Goal: Task Accomplishment & Management: Manage account settings

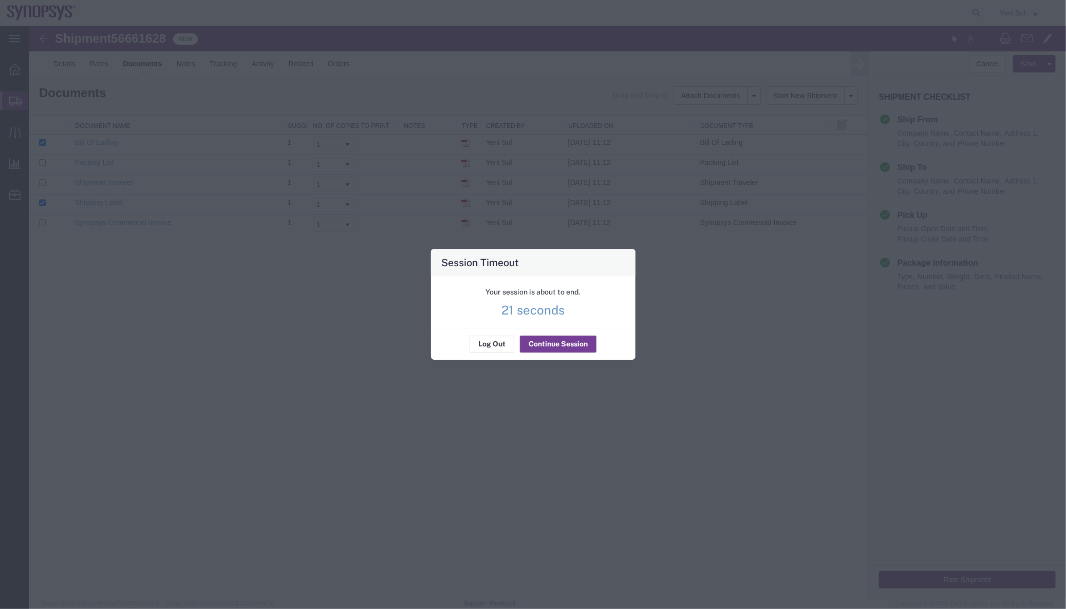
click at [561, 344] on button "Continue Session" at bounding box center [558, 344] width 77 height 16
click at [552, 346] on button "Continue Session" at bounding box center [558, 344] width 77 height 16
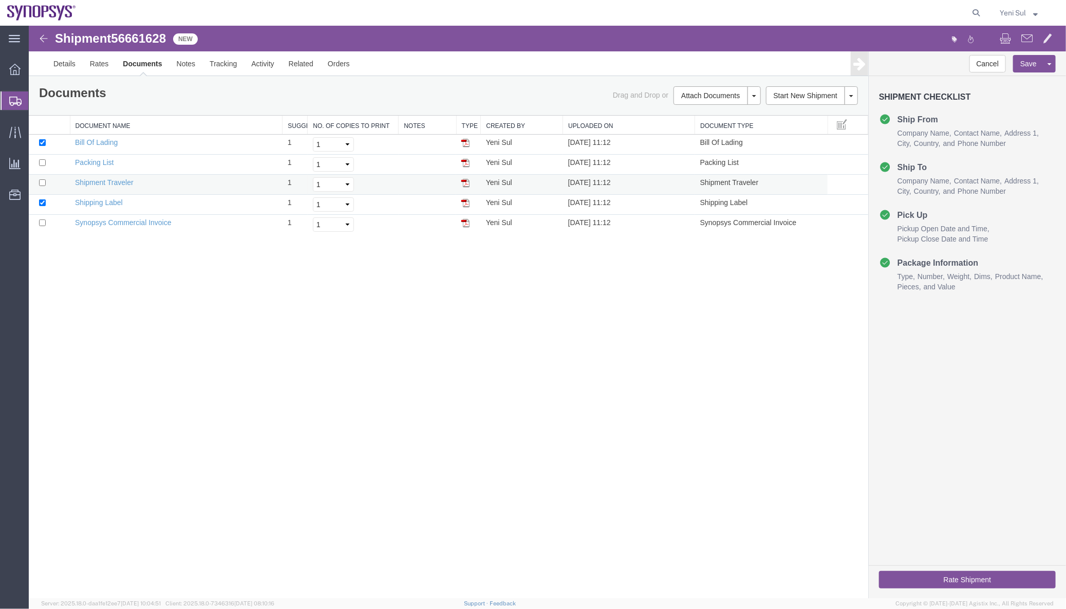
drag, startPoint x: 443, startPoint y: 376, endPoint x: 257, endPoint y: 177, distance: 272.0
click at [443, 376] on div "Shipment 56661628 5 of 5 New Details Rates Documents Notes Tracking Activity Re…" at bounding box center [547, 311] width 1038 height 573
click at [692, 177] on link "Regenerate Documents" at bounding box center [715, 174] width 89 height 15
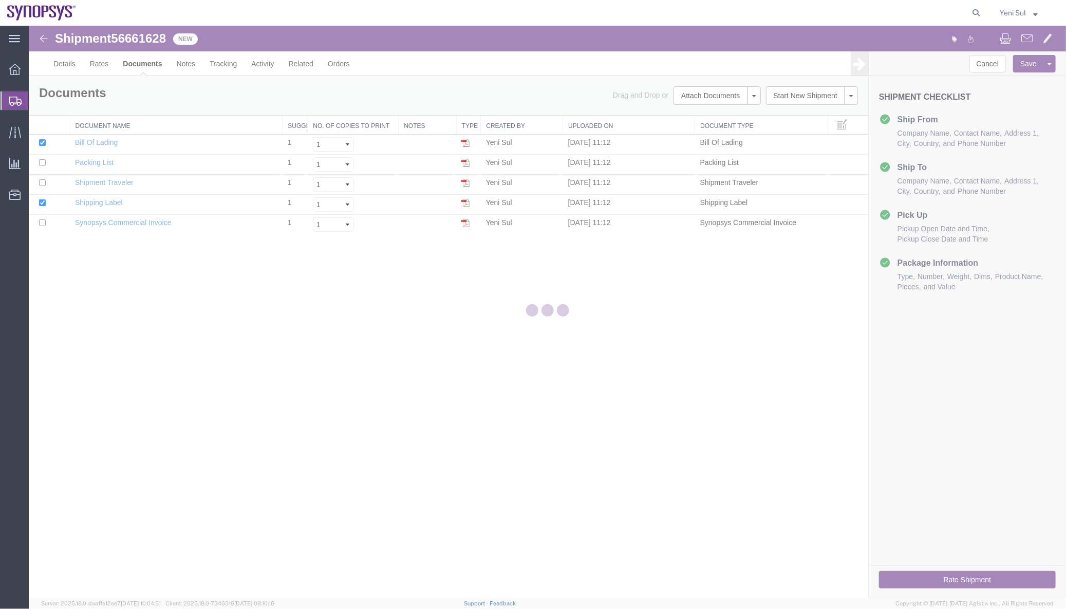
click at [294, 384] on div at bounding box center [548, 312] width 1038 height 573
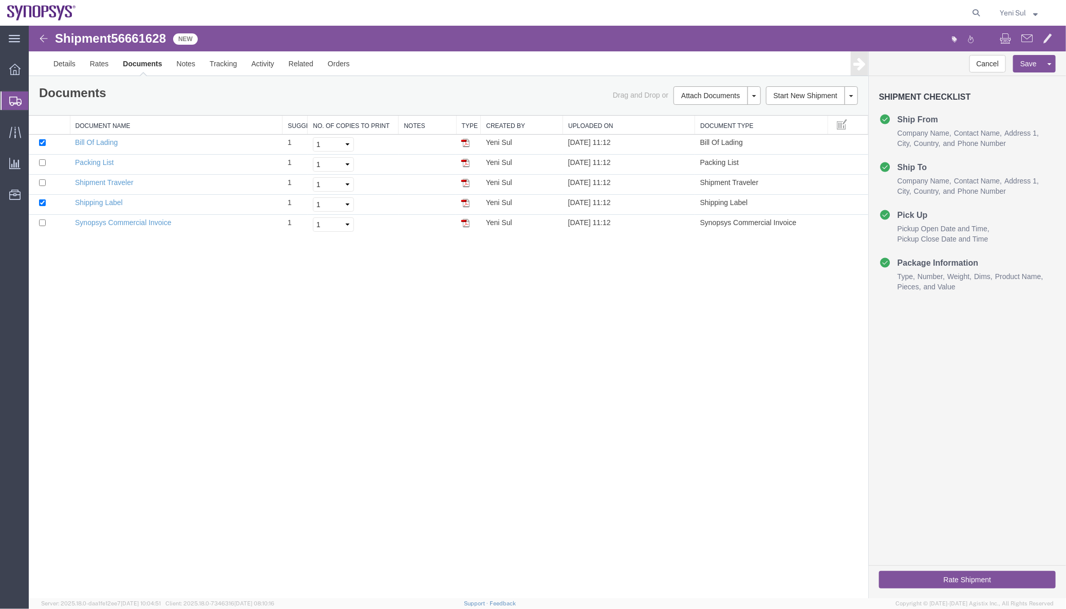
click at [252, 378] on div "Shipment 56661628 5 of 5 New Details Rates Documents Notes Tracking Activity Re…" at bounding box center [547, 311] width 1038 height 573
drag, startPoint x: 107, startPoint y: 219, endPoint x: 504, endPoint y: 342, distance: 414.9
click at [107, 219] on link "Synopsys Commercial Invoice" at bounding box center [123, 222] width 97 height 8
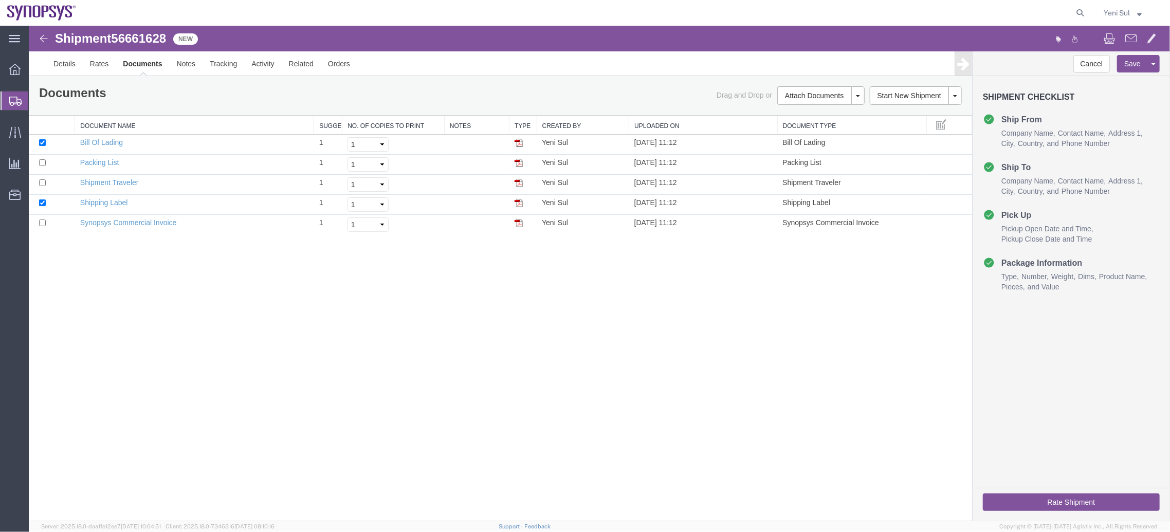
drag, startPoint x: 556, startPoint y: 331, endPoint x: 238, endPoint y: 29, distance: 438.8
click at [556, 331] on div "Shipment 56661628 5 of 5 New Details Rates Documents Notes Tracking Activity Re…" at bounding box center [598, 272] width 1141 height 495
click at [441, 383] on div "Shipment 56661628 5 of 5 New Details Rates Documents Notes Tracking Activity Re…" at bounding box center [598, 272] width 1141 height 495
click at [0, 0] on span "Shipment Manager" at bounding box center [0, 0] width 0 height 0
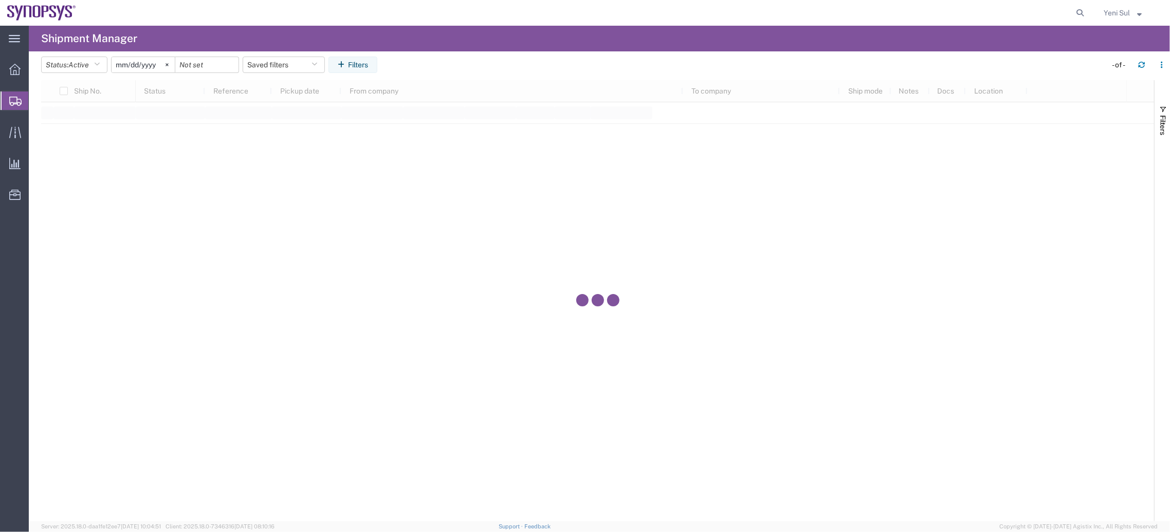
drag, startPoint x: 1165, startPoint y: 531, endPoint x: 1221, endPoint y: 553, distance: 60.7
click at [1066, 532] on html "main_menu Created with Sketch. Collapse Menu Overview Shipments Shipment Manage…" at bounding box center [585, 266] width 1170 height 532
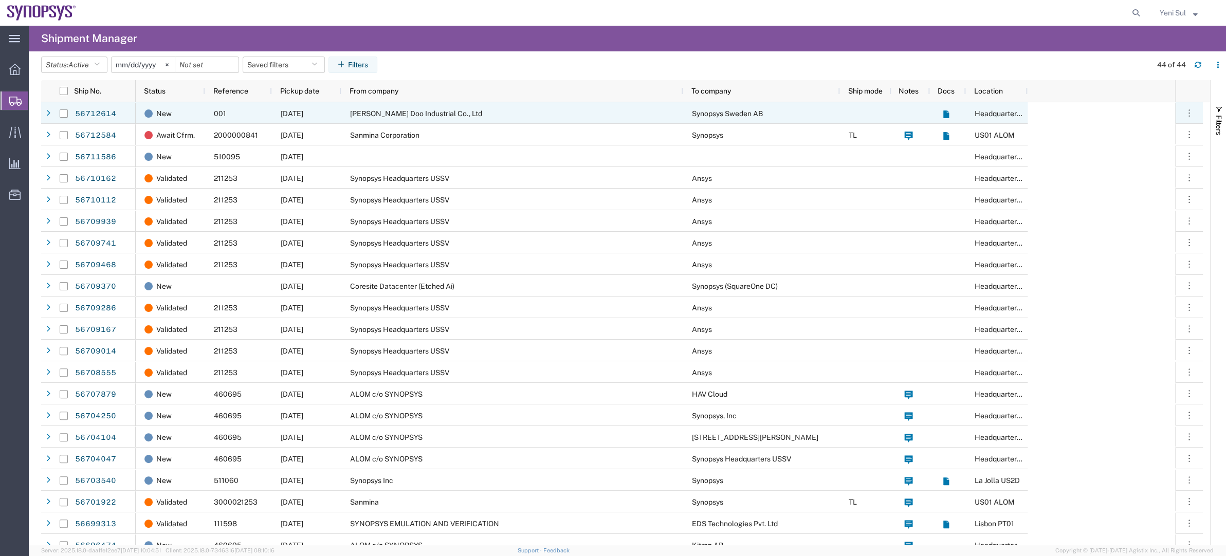
click at [514, 107] on div "[PERSON_NAME] Doo Industrial Co., Ltd" at bounding box center [512, 113] width 342 height 22
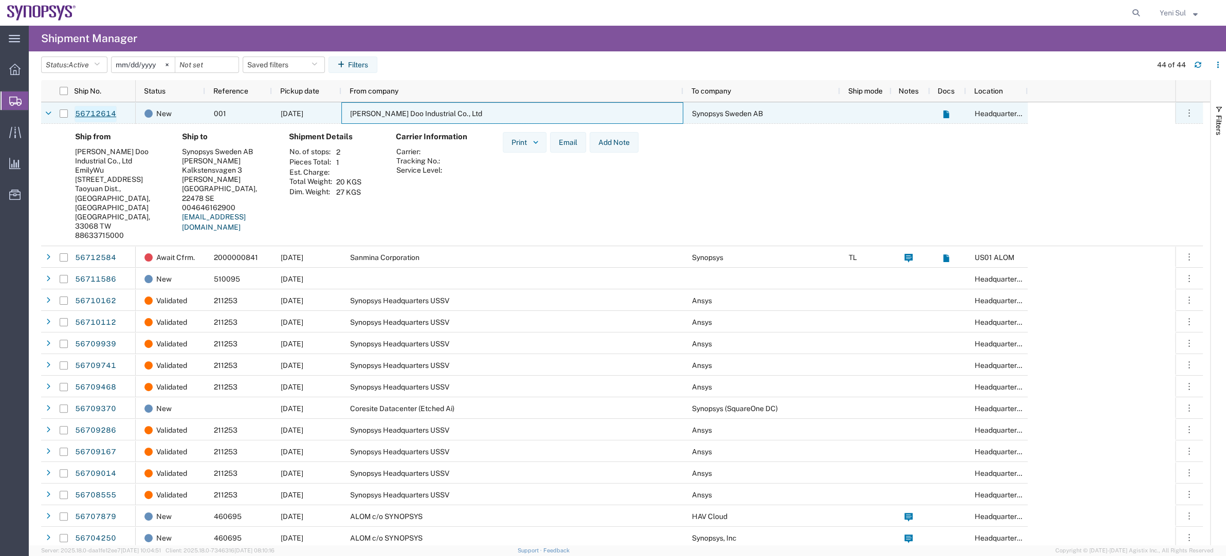
click at [84, 116] on link "56712614" at bounding box center [96, 114] width 42 height 16
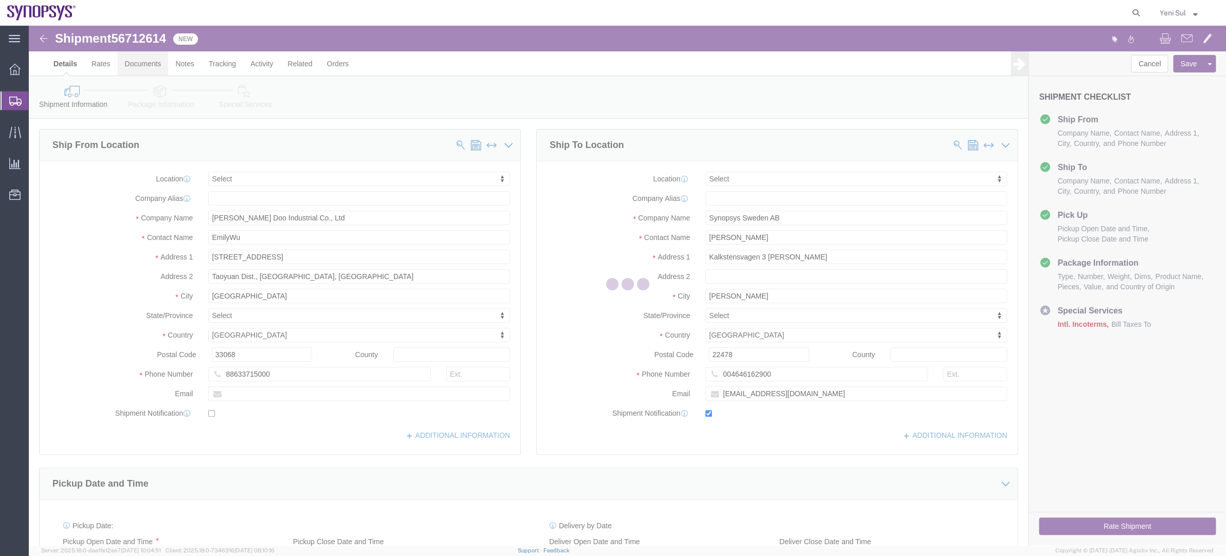
select select
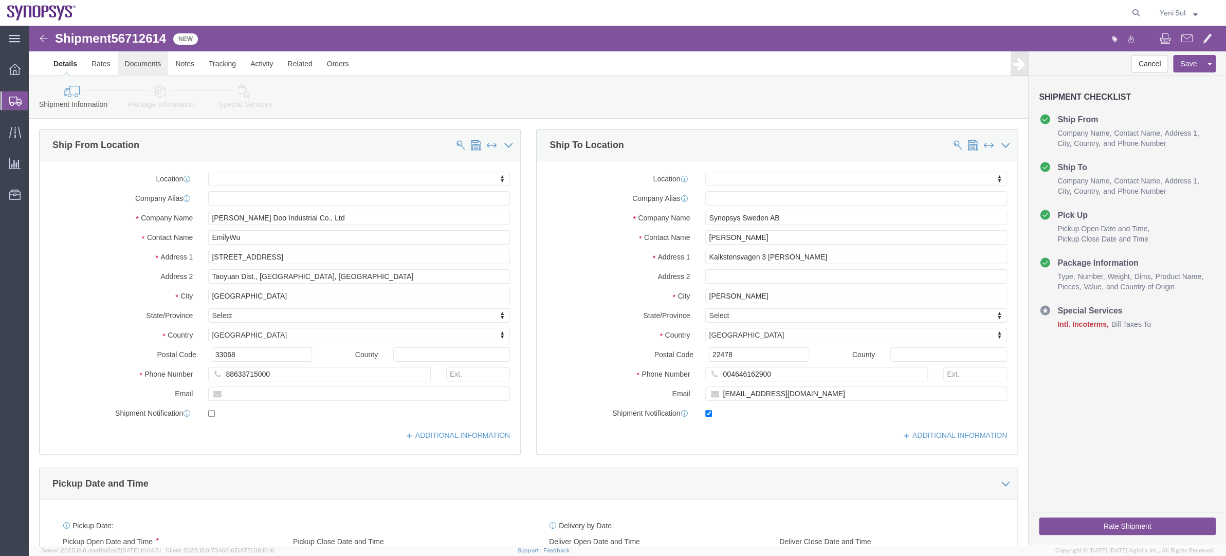
click link "Documents"
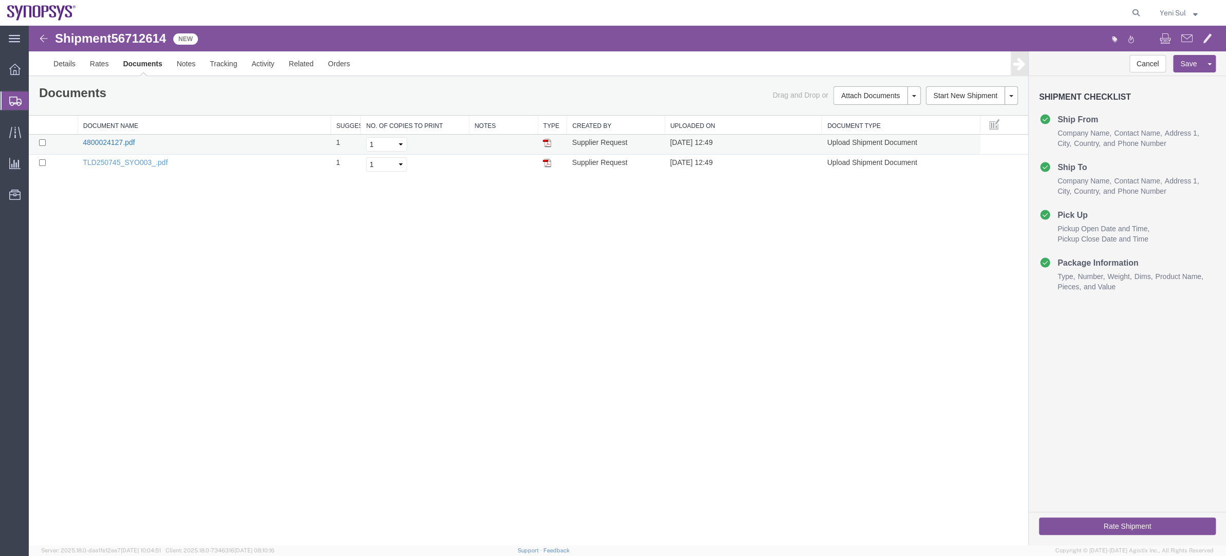
click at [120, 143] on link "4800024127.pdf" at bounding box center [109, 142] width 52 height 8
click at [129, 163] on link "TLD250745_SYO003_.pdf" at bounding box center [125, 162] width 85 height 8
click at [50, 67] on link "Details" at bounding box center [64, 63] width 36 height 25
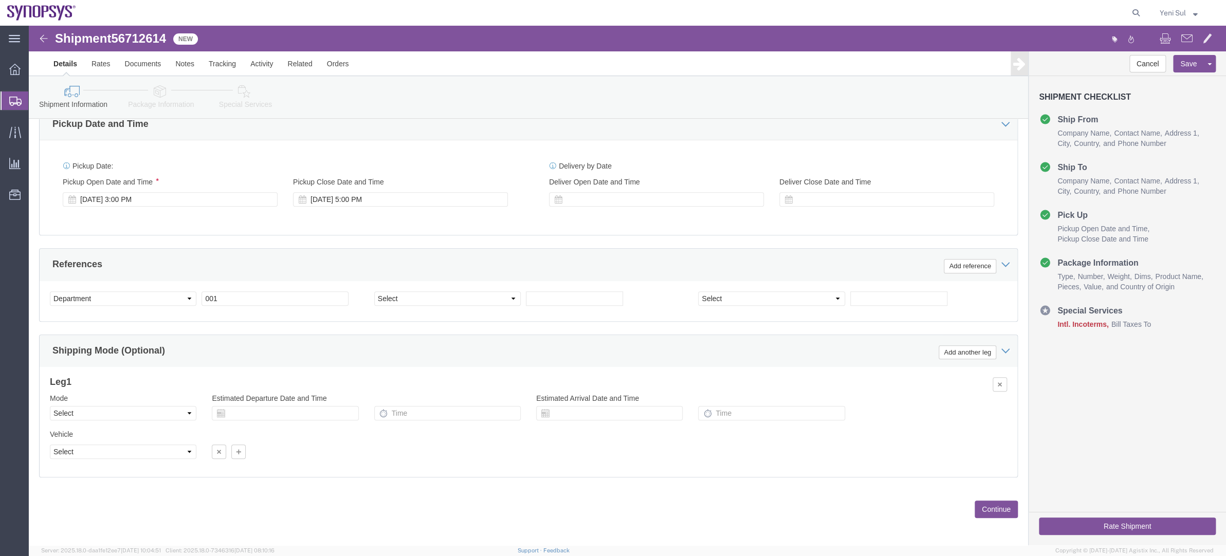
scroll to position [363, 0]
drag, startPoint x: 958, startPoint y: 477, endPoint x: 948, endPoint y: 472, distance: 11.0
click button "Continue"
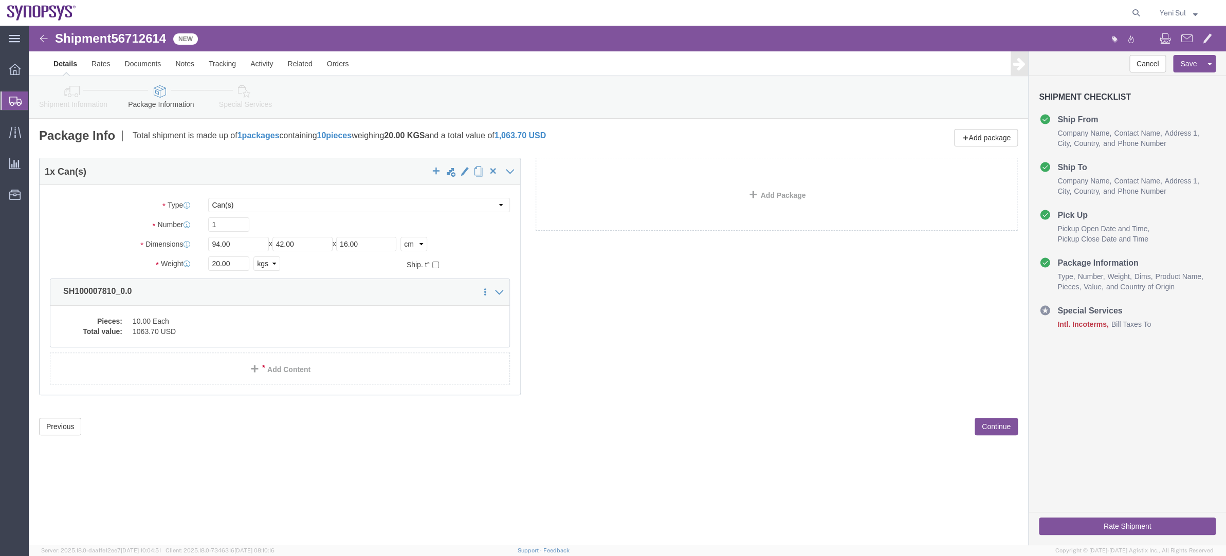
scroll to position [0, 0]
click div "Please fix the following errors Ship From Location Location Select Select My Pr…"
click dd "1063.70 USD"
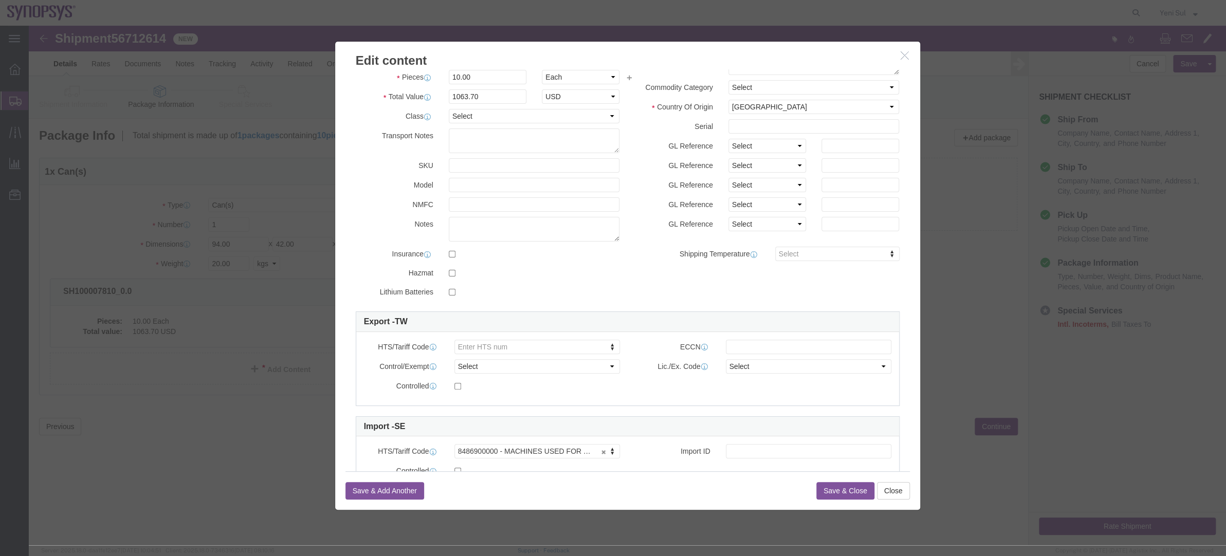
scroll to position [88, 0]
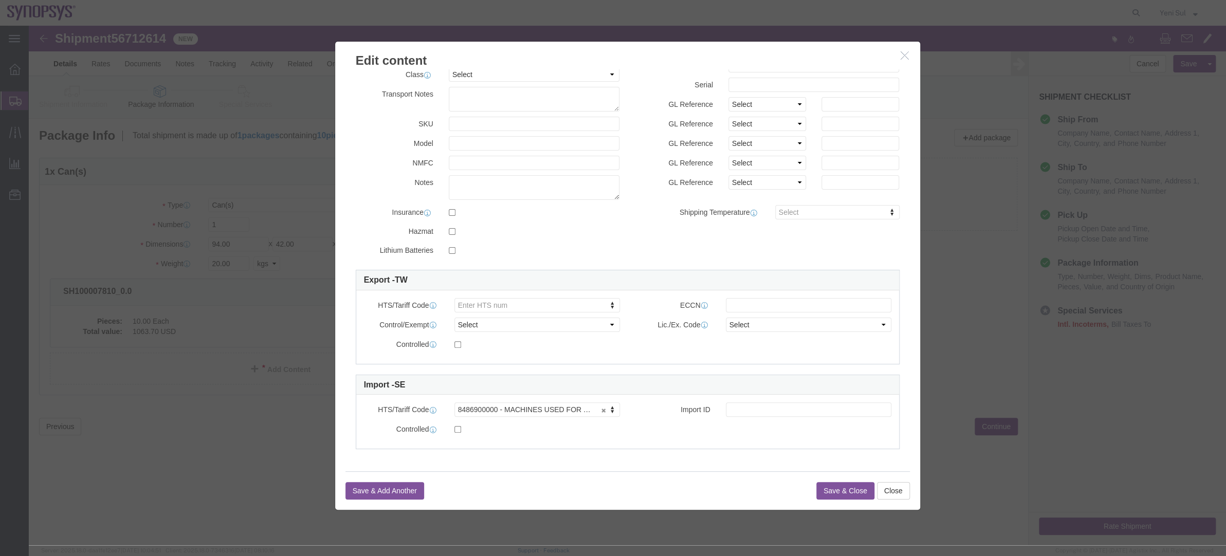
click button "Save & Close"
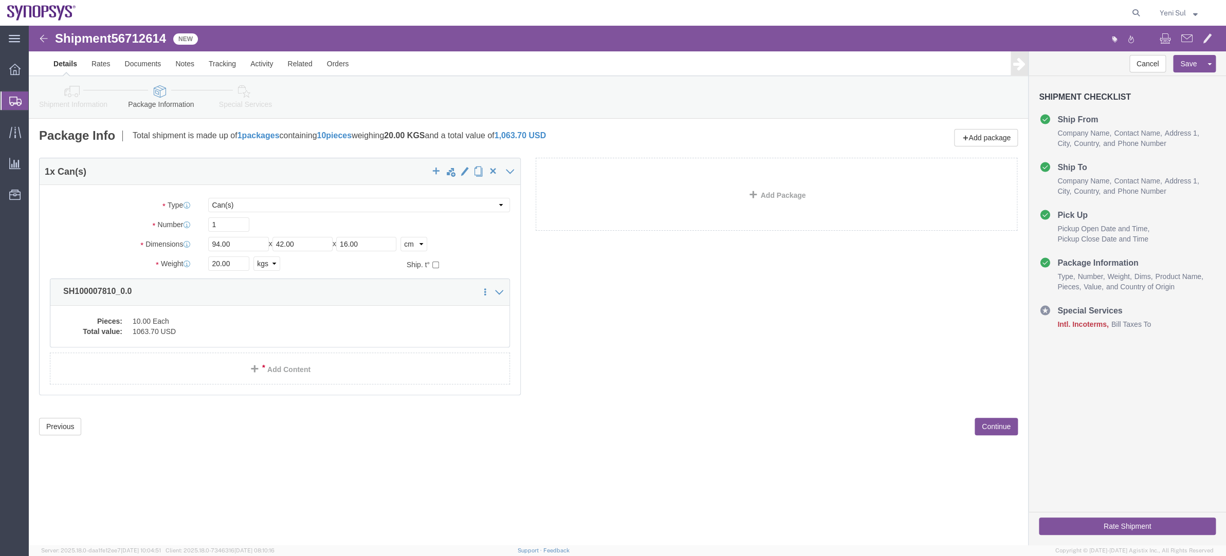
click div "Shipment 56712614 2 of 2 New Details Rates Documents Notes Tracking Activity Re…"
click button "Continue"
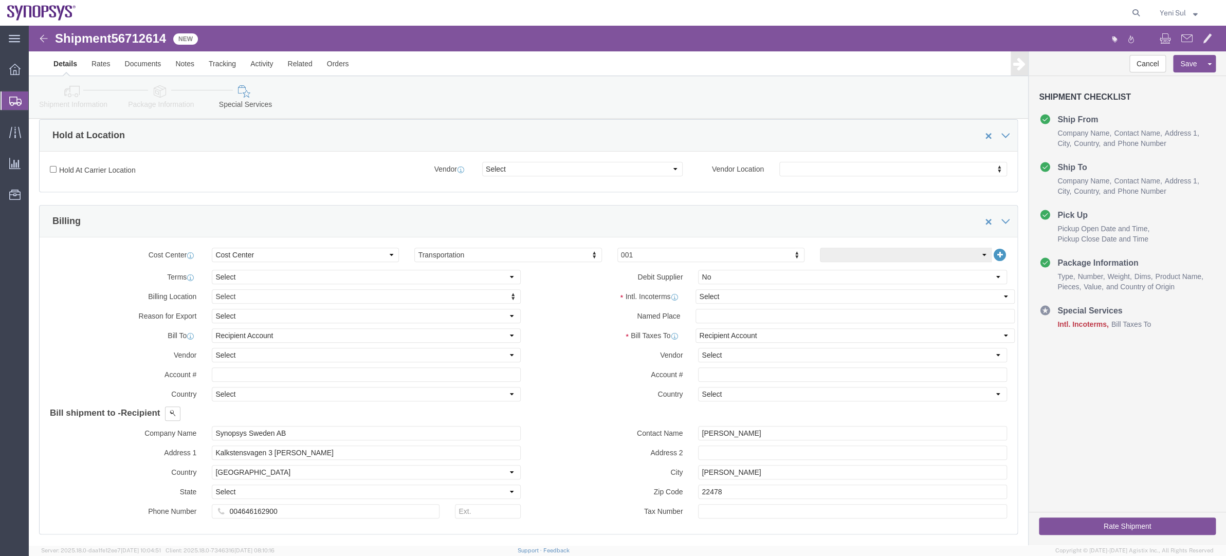
scroll to position [187, 0]
click div "Intl. Incoterms Select Carriage Insurance Paid Carriage Paid To Cost and Freigh…"
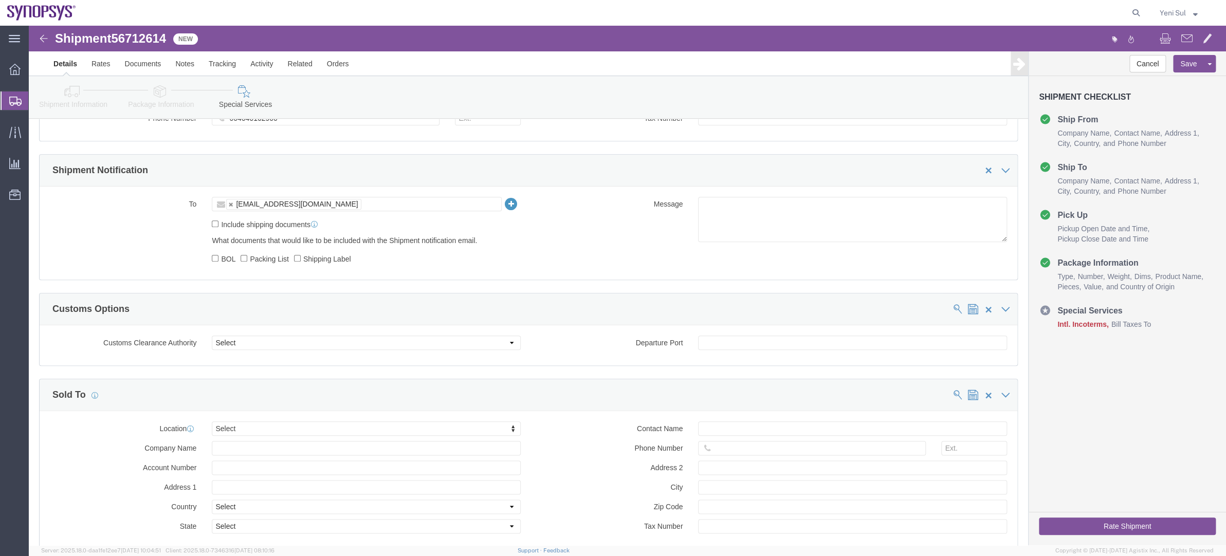
scroll to position [514, 0]
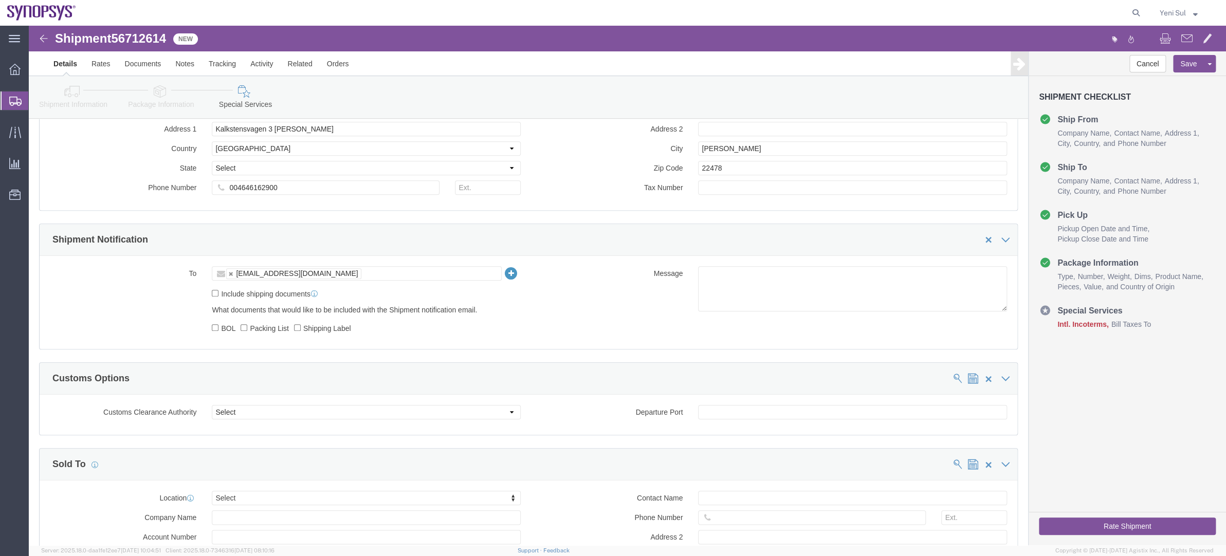
click link "Package Information"
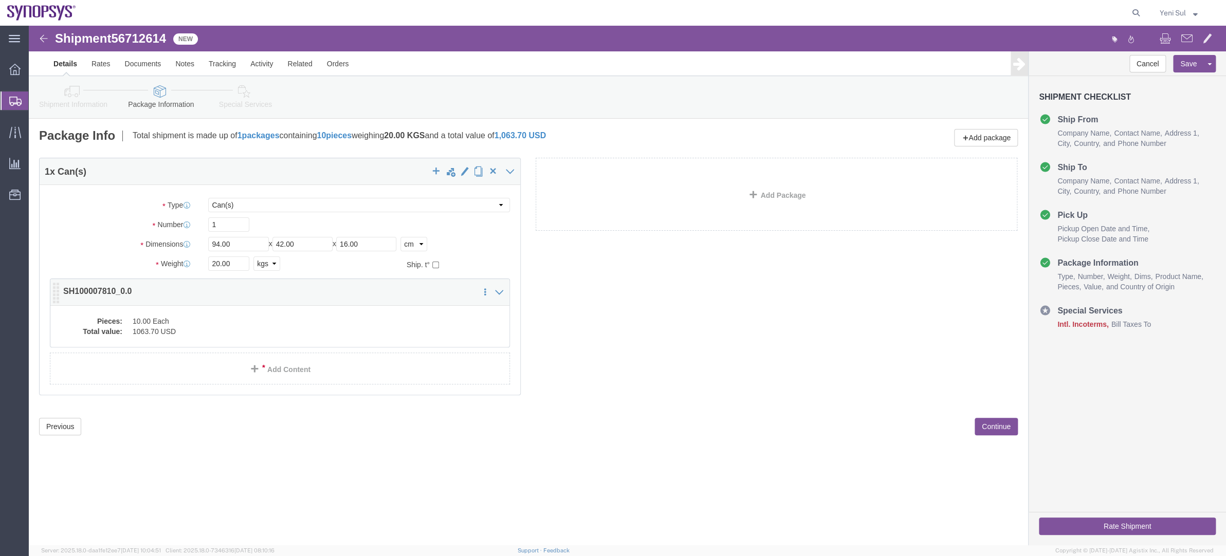
click dd "1063.70 USD"
click div
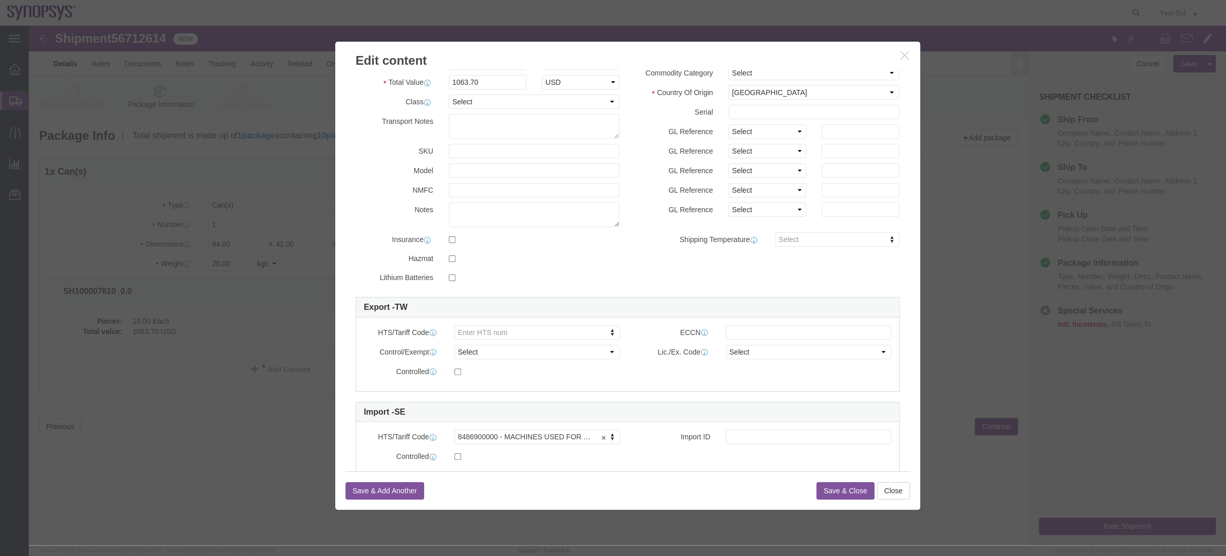
scroll to position [88, 0]
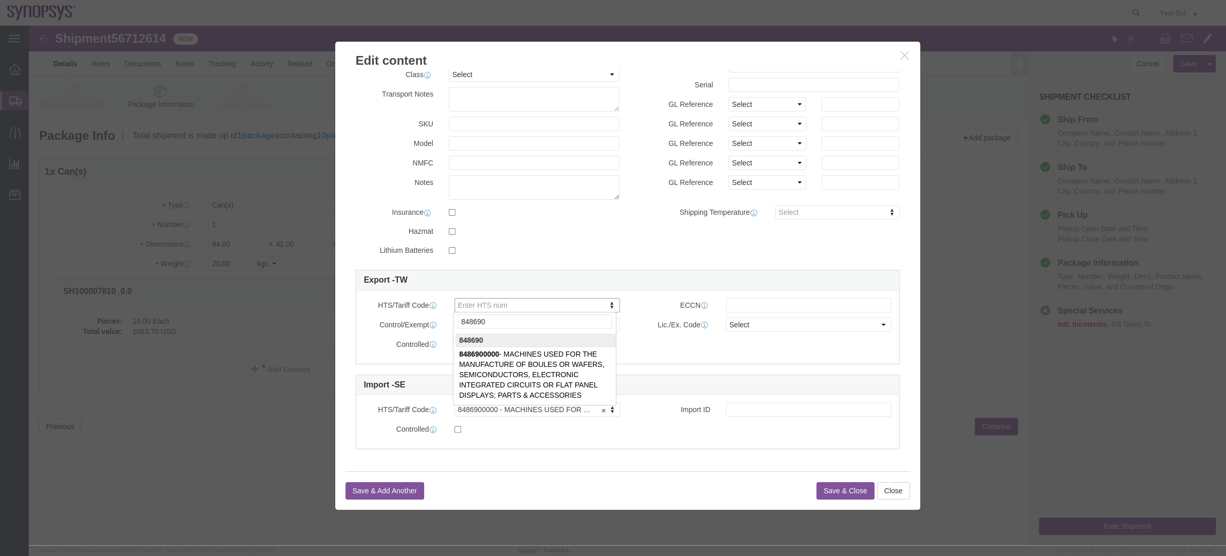
type input "848690"
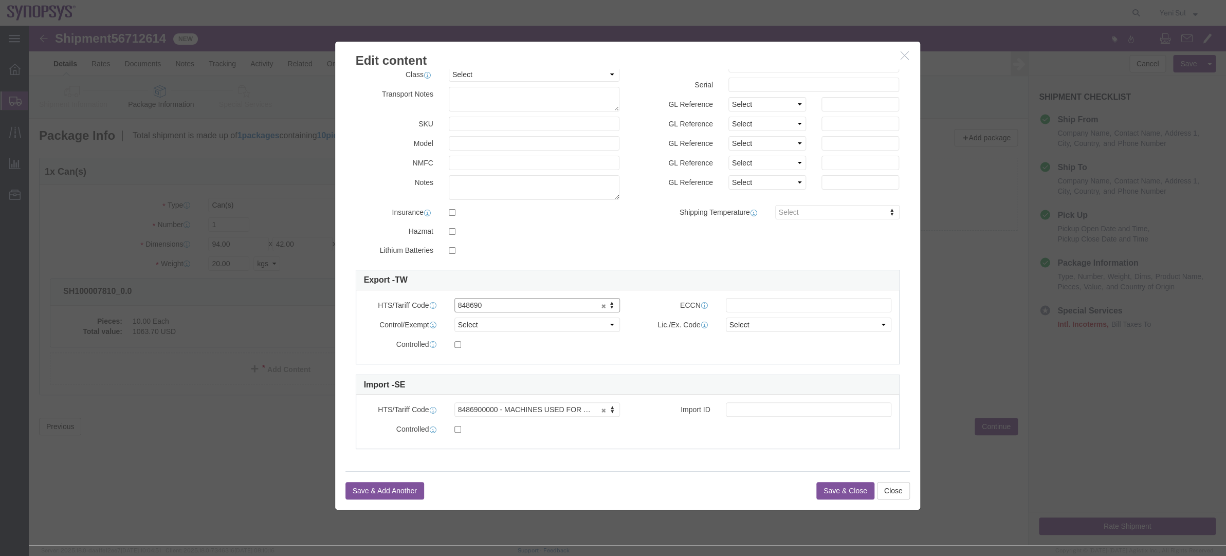
click button "Save & Close"
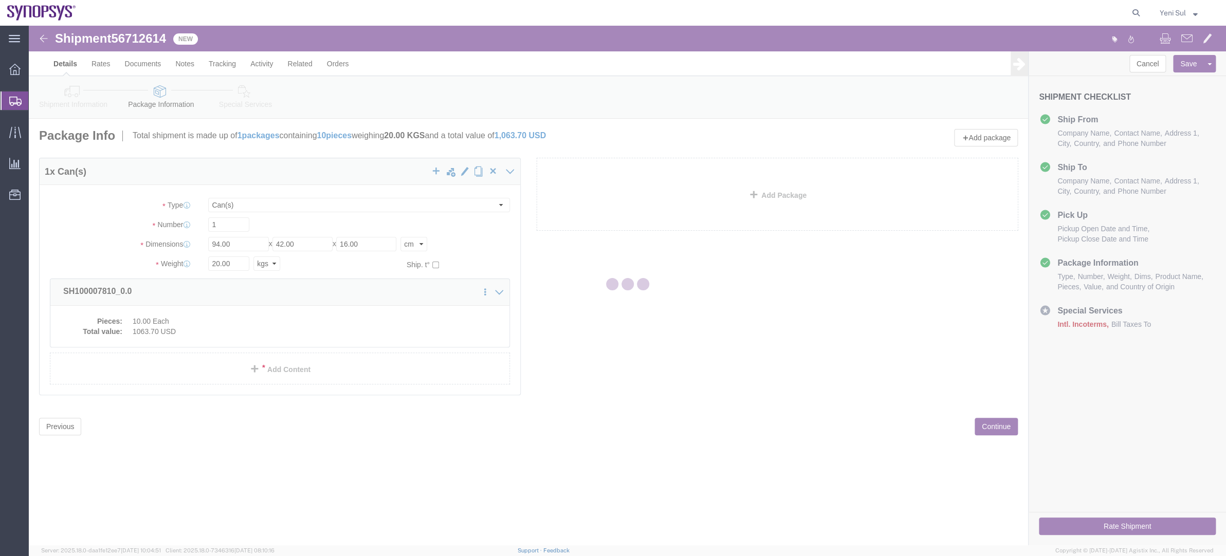
click div "Previous Continue"
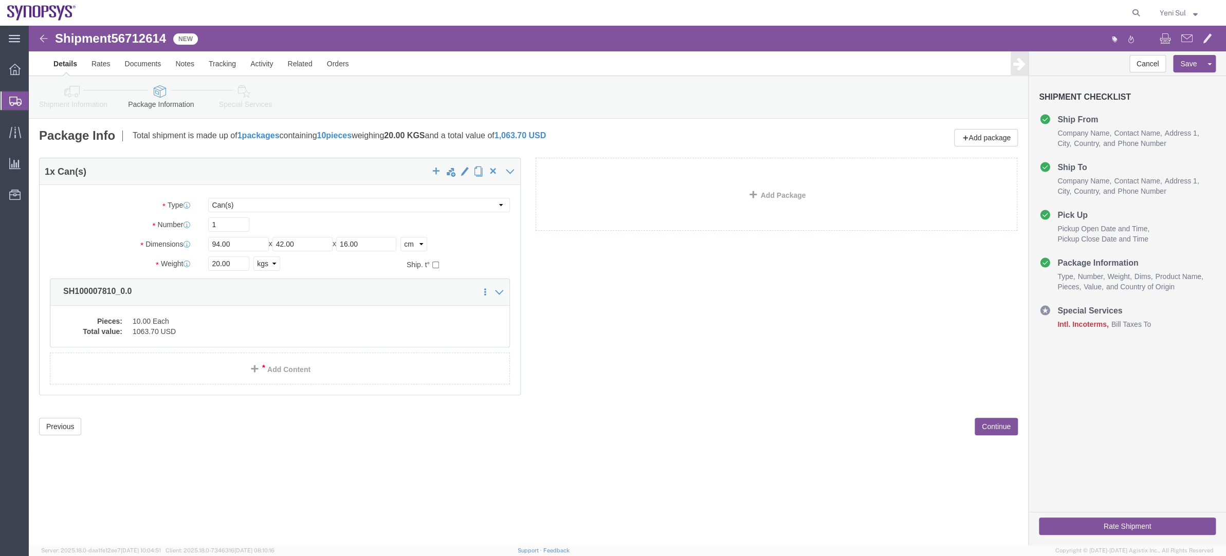
click button "Continue"
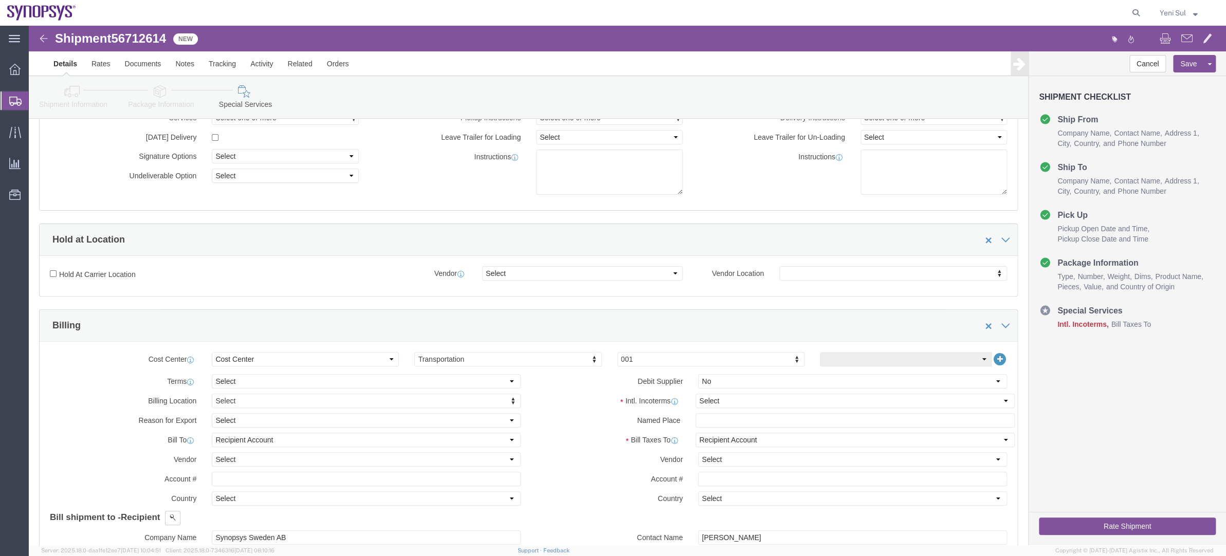
scroll to position [140, 0]
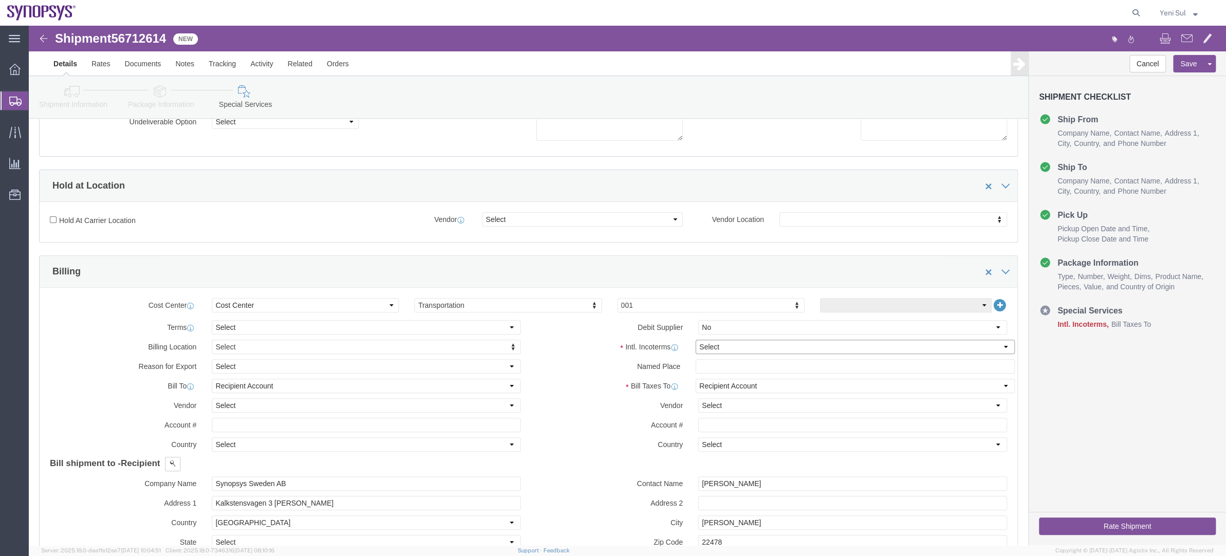
click select "Select Carriage Insurance Paid Carriage Paid To Cost and Freight Cost Insurance…"
select select "DAP"
click select "Select Carriage Insurance Paid Carriage Paid To Cost and Freight Cost Insurance…"
select select "SHIP"
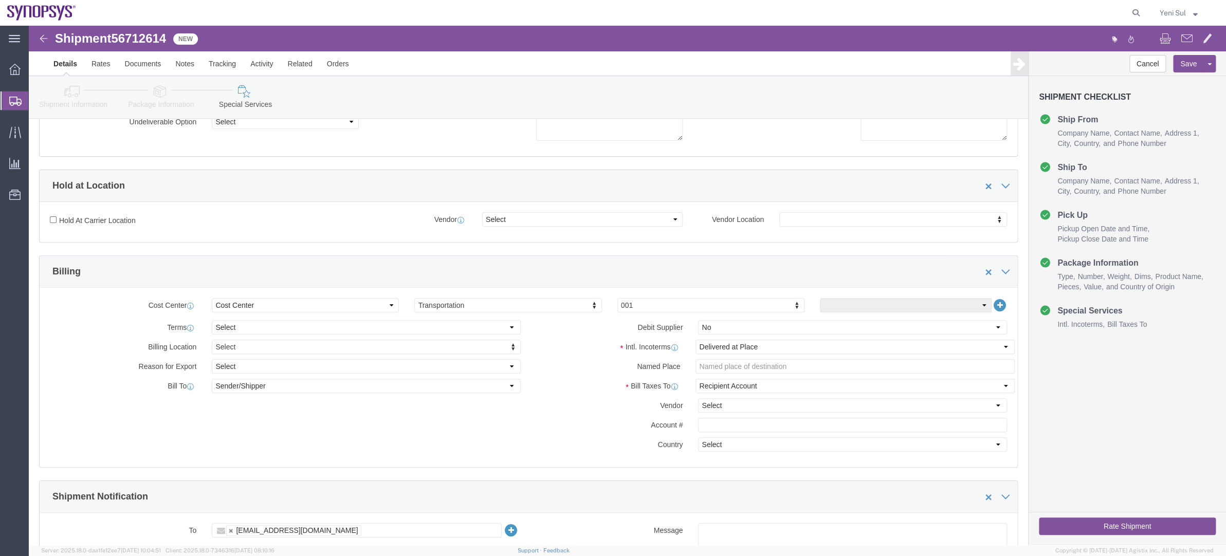
click label "Country"
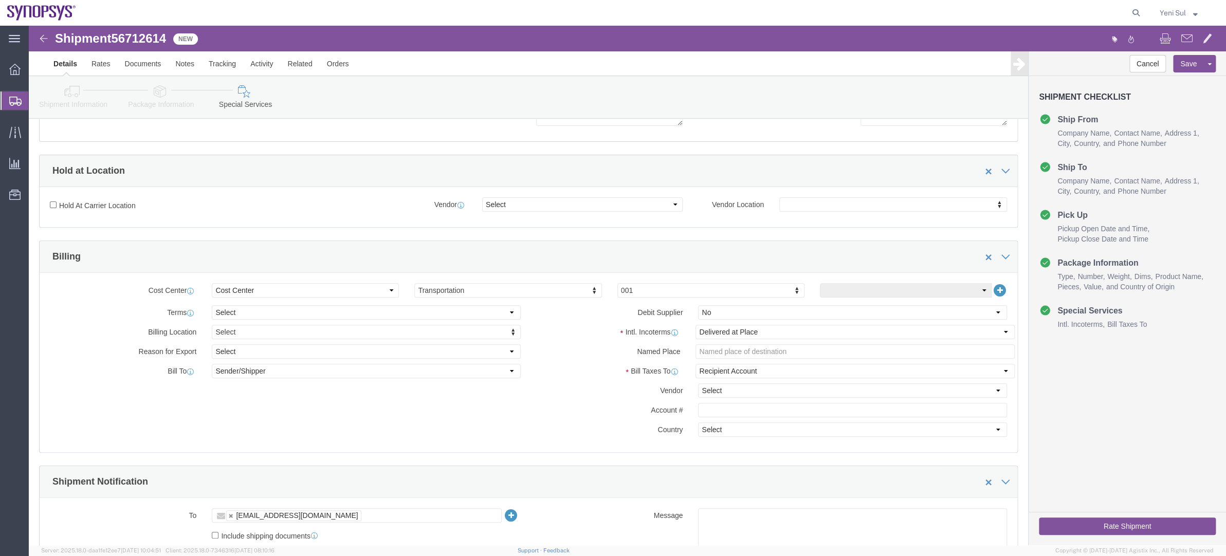
scroll to position [0, 0]
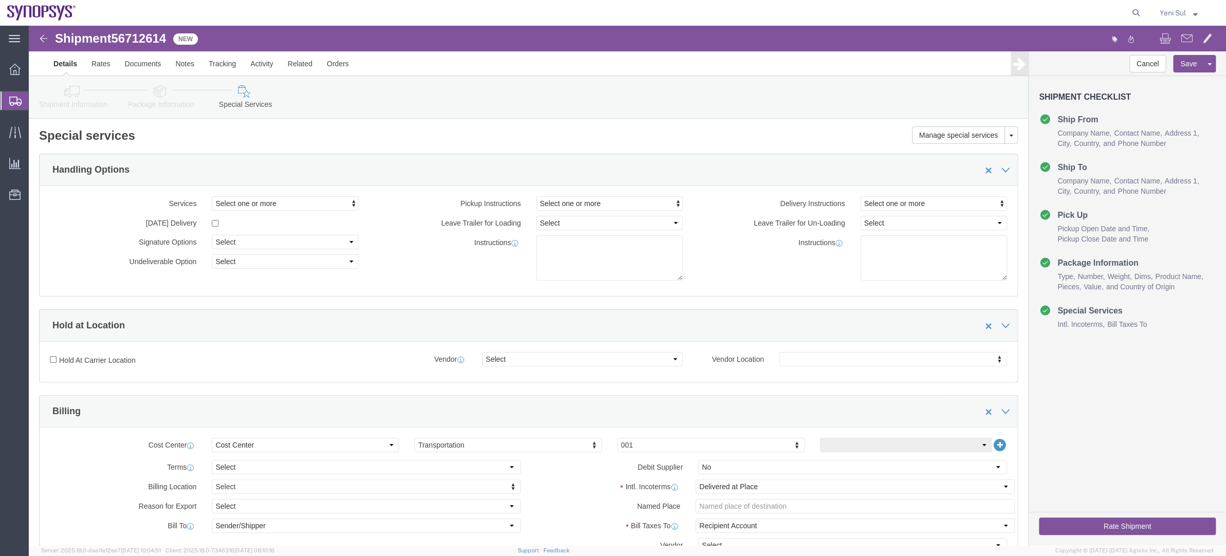
click button "Rate Shipment"
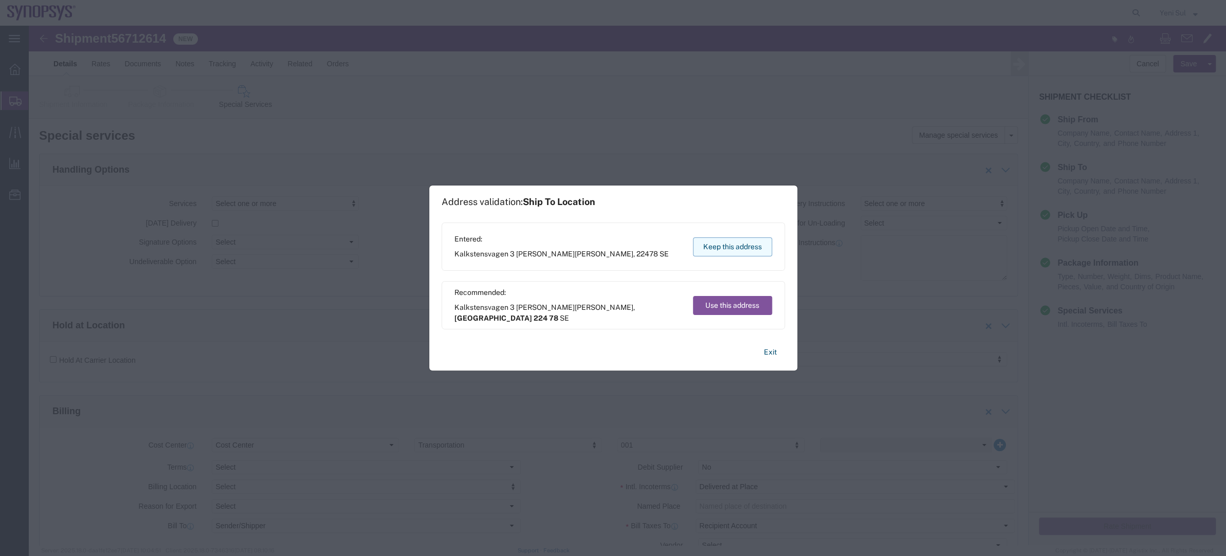
click at [719, 249] on button "Keep this address" at bounding box center [732, 246] width 79 height 19
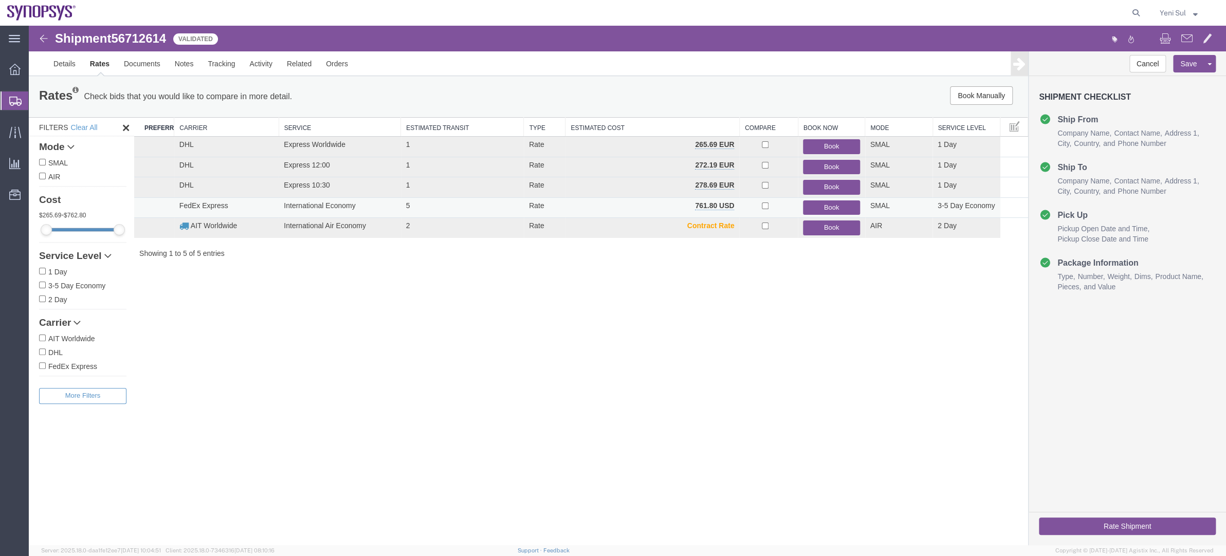
click at [816, 211] on button "Book" at bounding box center [831, 207] width 57 height 15
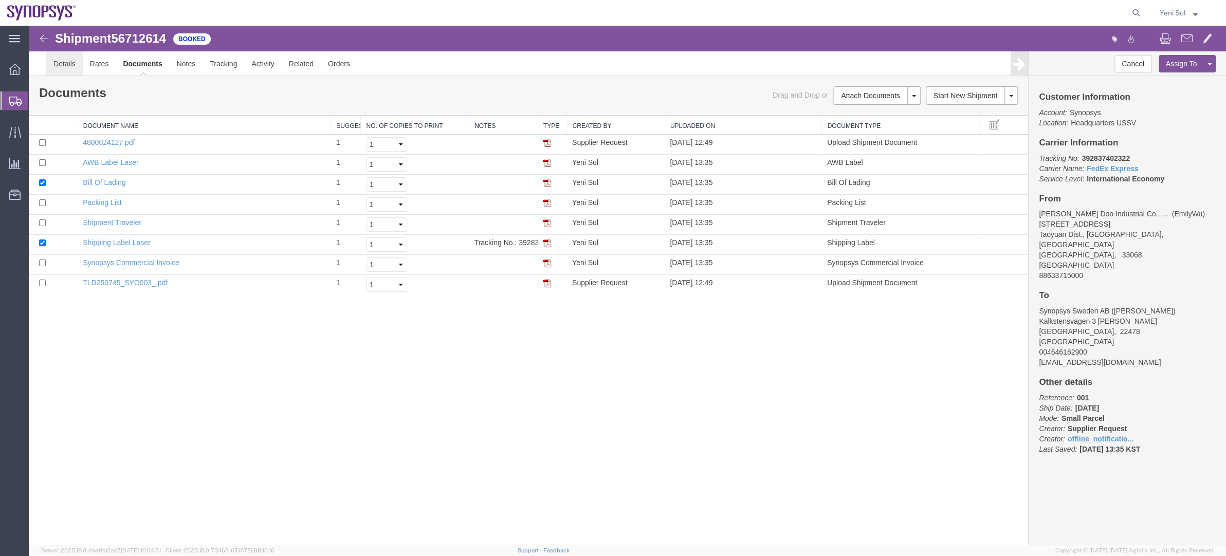
click at [69, 63] on link "Details" at bounding box center [64, 63] width 36 height 25
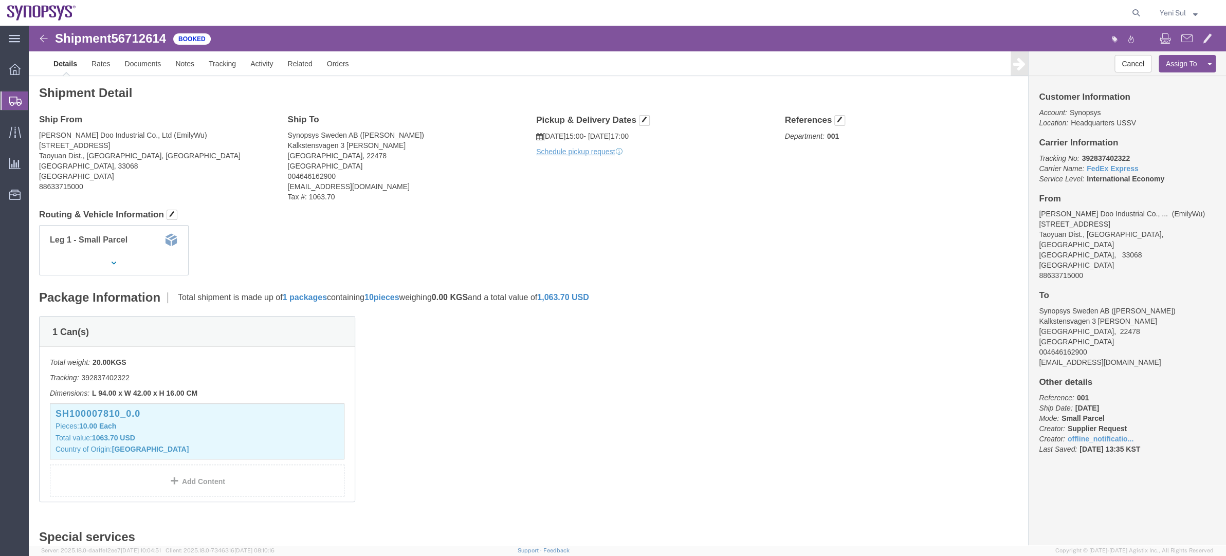
click div "Leg 1 - Small Parcel"
click link "Schedule pickup request"
click at [0, 0] on span "Shipment Manager" at bounding box center [0, 0] width 0 height 0
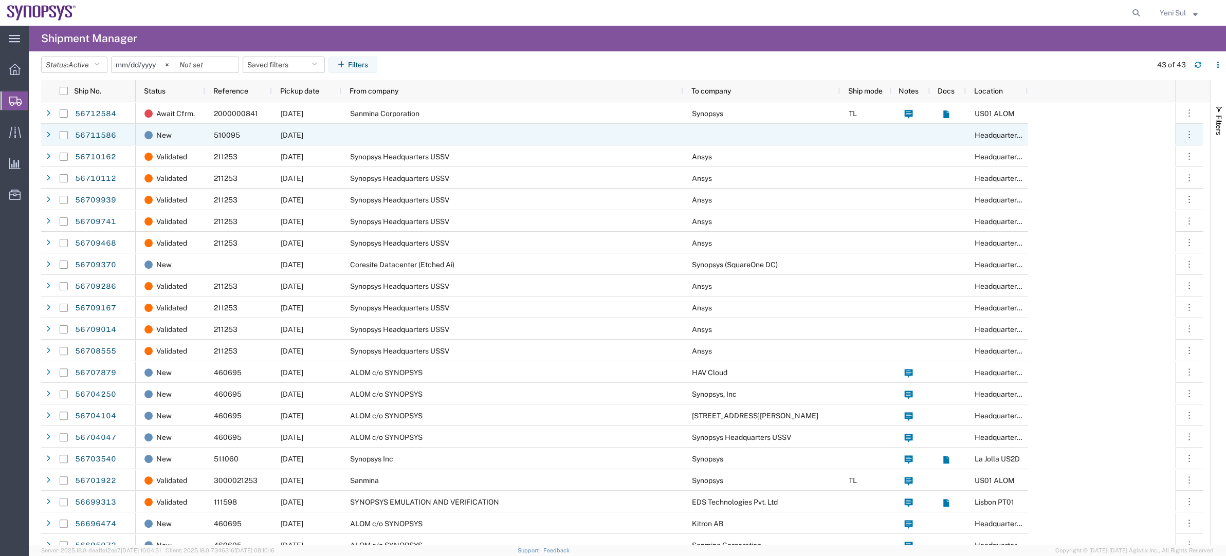
click at [357, 132] on div at bounding box center [512, 135] width 342 height 22
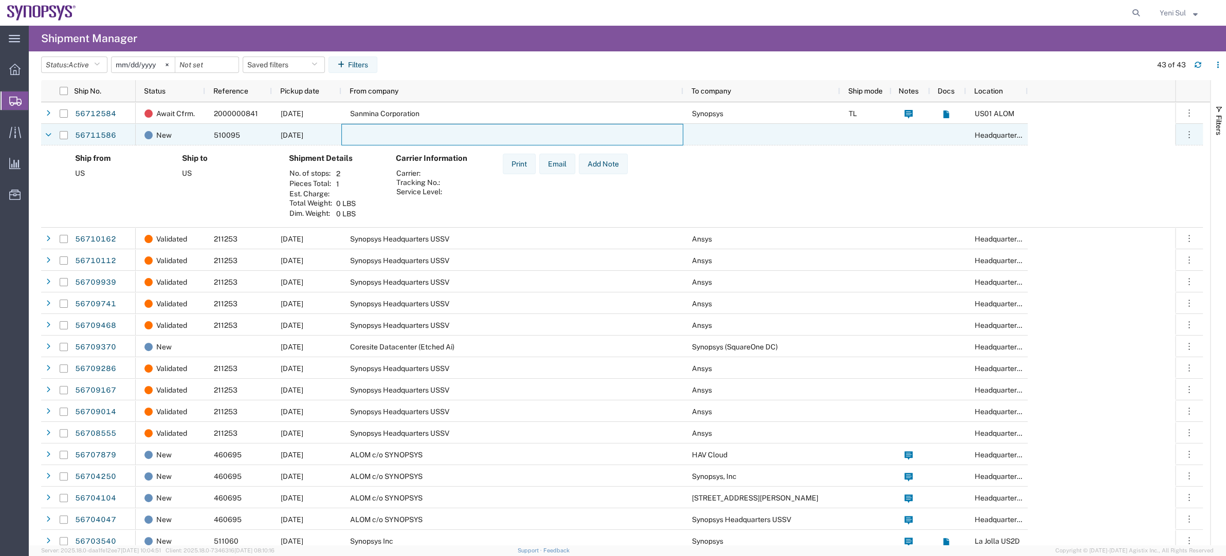
click at [386, 132] on div at bounding box center [512, 135] width 342 height 22
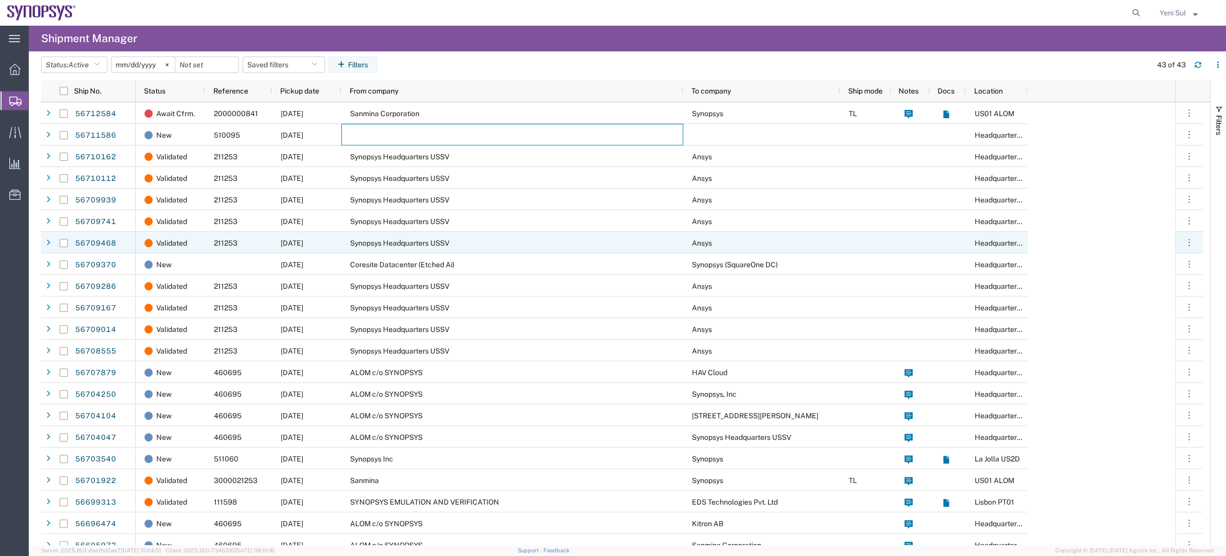
click at [674, 232] on div "Synopsys Headquarters USSV" at bounding box center [512, 243] width 342 height 22
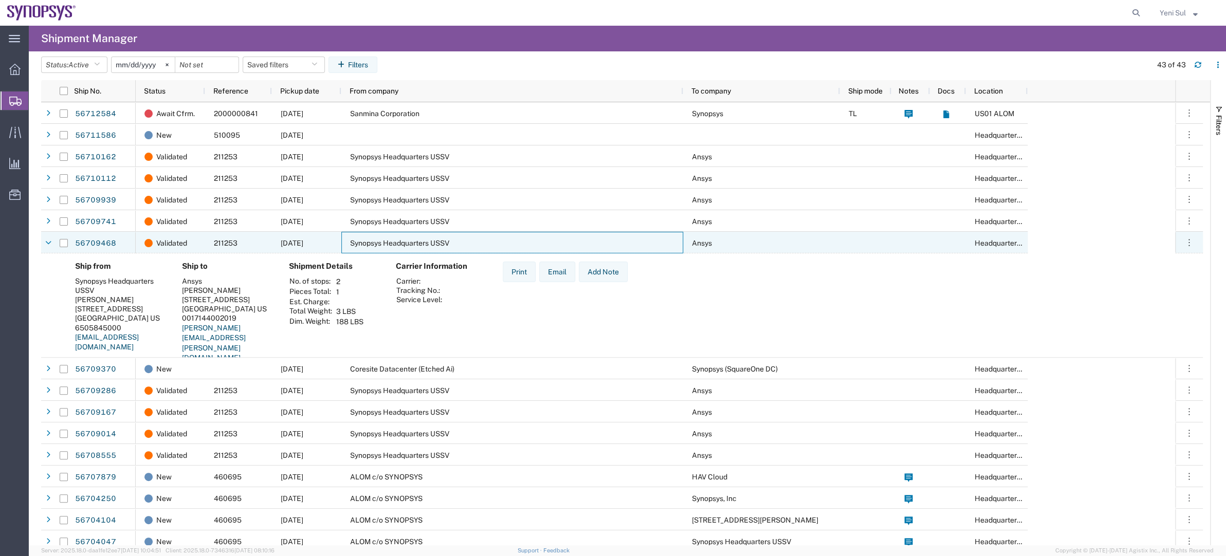
click at [460, 236] on div "Synopsys Headquarters USSV" at bounding box center [512, 243] width 342 height 22
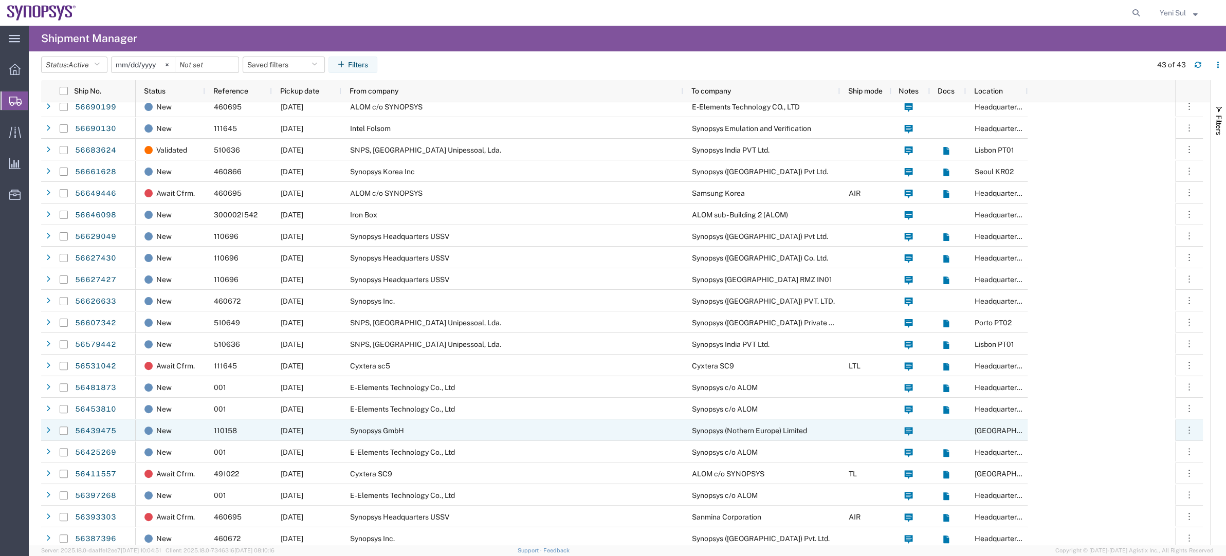
scroll to position [485, 0]
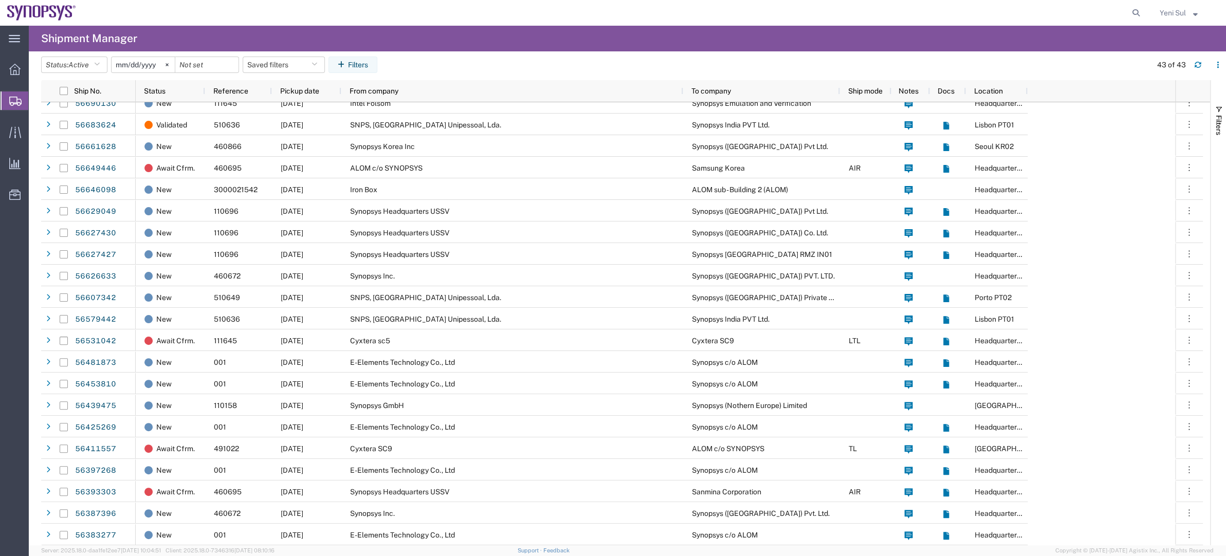
click at [1066, 8] on form at bounding box center [1136, 13] width 16 height 26
click at [1066, 9] on icon at bounding box center [1136, 13] width 14 height 14
click at [1066, 9] on input "search" at bounding box center [972, 13] width 312 height 25
paste input "56661628"
type input "56661628"
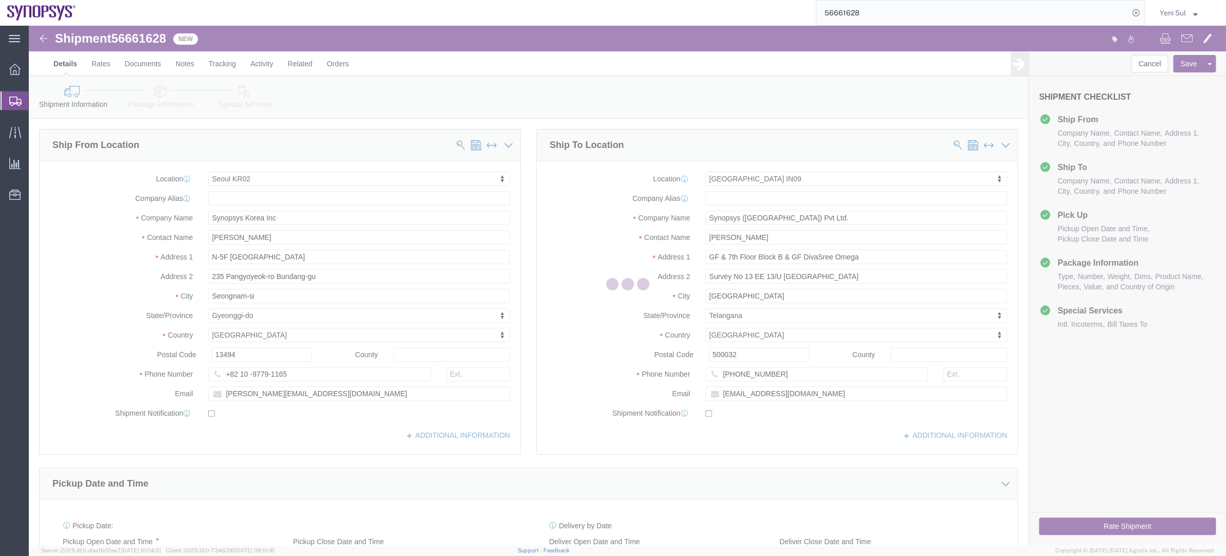
select select "63142"
select select "63126"
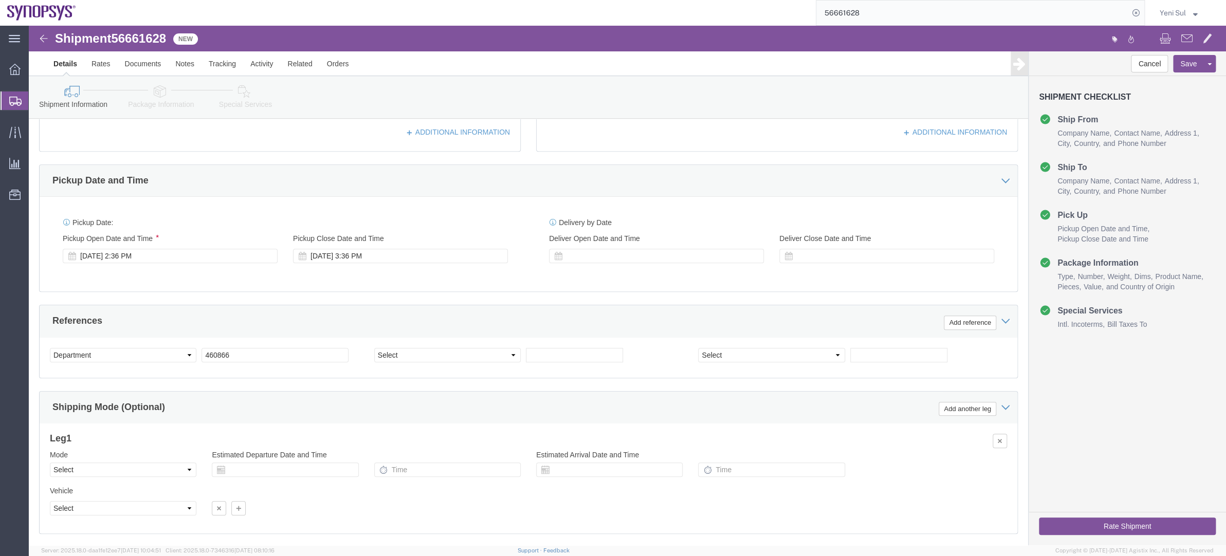
scroll to position [363, 0]
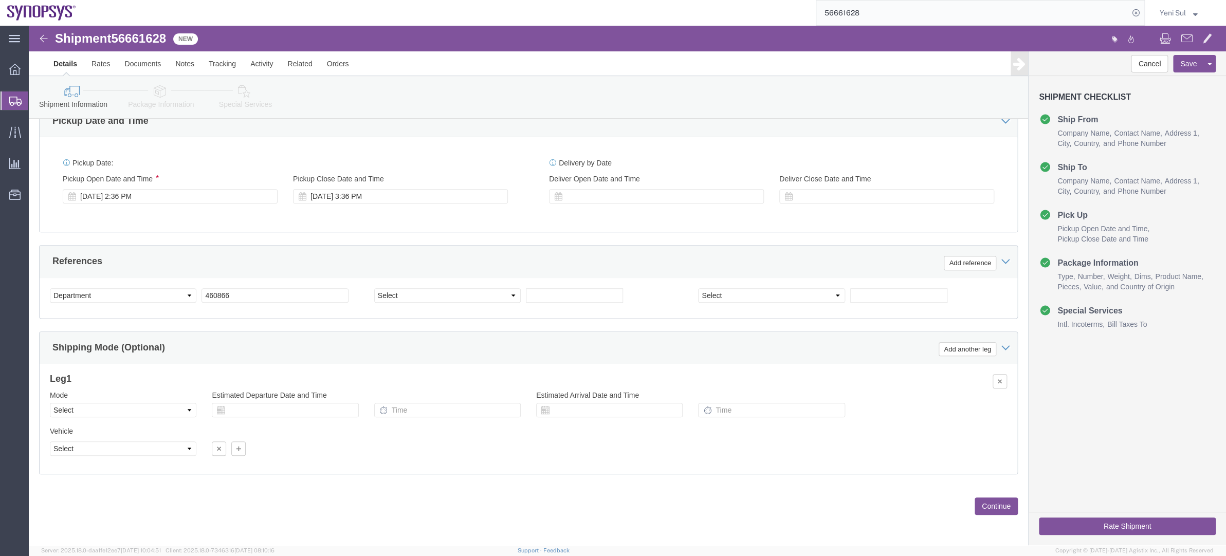
click button "Continue"
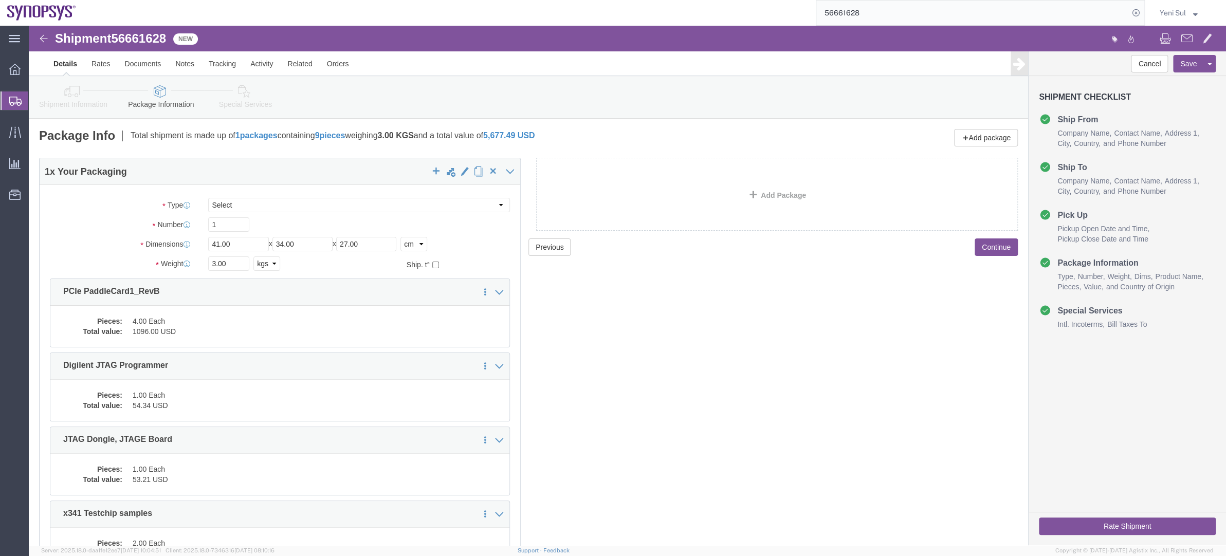
click div "Previous Continue"
click button "Continue"
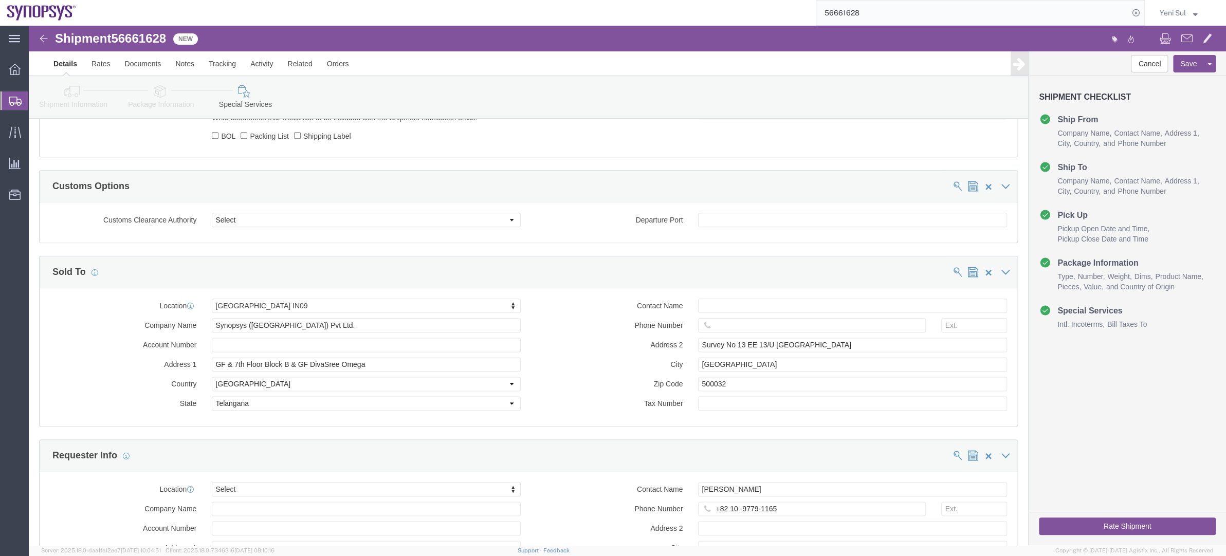
scroll to position [616, 0]
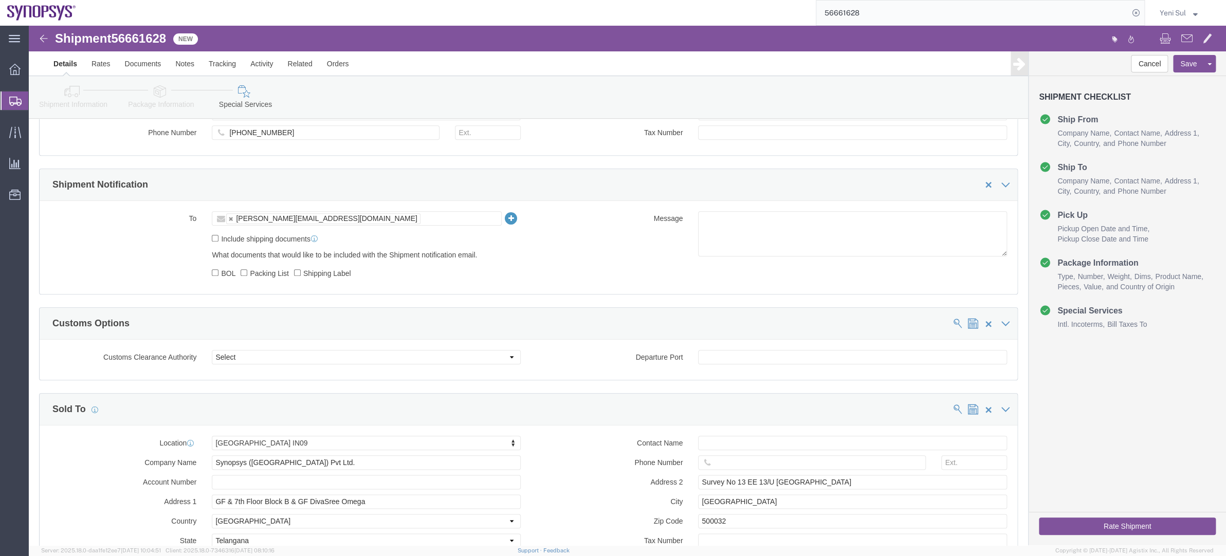
click link "Shipment Information"
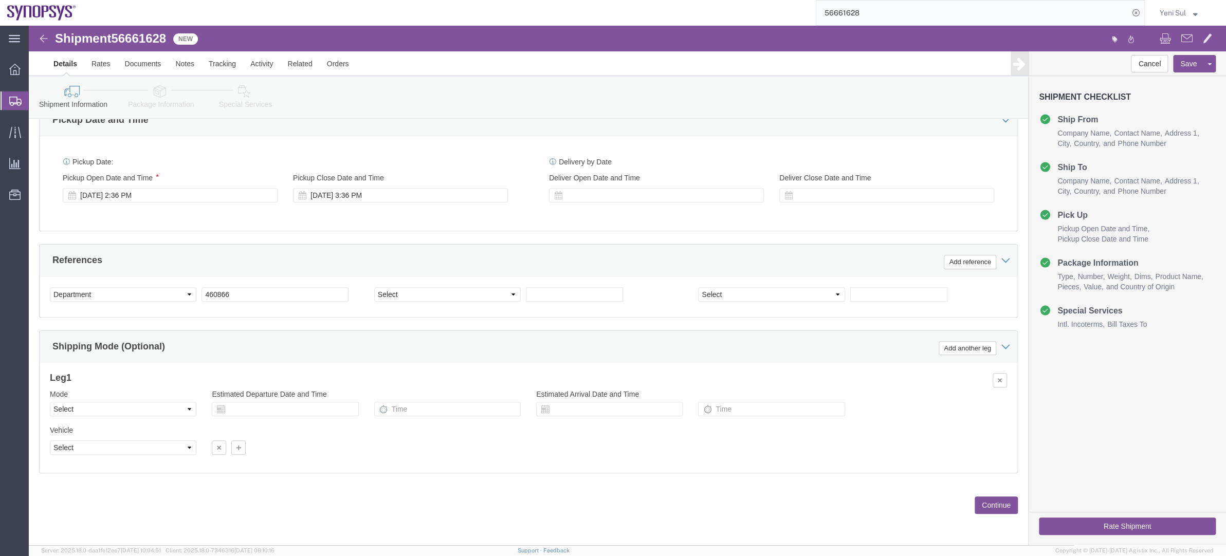
scroll to position [363, 0]
click link "Documents"
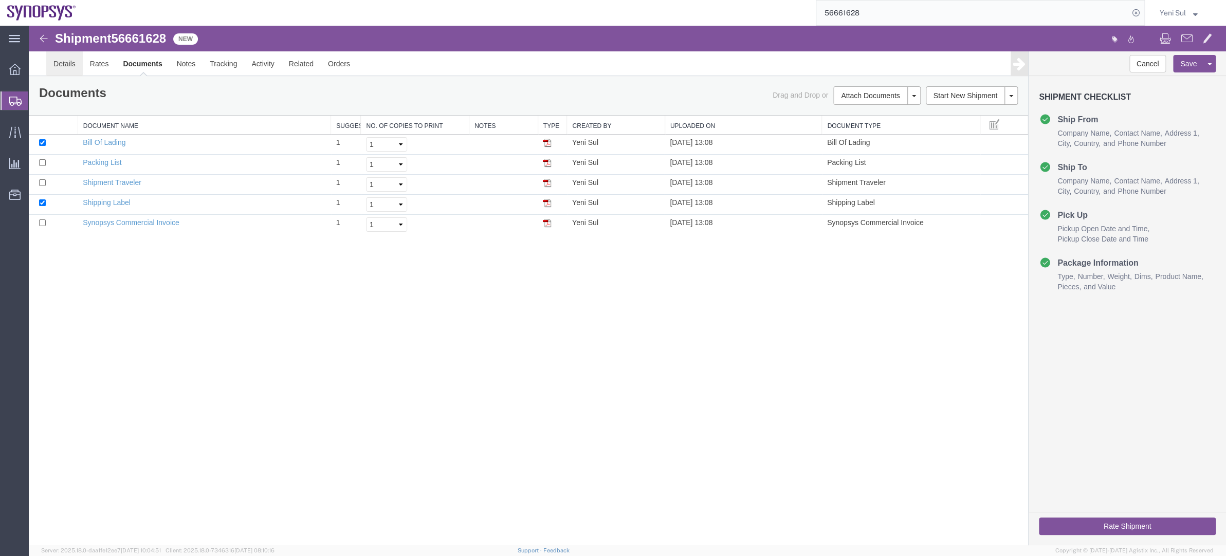
click at [51, 57] on link "Details" at bounding box center [64, 63] width 36 height 25
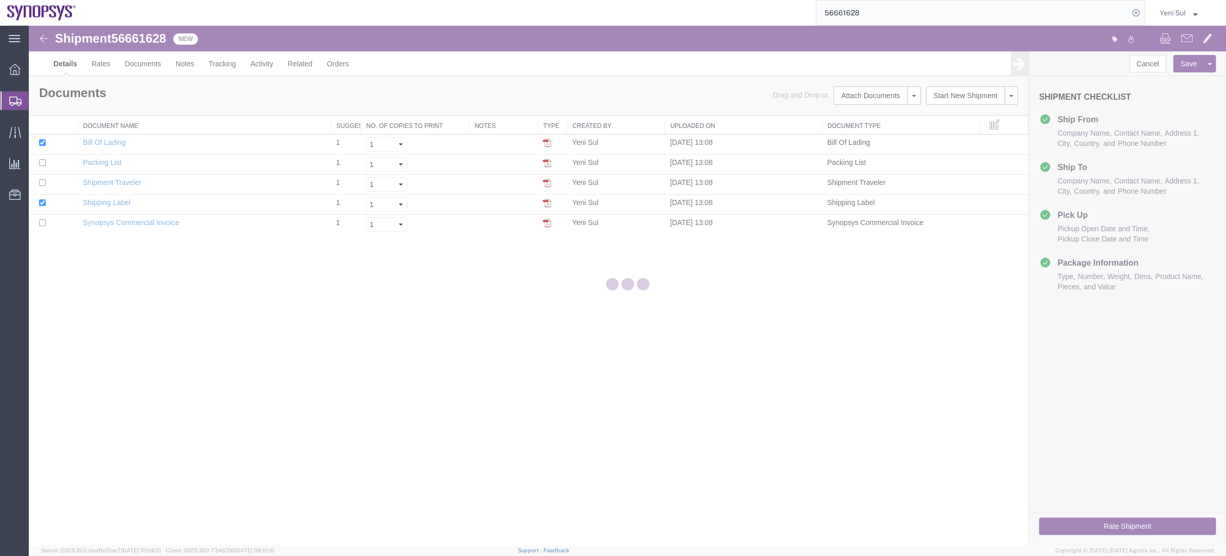
select select "63142"
select select "63126"
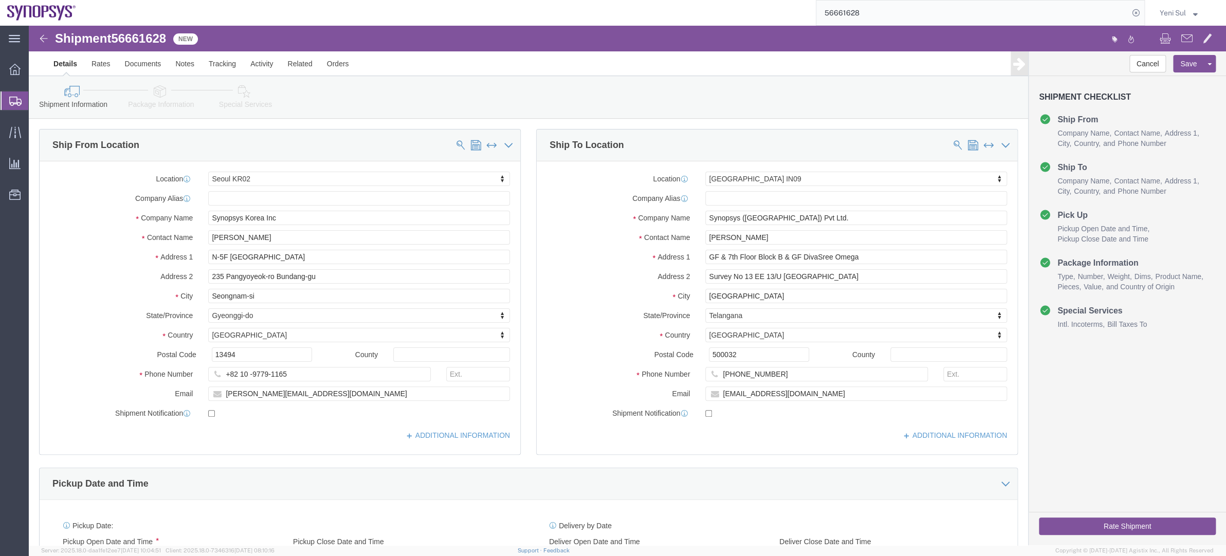
click link "Package Information"
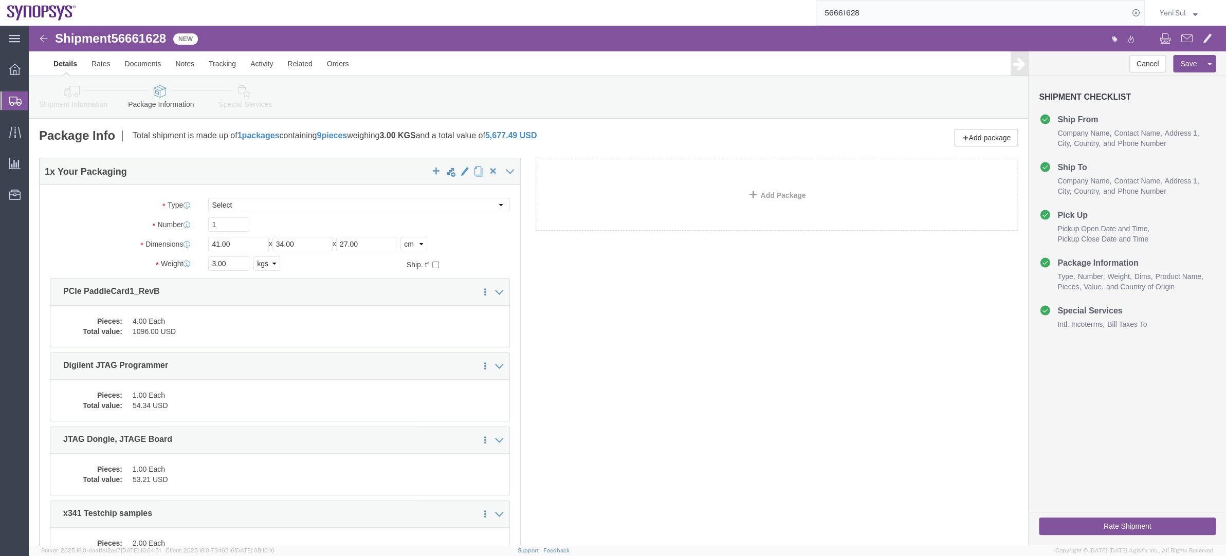
click icon
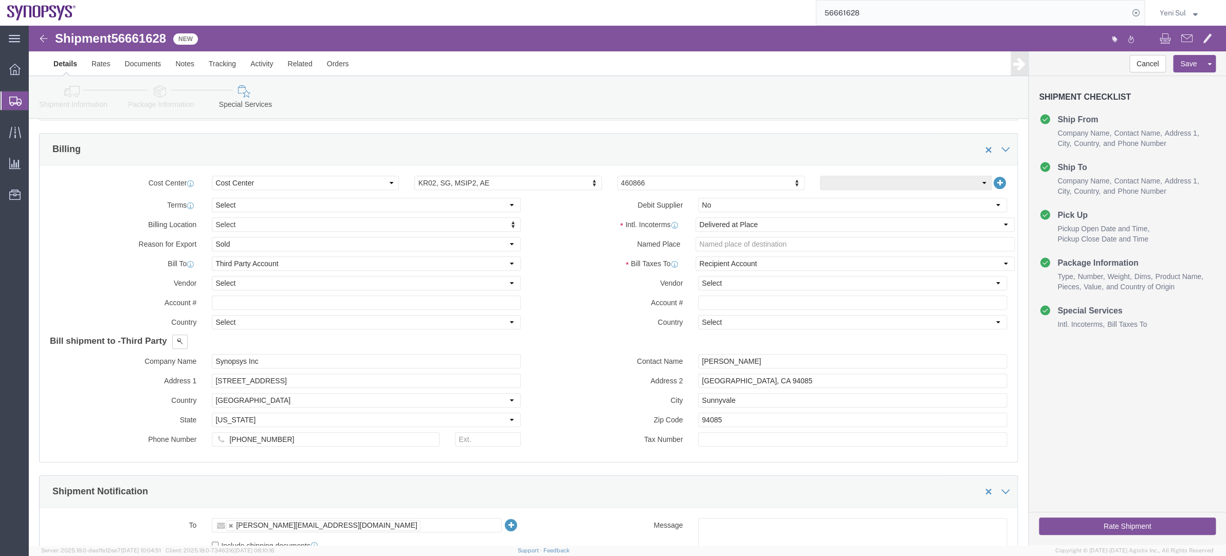
scroll to position [93, 0]
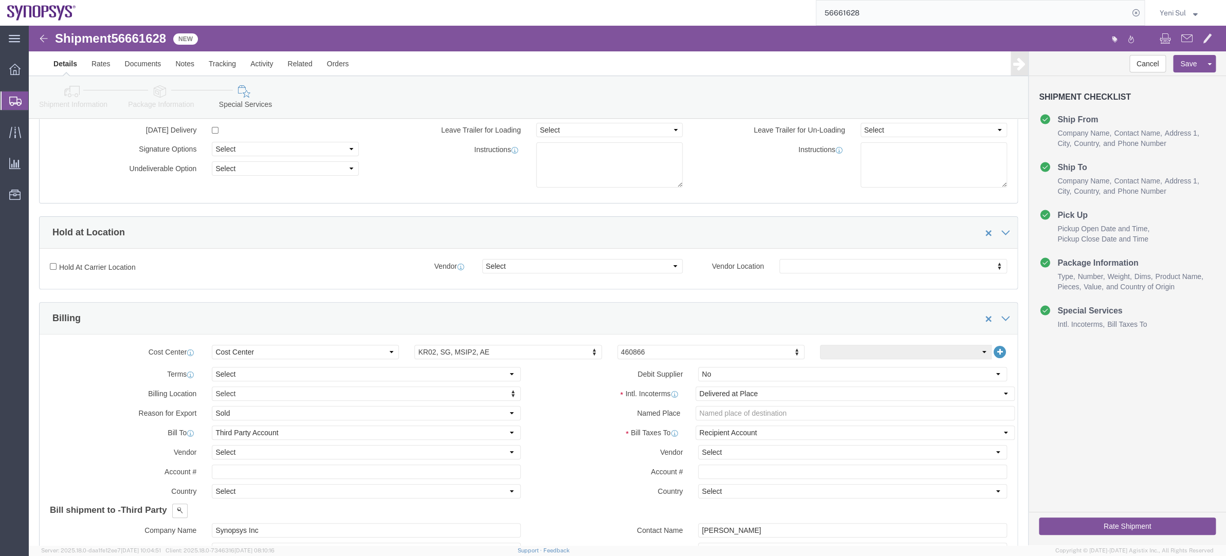
click link "Shipment Information"
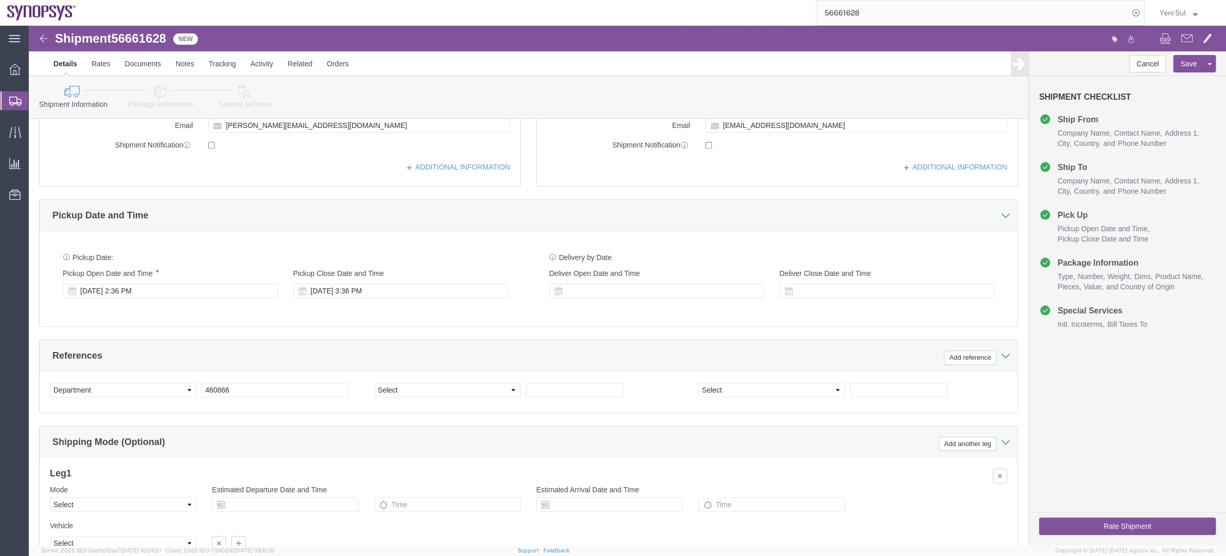
scroll to position [363, 0]
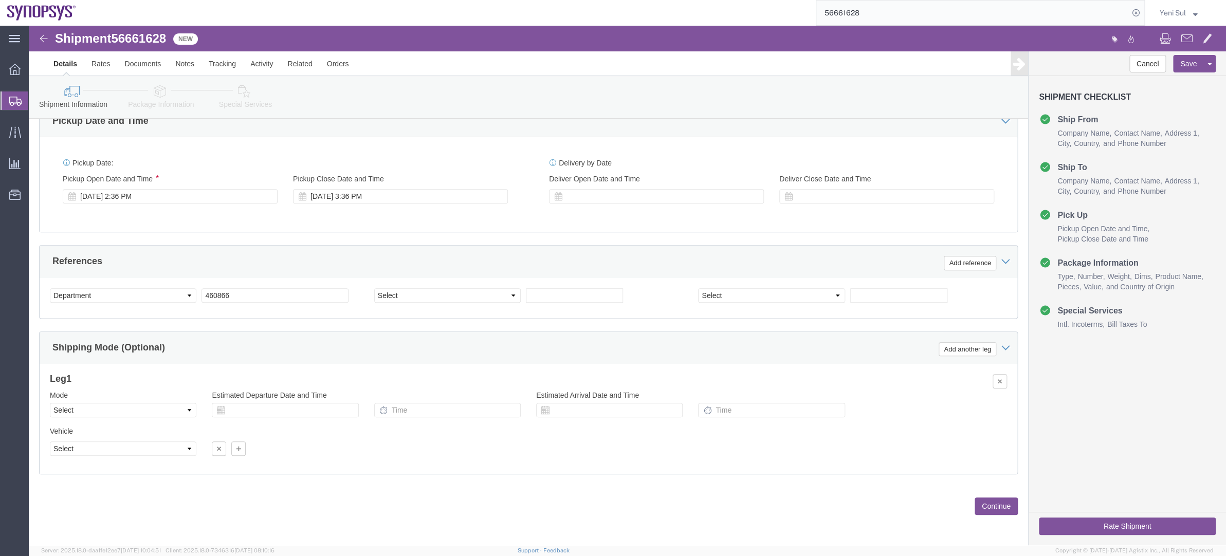
click div "Previous Continue"
click button "Continue"
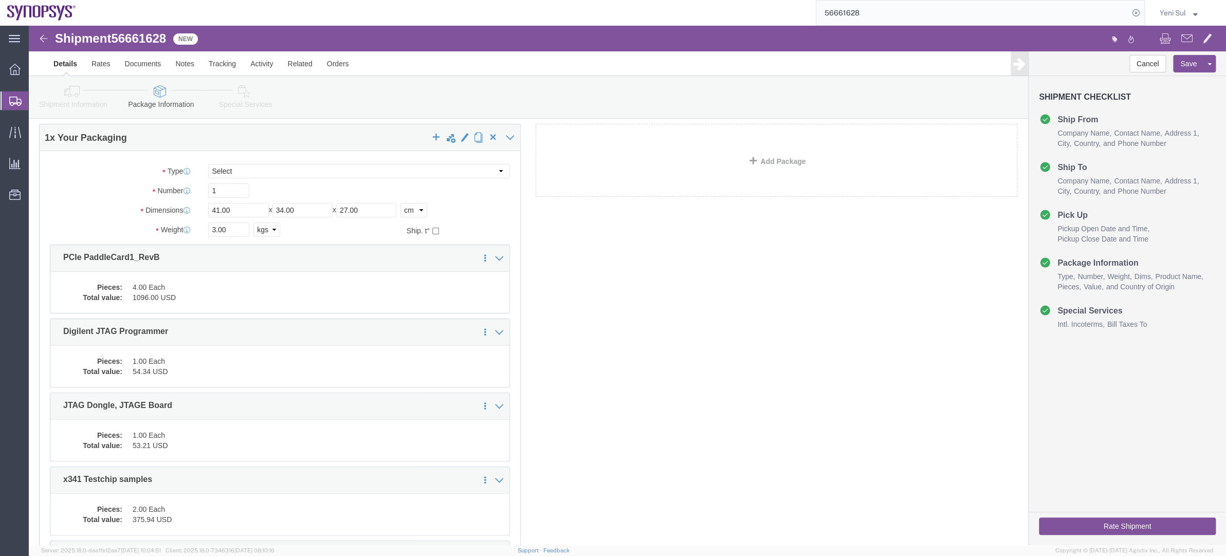
scroll to position [0, 0]
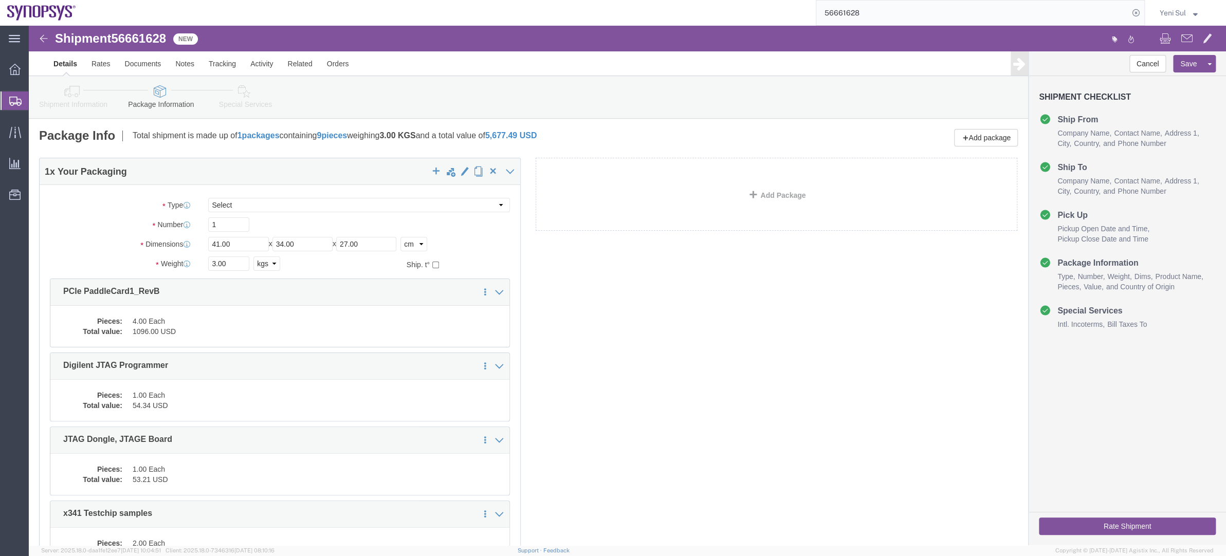
click div "1 x Your Packaging Package Type Select Bale(s) Basket(s) Bolt(s) Bottle(s) Buck…"
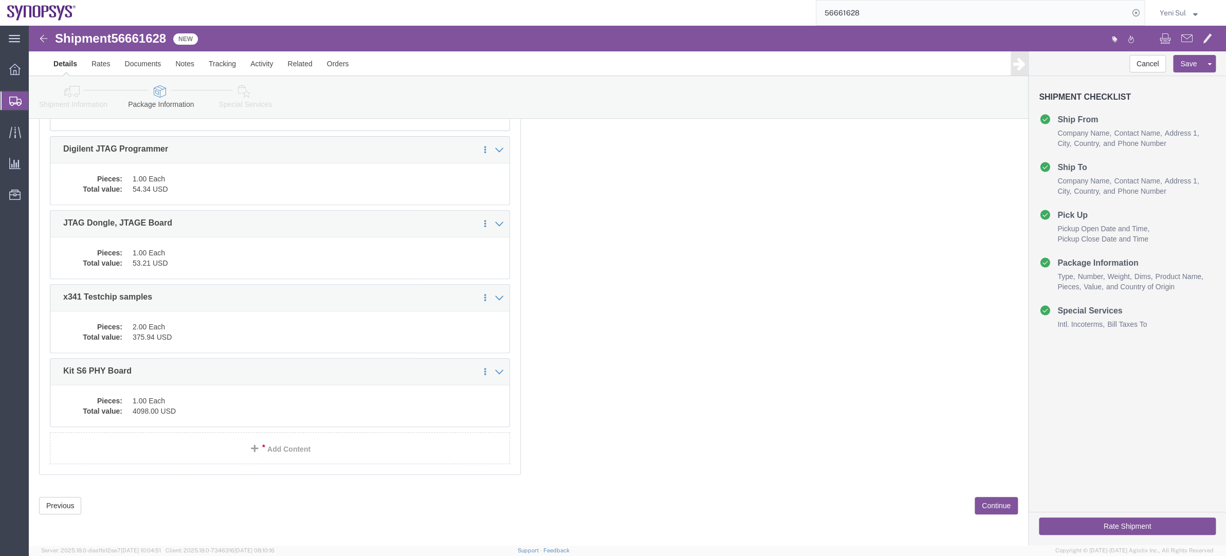
click div "Previous Continue"
click button "Continue"
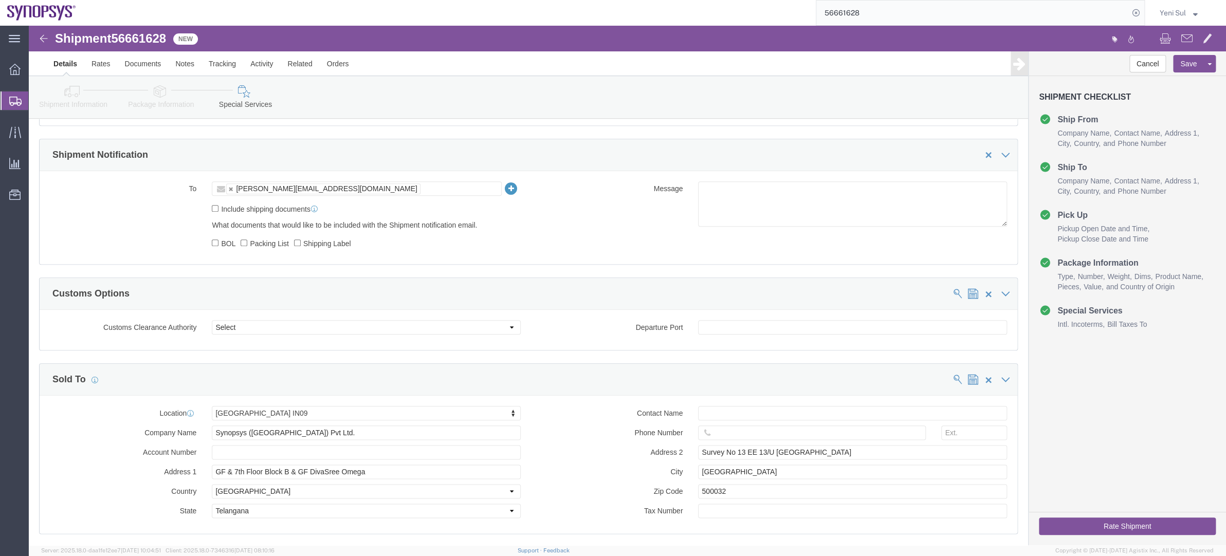
scroll to position [569, 0]
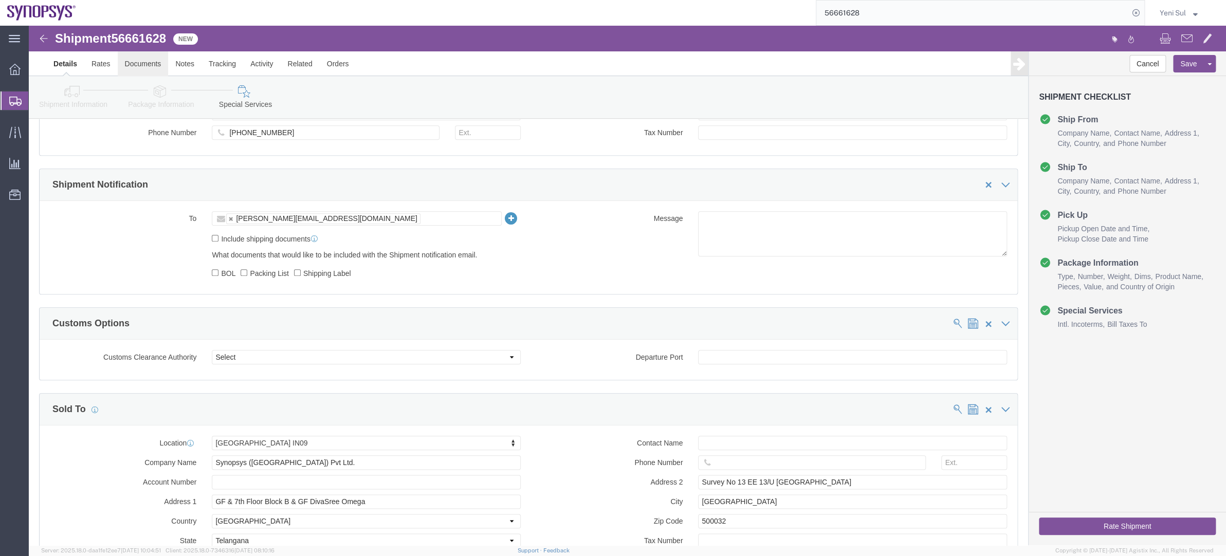
click link "Documents"
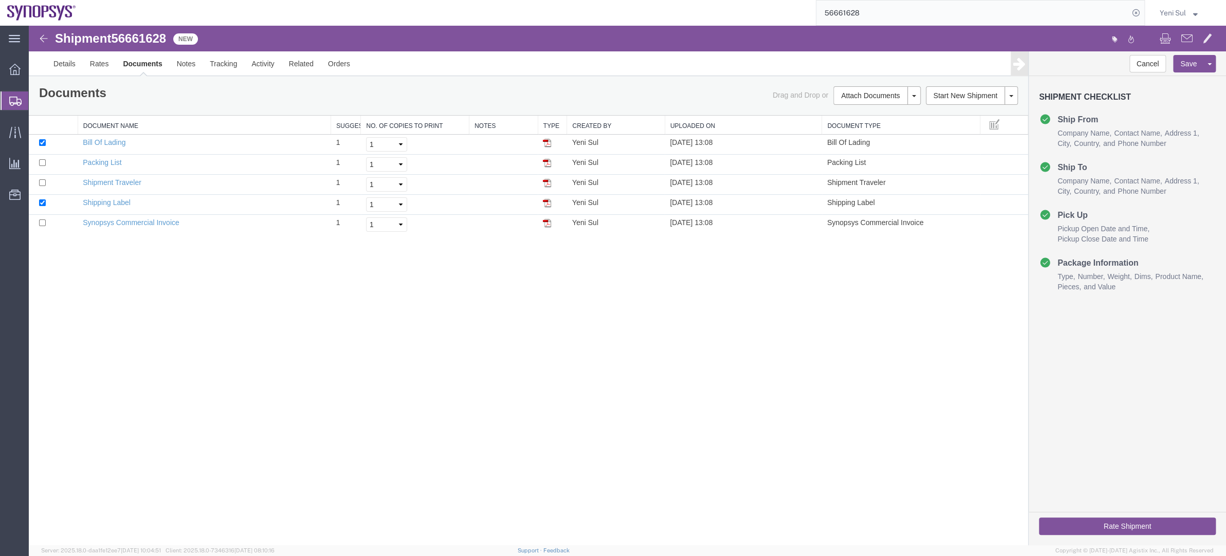
drag, startPoint x: 232, startPoint y: 422, endPoint x: 196, endPoint y: 156, distance: 269.2
click at [237, 410] on div "Shipment 56661628 5 of 5 New Details Rates Documents Notes Tracking Activity Re…" at bounding box center [627, 286] width 1197 height 520
click at [172, 228] on td "Synopsys Commercial Invoice" at bounding box center [204, 225] width 253 height 20
click at [172, 223] on link "Synopsys Commercial Invoice" at bounding box center [131, 222] width 97 height 8
click at [685, 331] on div "Shipment 56661628 5 of 5 New Details Rates Documents Notes Tracking Activity Re…" at bounding box center [627, 286] width 1197 height 520
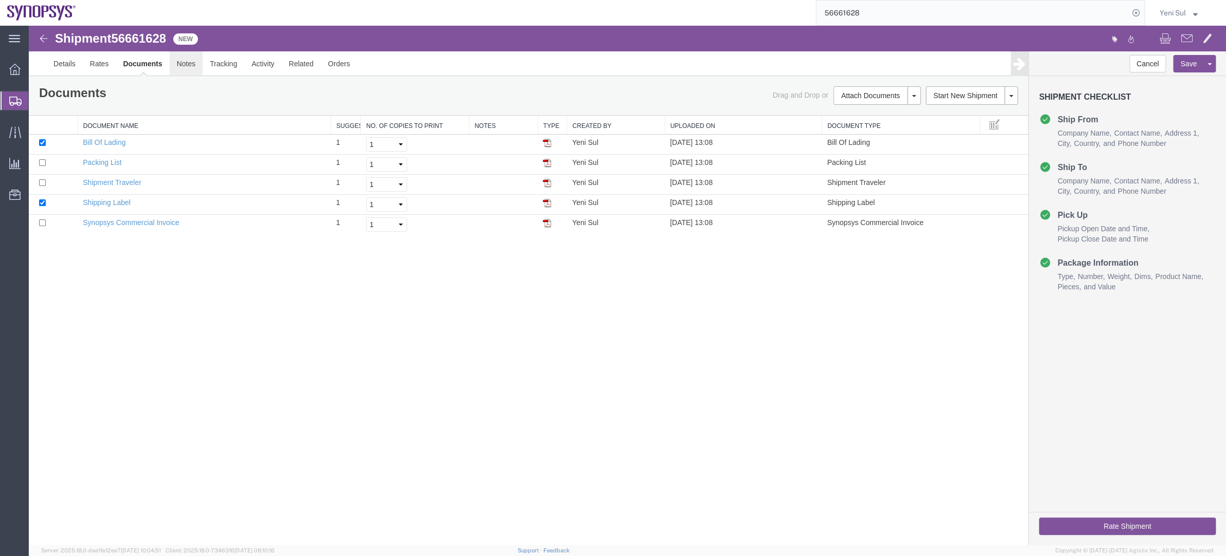
drag, startPoint x: 177, startPoint y: 66, endPoint x: 443, endPoint y: 268, distance: 334.1
click at [177, 66] on link "Notes" at bounding box center [186, 63] width 33 height 25
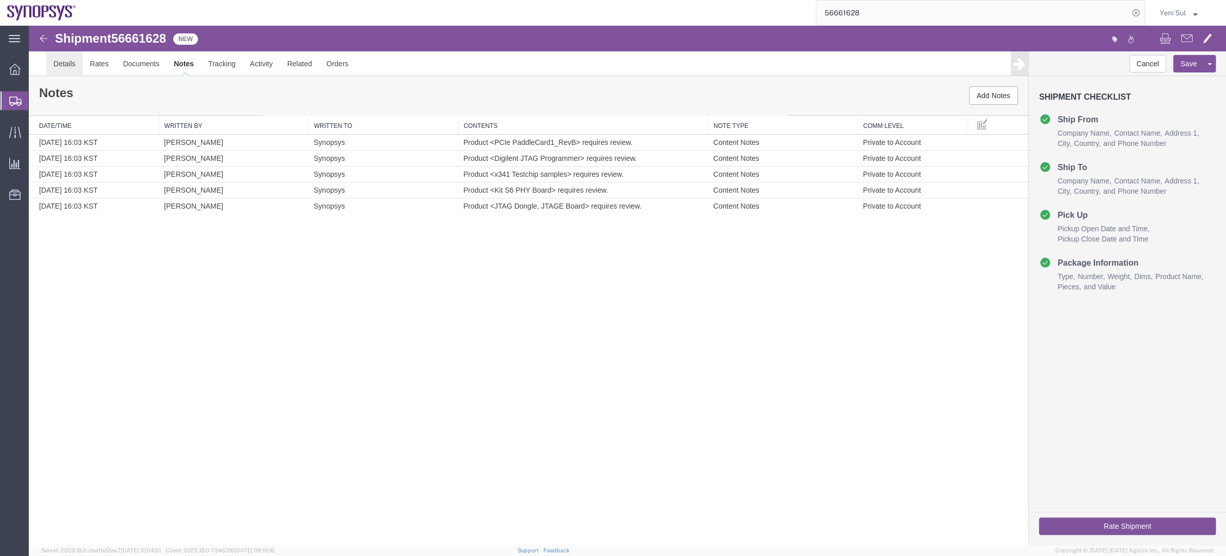
click at [49, 62] on link "Details" at bounding box center [64, 63] width 36 height 25
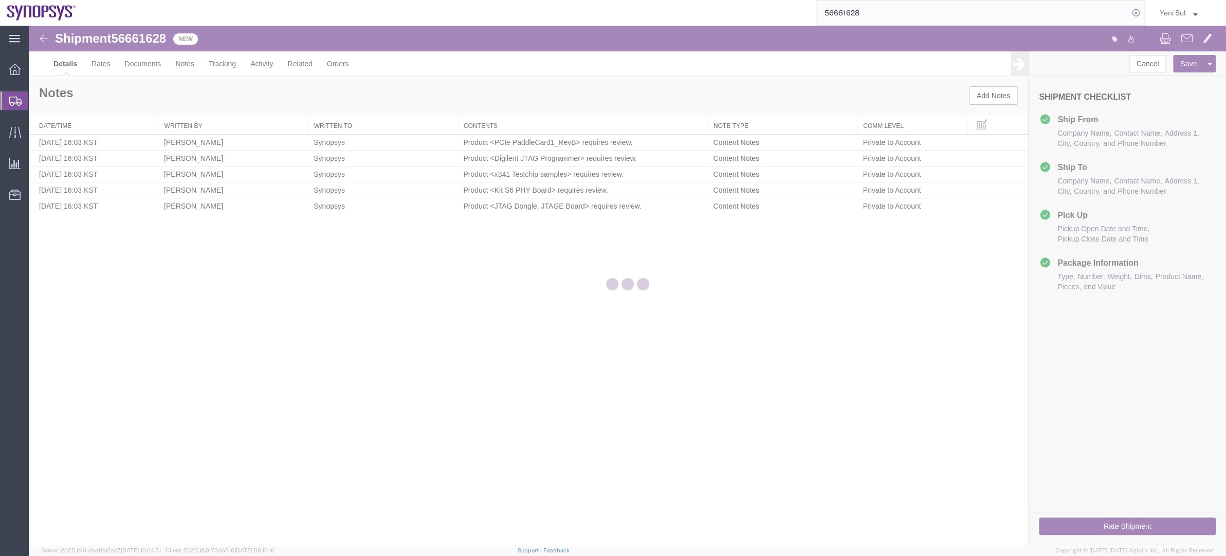
select select "63142"
select select "63126"
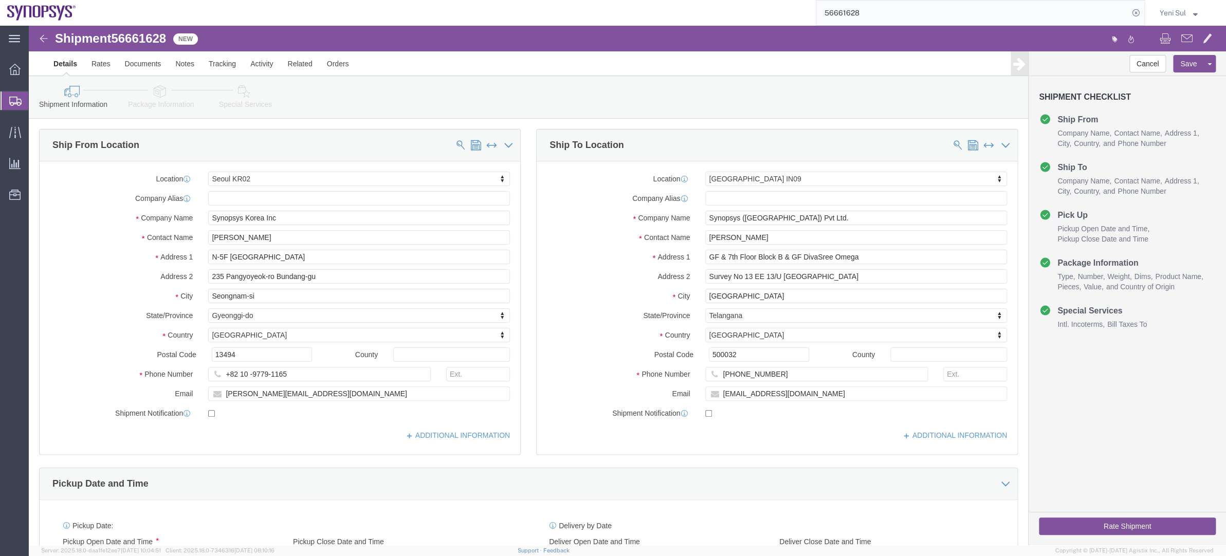
click div "Shipment Information Package Information Special Services"
click link "Package Information"
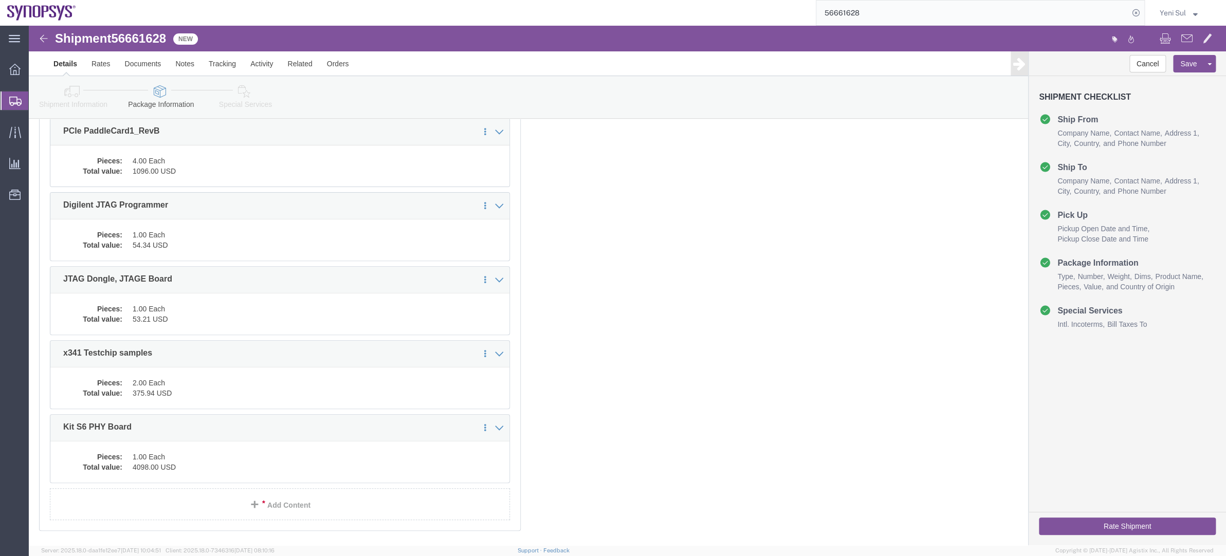
scroll to position [216, 0]
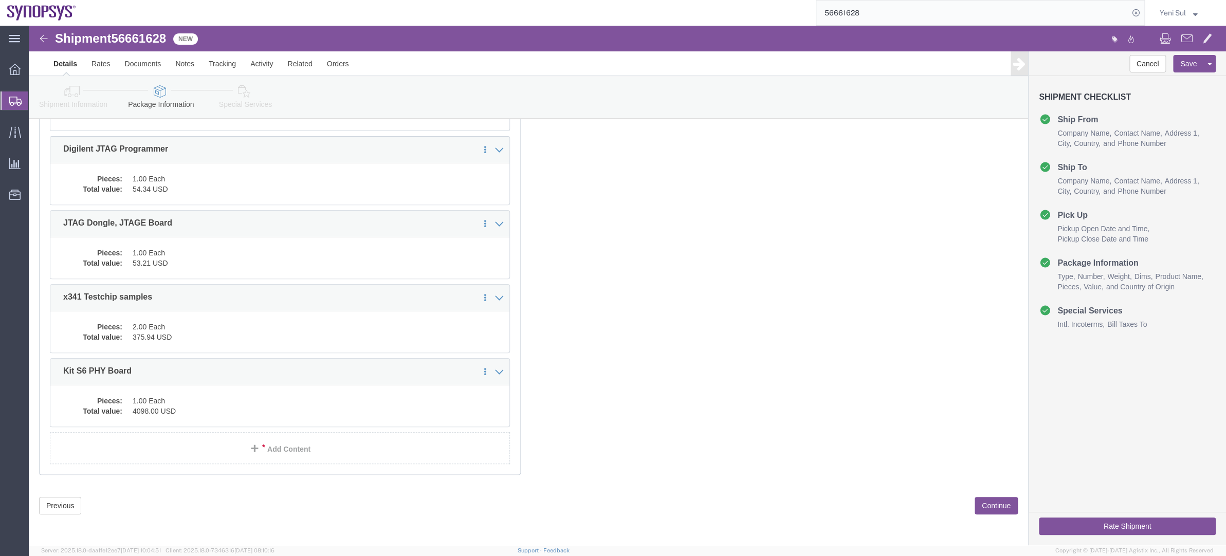
click link "Special Services"
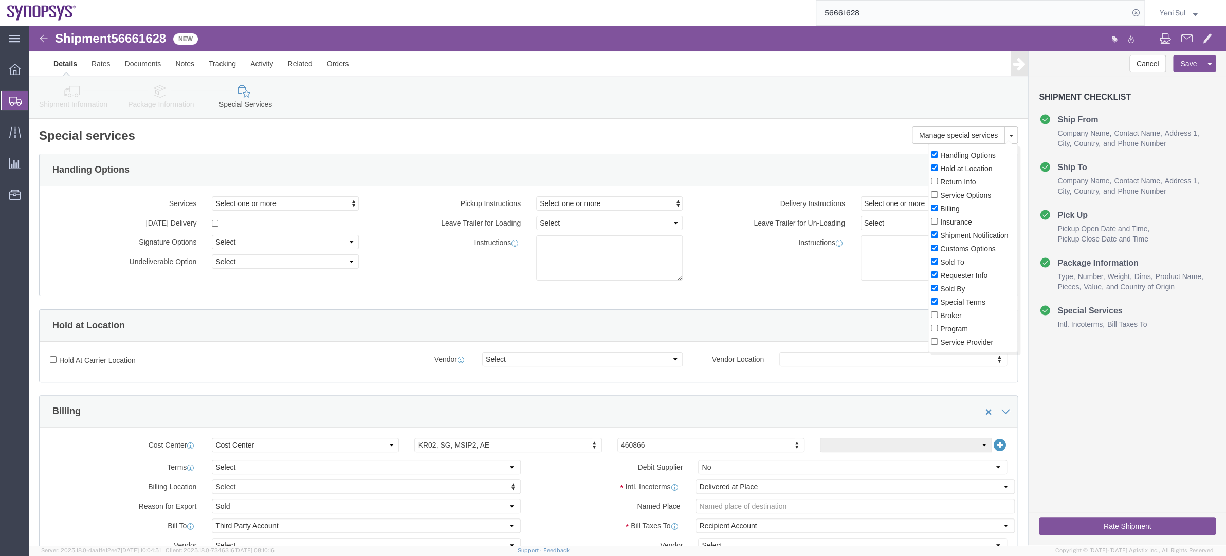
click label "Service Options"
click input "Service Options"
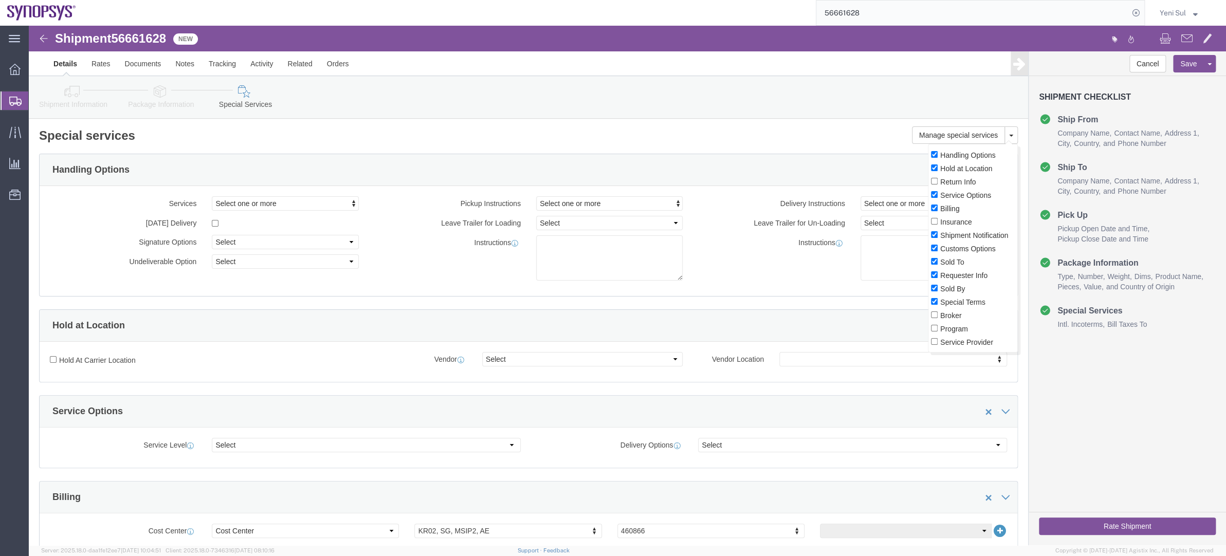
click div
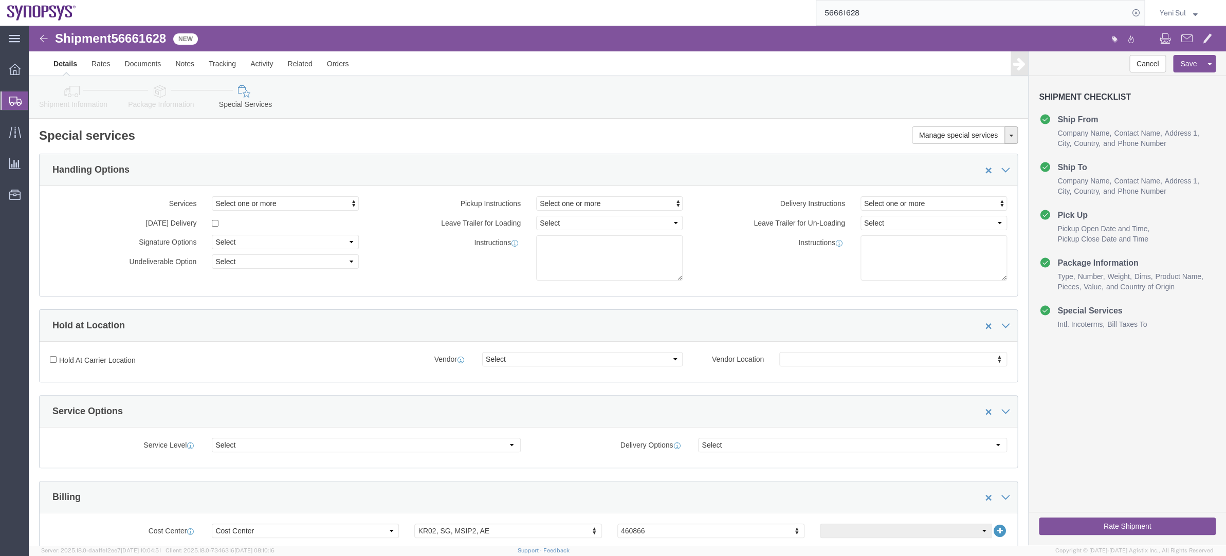
click button
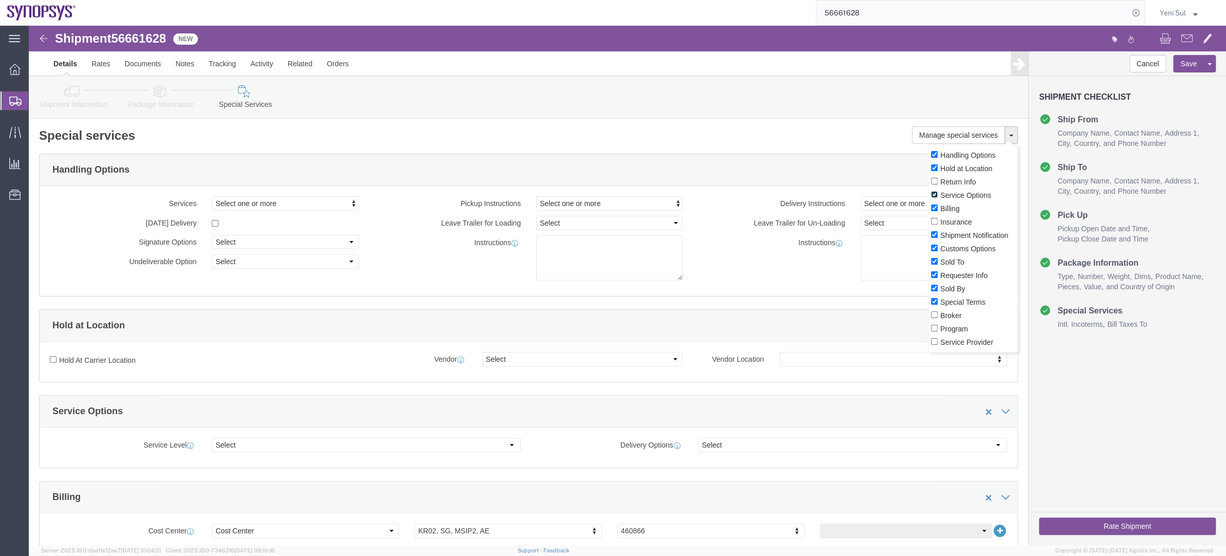
click input "Service Options"
checkbox input "false"
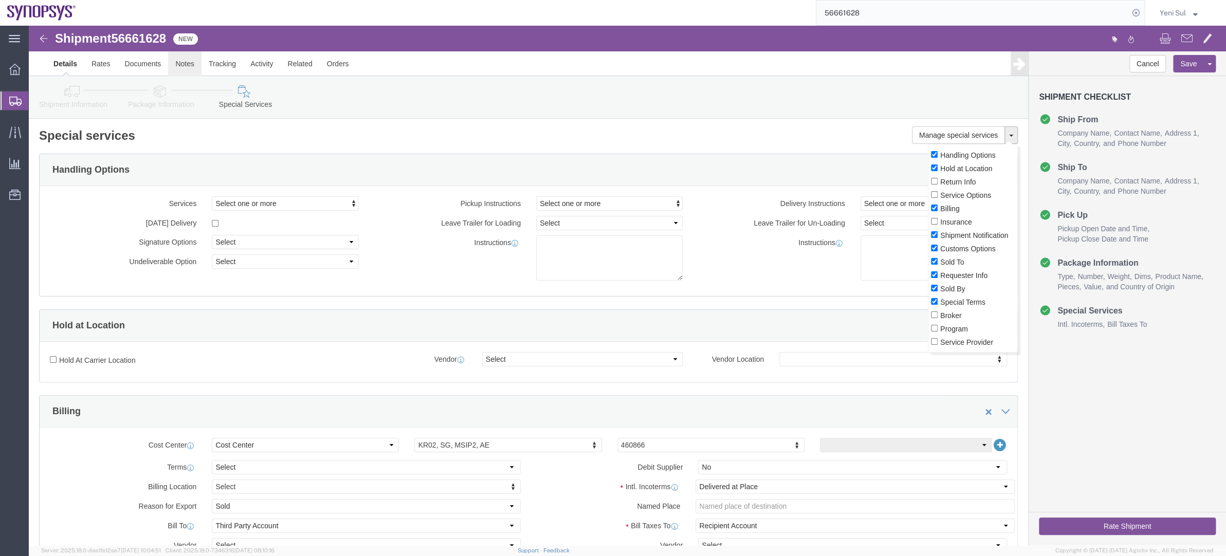
click link "Notes"
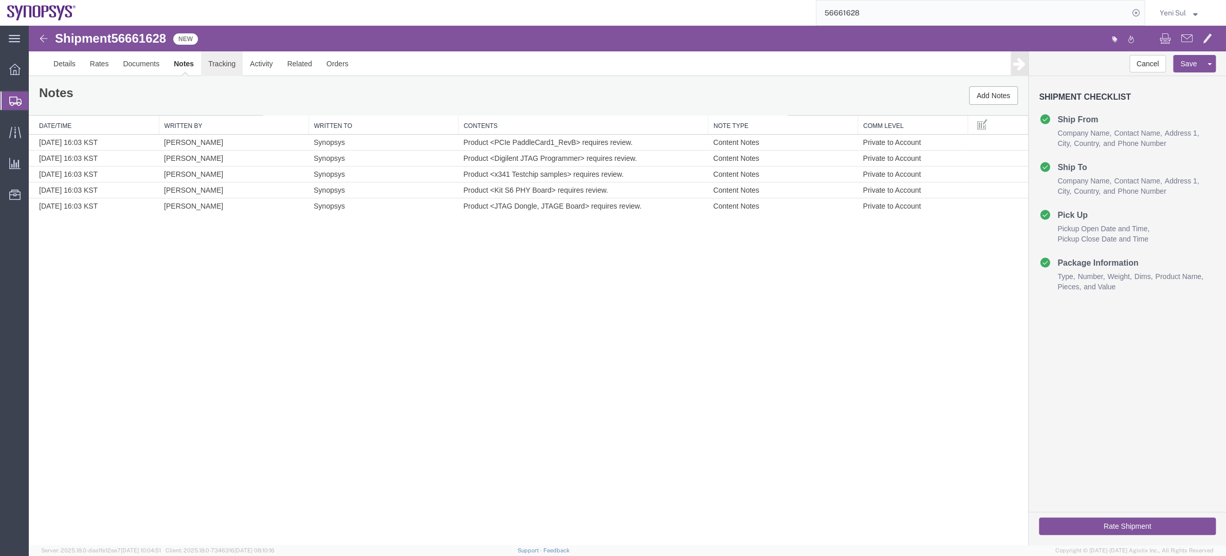
click at [212, 61] on link "Tracking" at bounding box center [222, 63] width 42 height 25
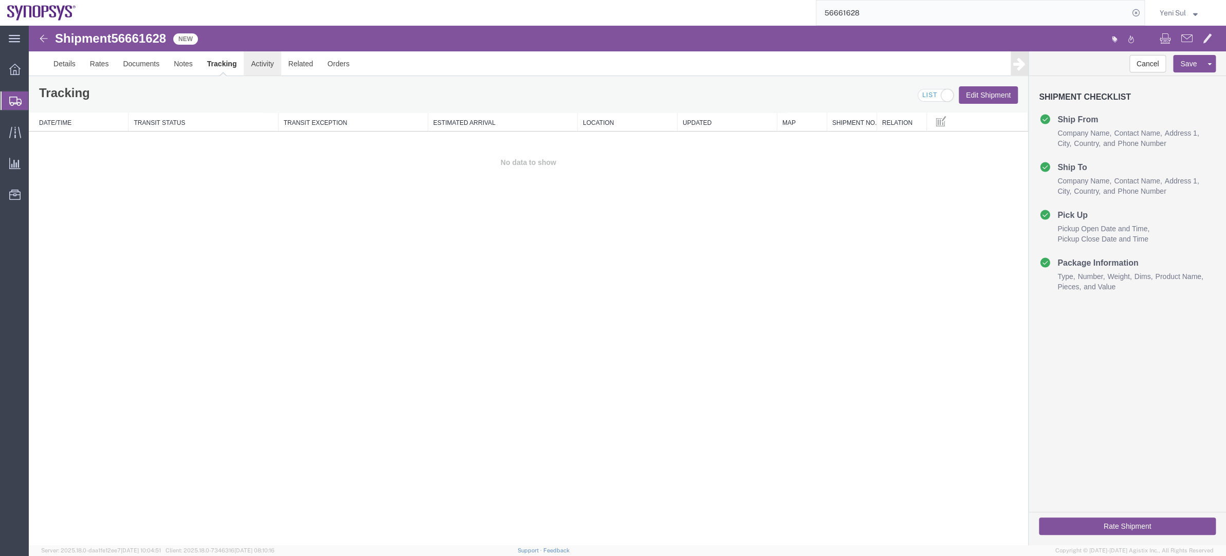
click at [263, 69] on link "Activity" at bounding box center [262, 63] width 37 height 25
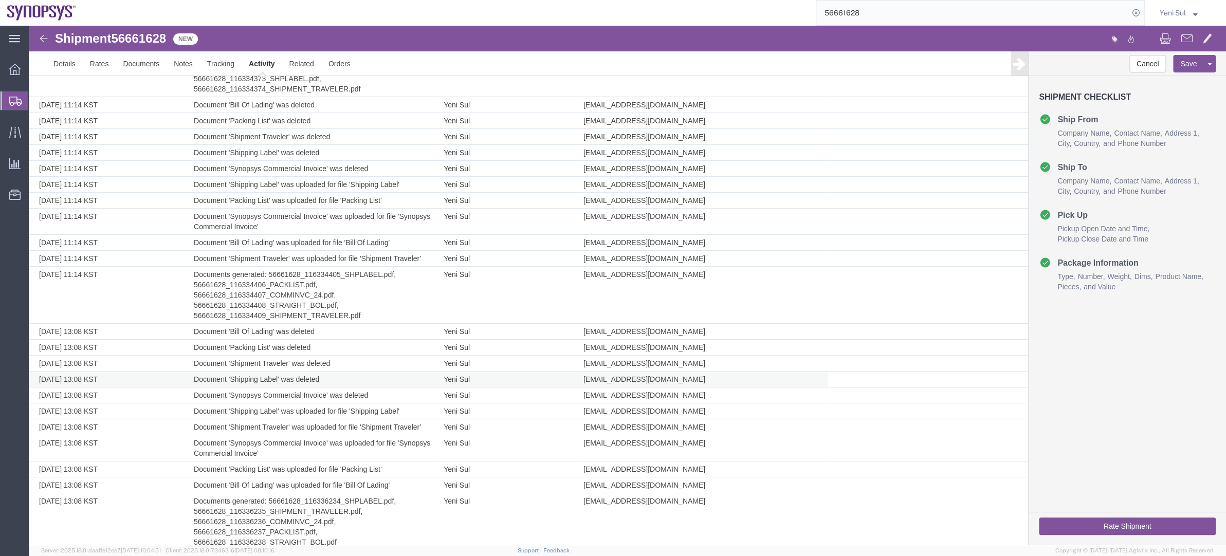
scroll to position [2109, 0]
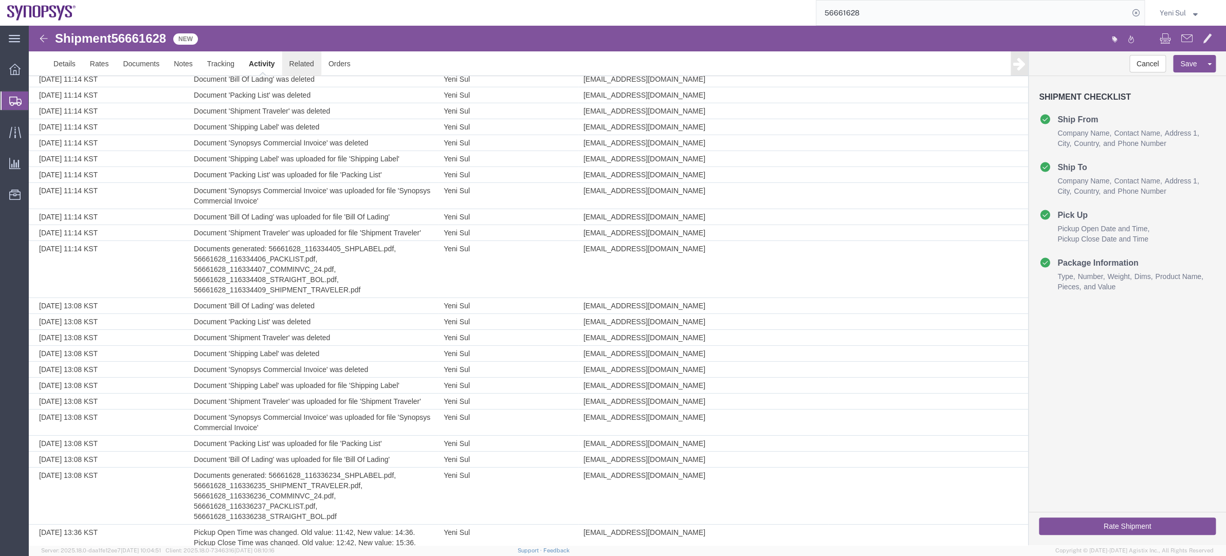
click at [312, 58] on link "Related" at bounding box center [301, 63] width 39 height 25
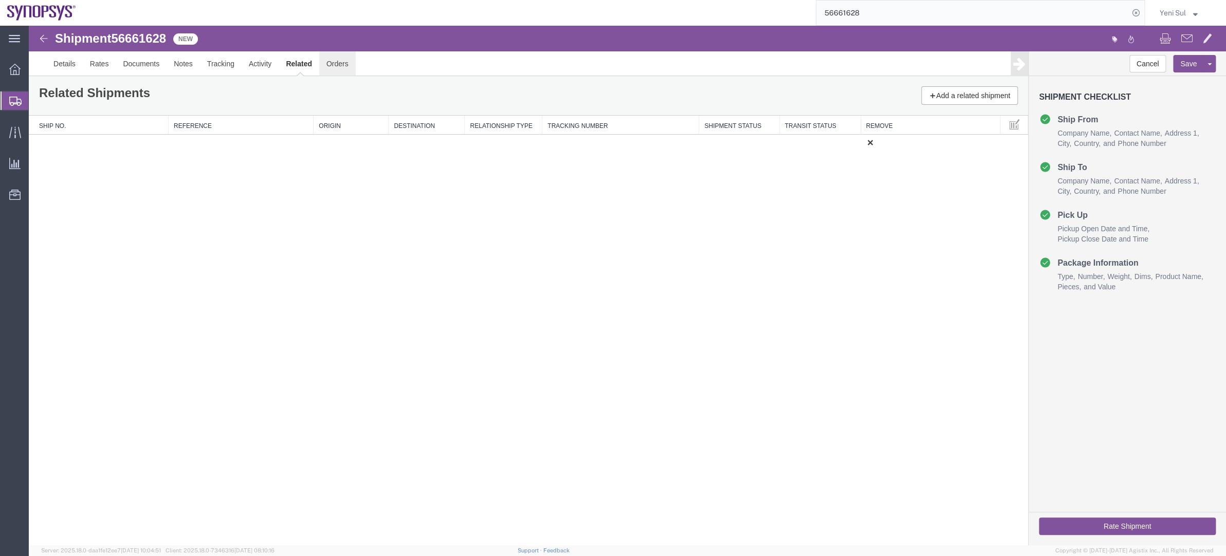
click at [335, 67] on link "Orders" at bounding box center [337, 63] width 36 height 25
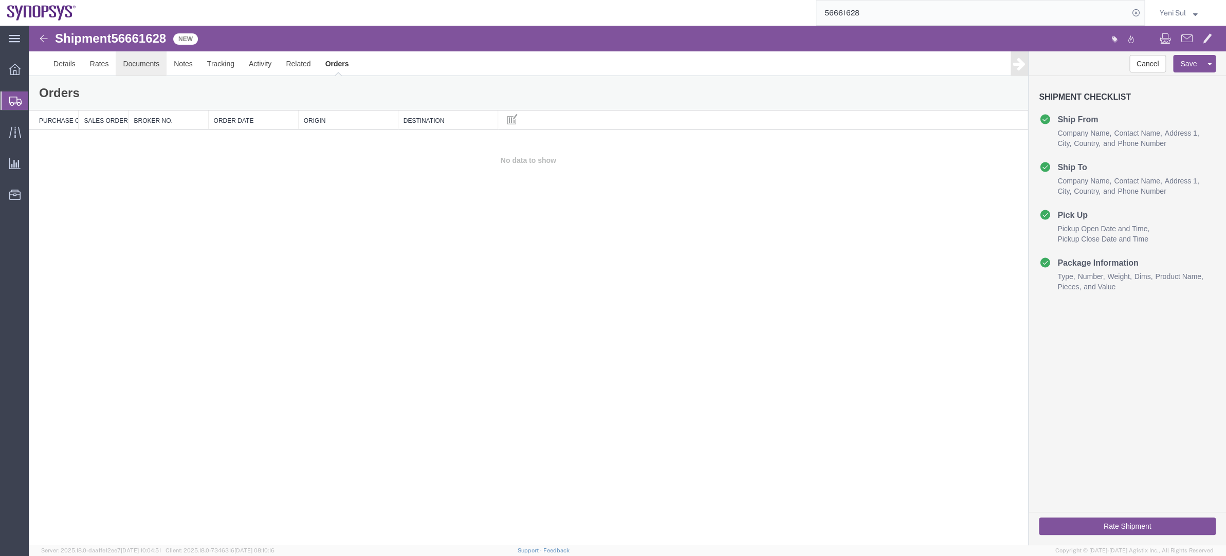
click at [141, 71] on link "Documents" at bounding box center [141, 63] width 51 height 25
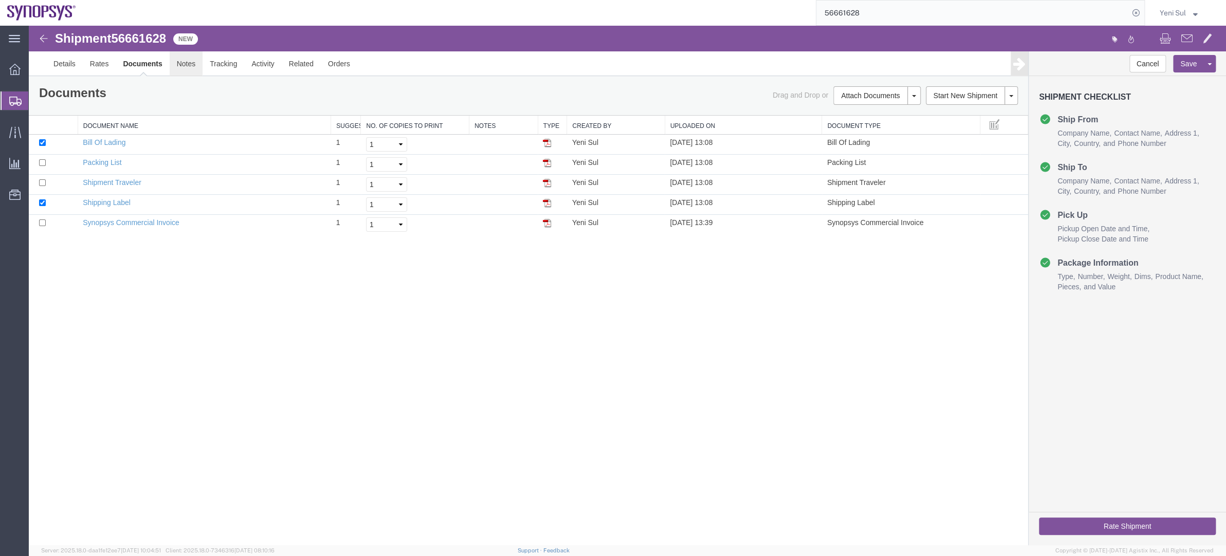
click at [191, 67] on link "Notes" at bounding box center [186, 63] width 33 height 25
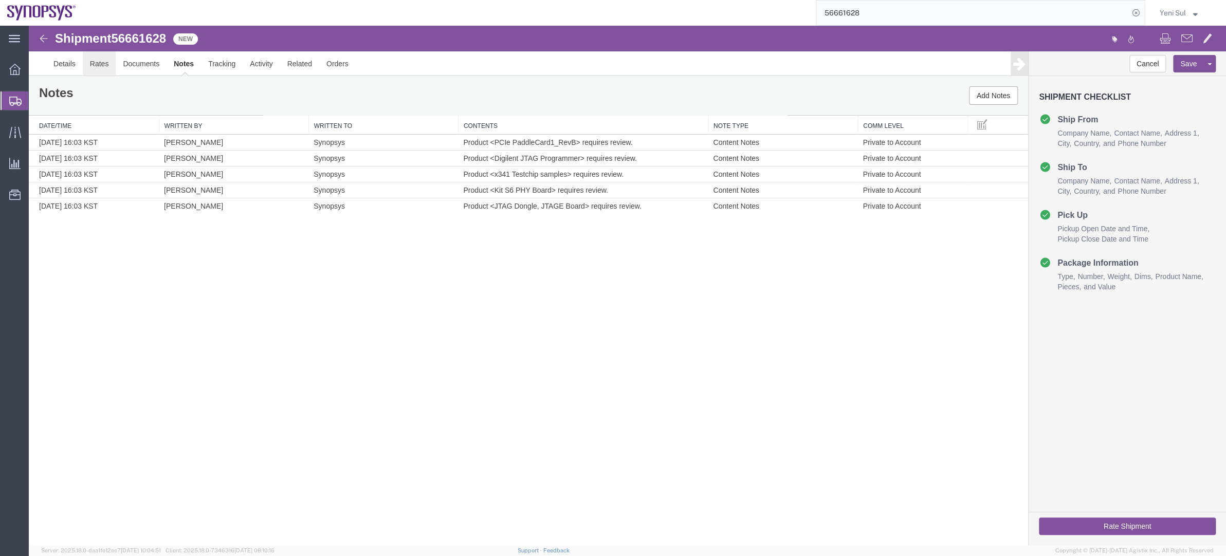
click at [91, 58] on link "Rates" at bounding box center [99, 63] width 33 height 25
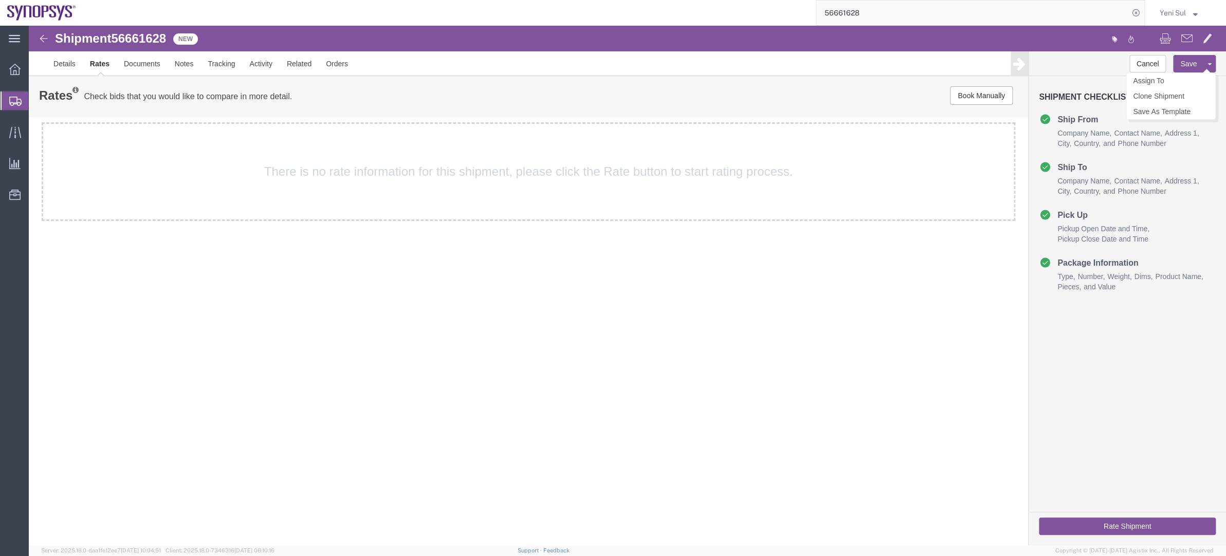
click at [1066, 64] on span at bounding box center [1209, 64] width 4 height 2
click at [515, 302] on div "Shipment 56661628 5 of 5 New Add a note Details Rates Documents Notes Tracking …" at bounding box center [627, 286] width 1197 height 520
click at [67, 62] on link "Details" at bounding box center [64, 63] width 36 height 25
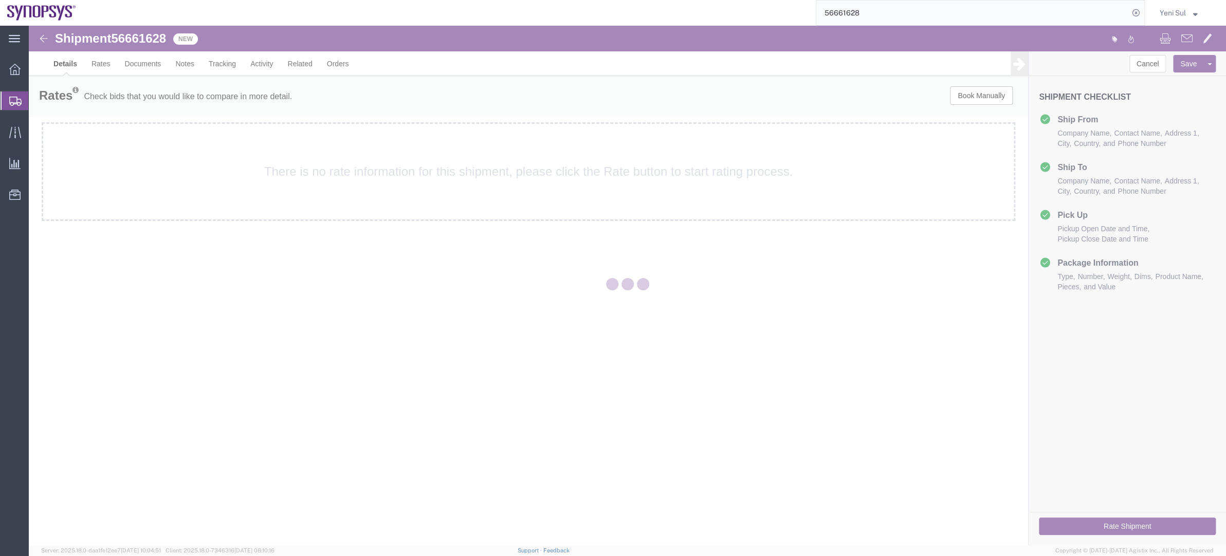
select select "63142"
select select "63126"
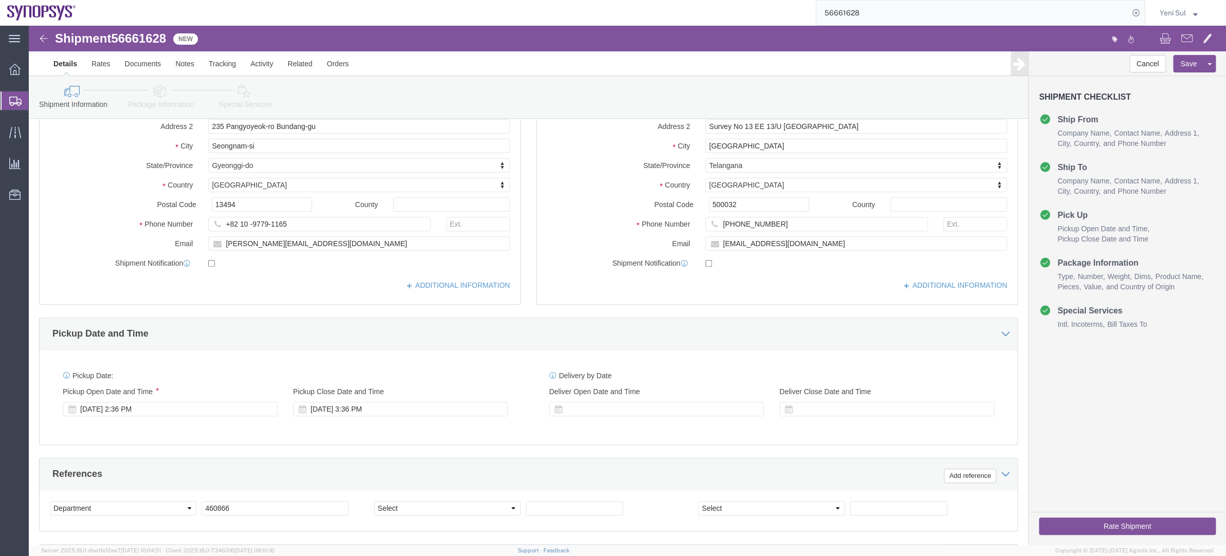
scroll to position [187, 0]
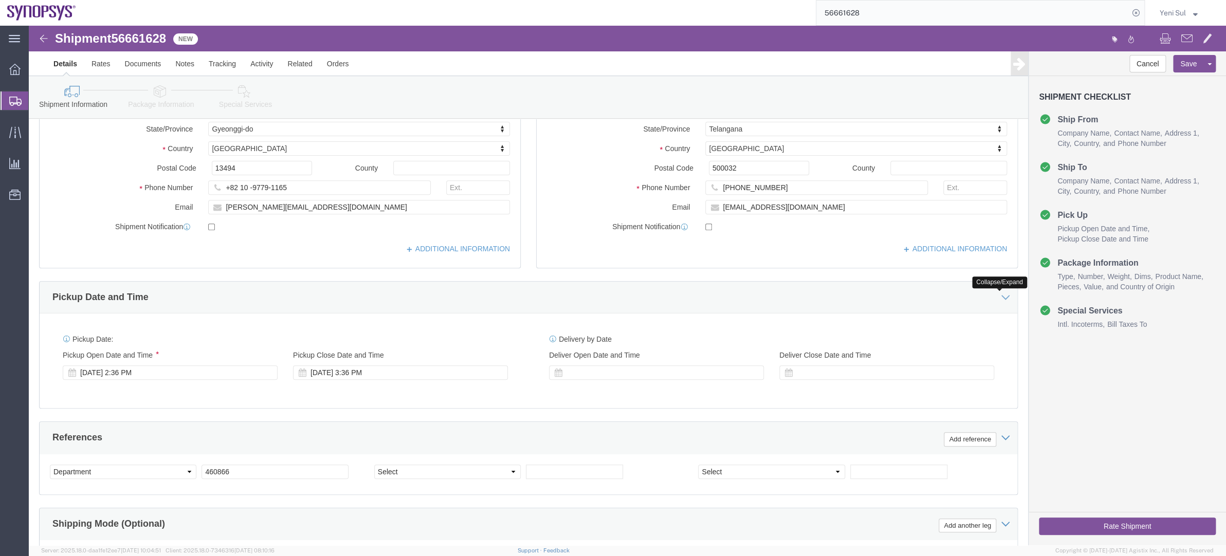
click icon
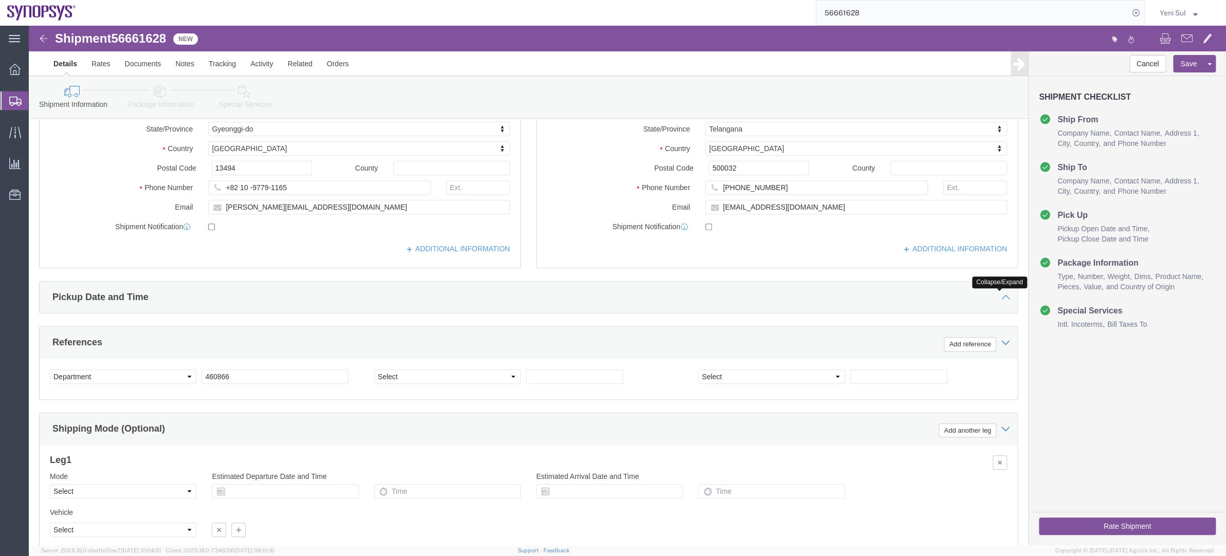
click icon
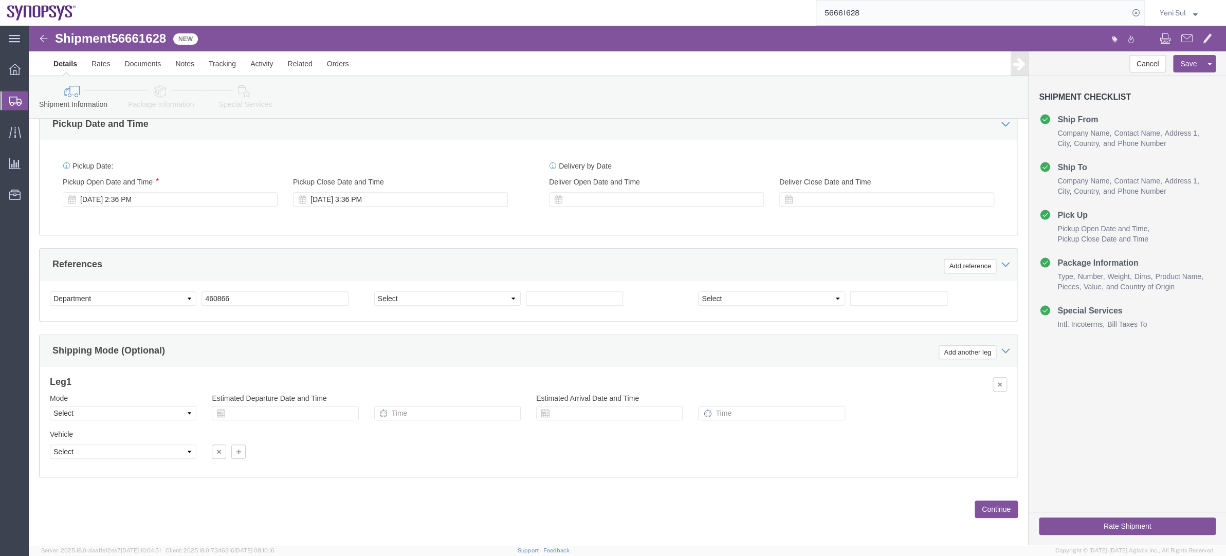
scroll to position [363, 0]
click link
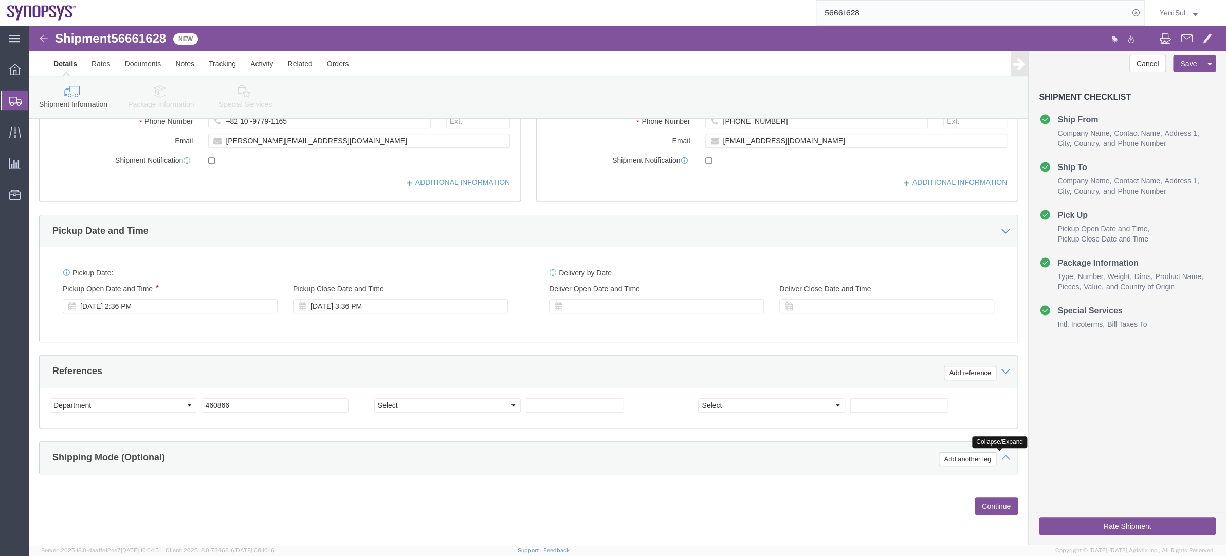
click link
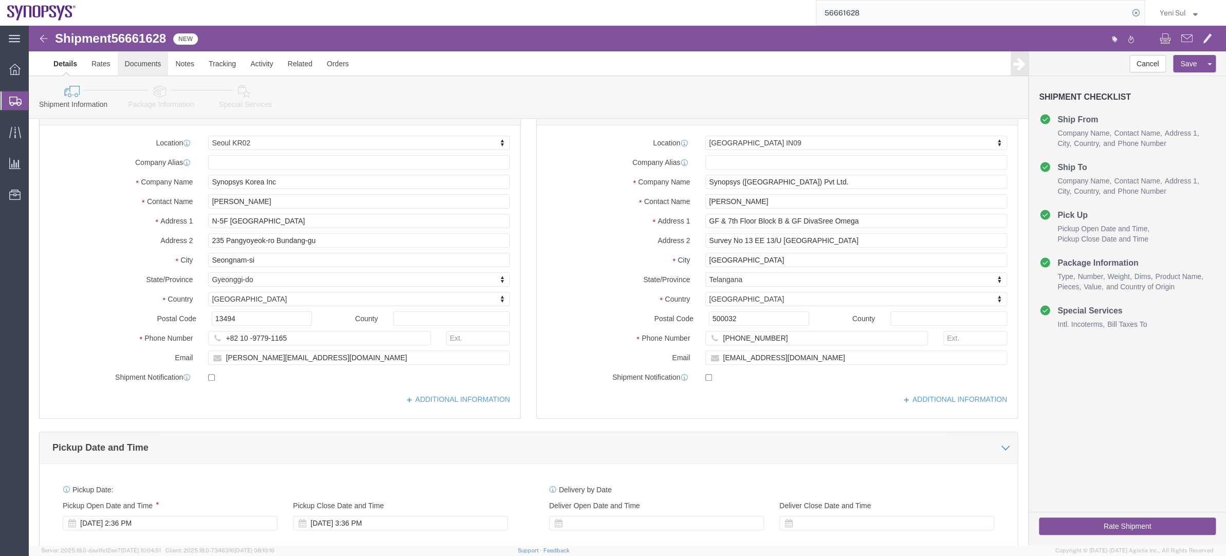
scroll to position [0, 0]
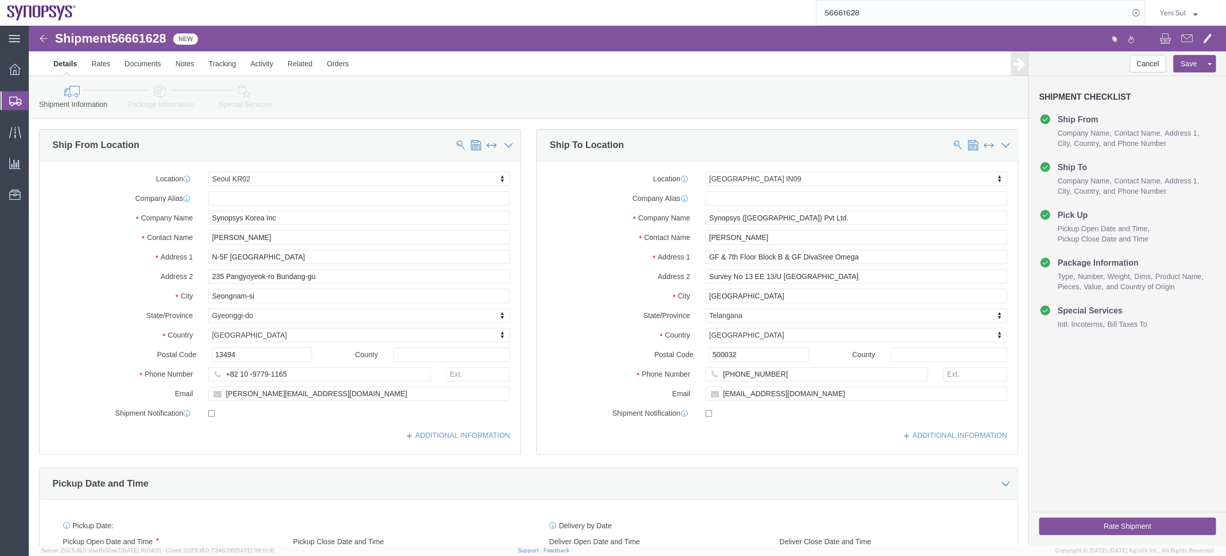
click icon
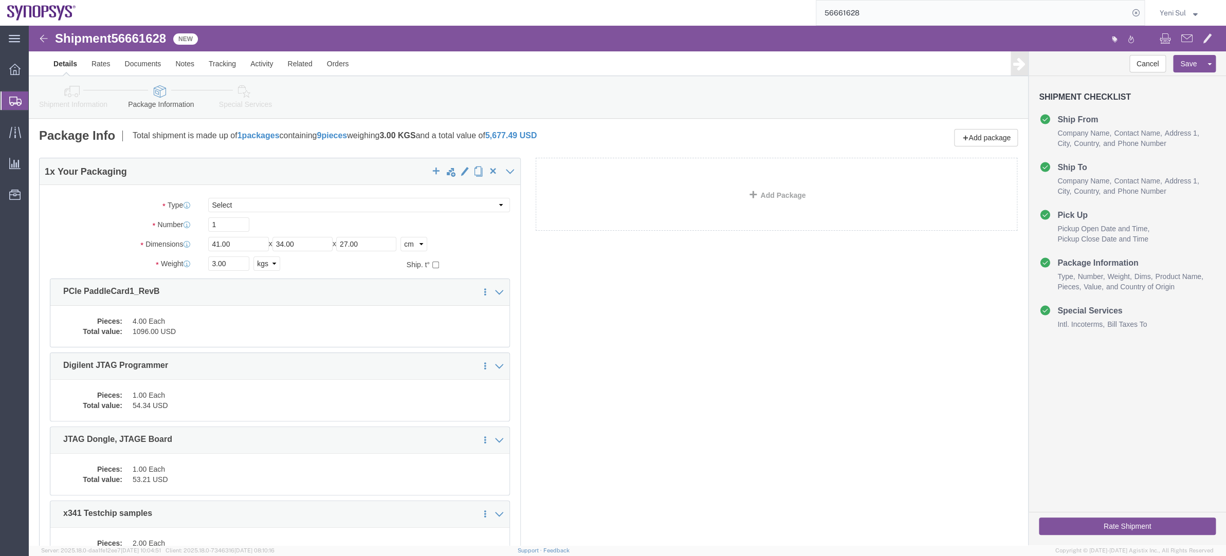
click div "1 x Your Packaging Package Type Select Bale(s) Basket(s) Bolt(s) Bottle(s) Buck…"
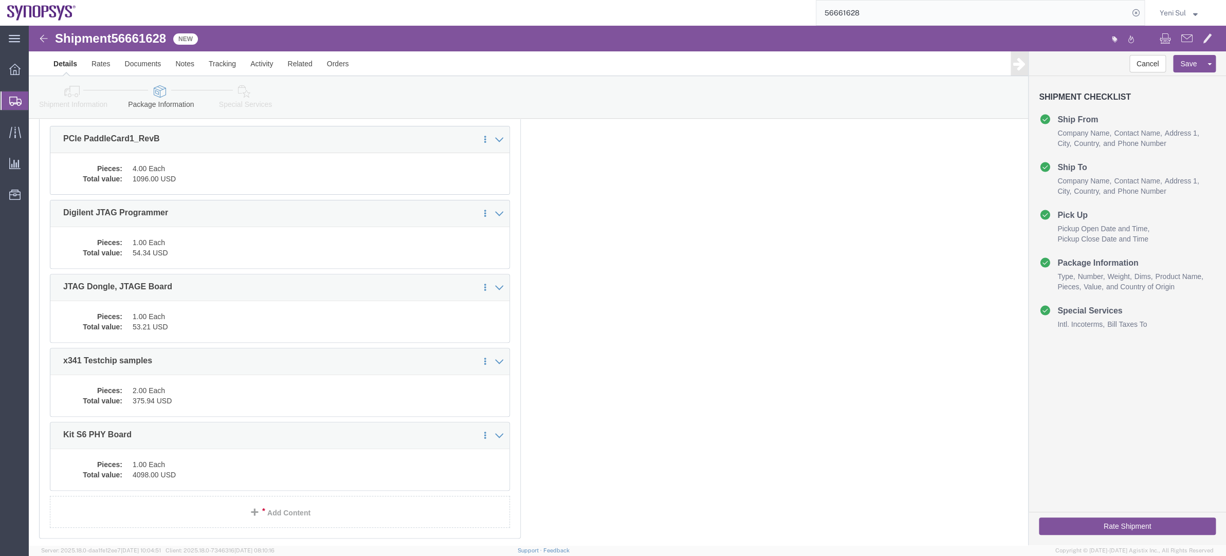
scroll to position [216, 0]
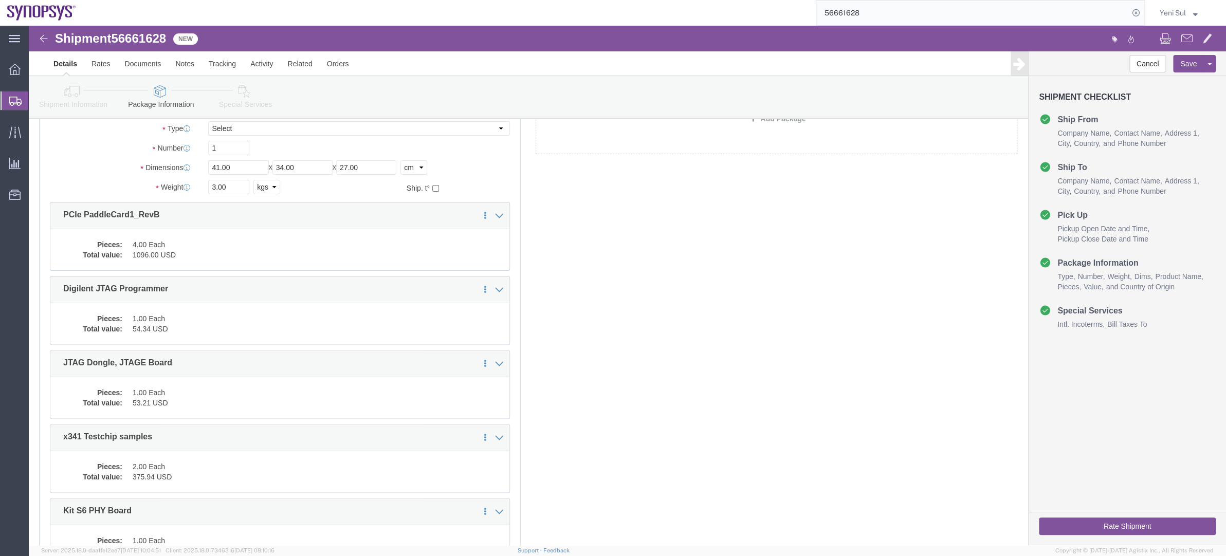
click icon
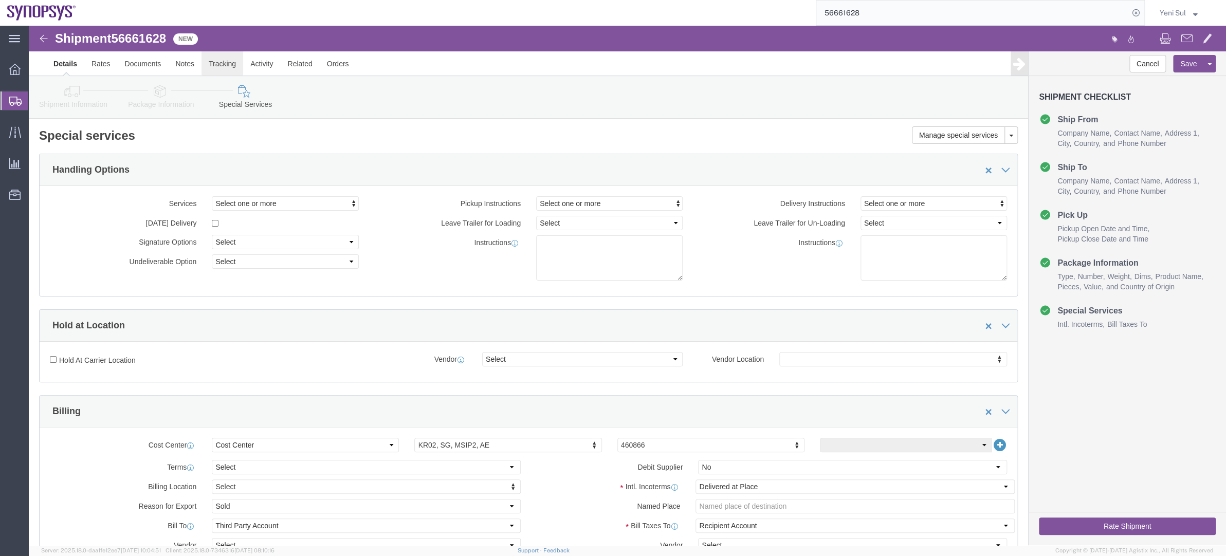
click link "Tracking"
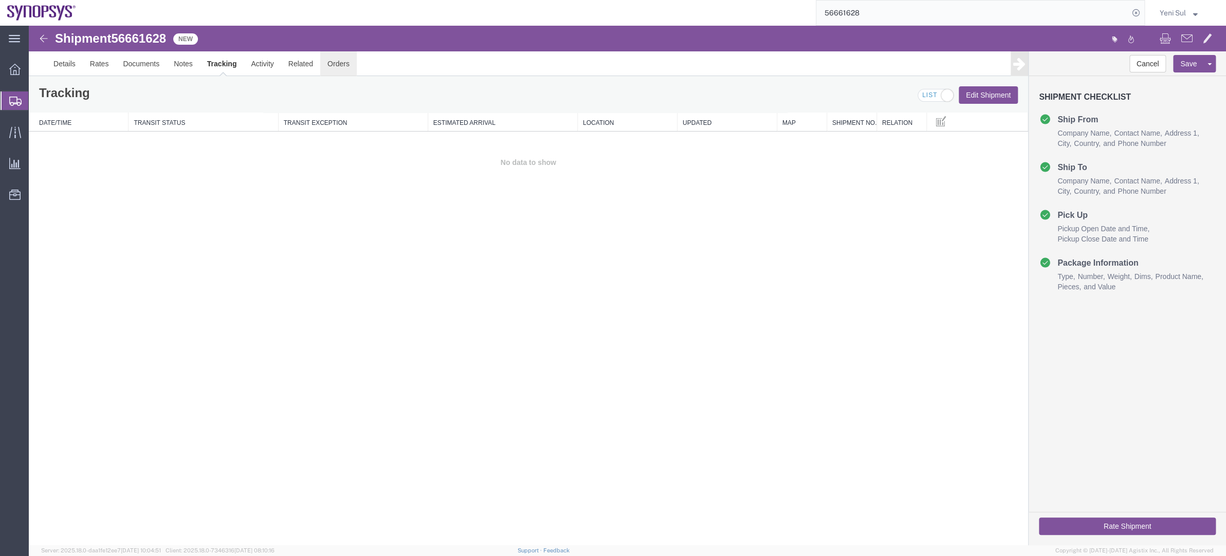
click at [347, 62] on link "Orders" at bounding box center [338, 63] width 36 height 25
click at [301, 68] on link "Related" at bounding box center [298, 63] width 39 height 25
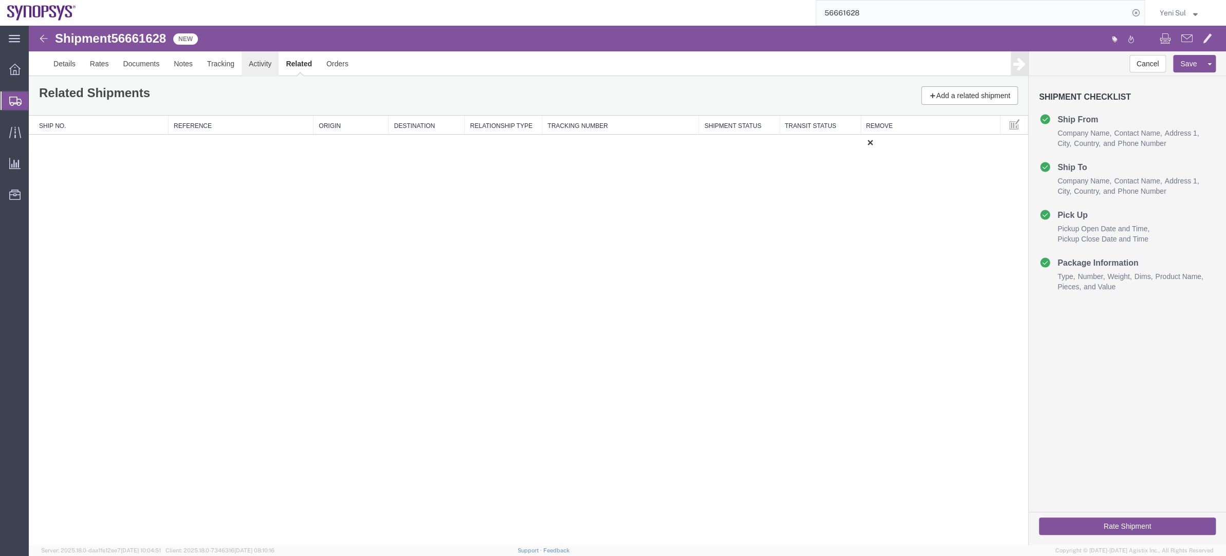
click at [253, 64] on link "Activity" at bounding box center [260, 63] width 37 height 25
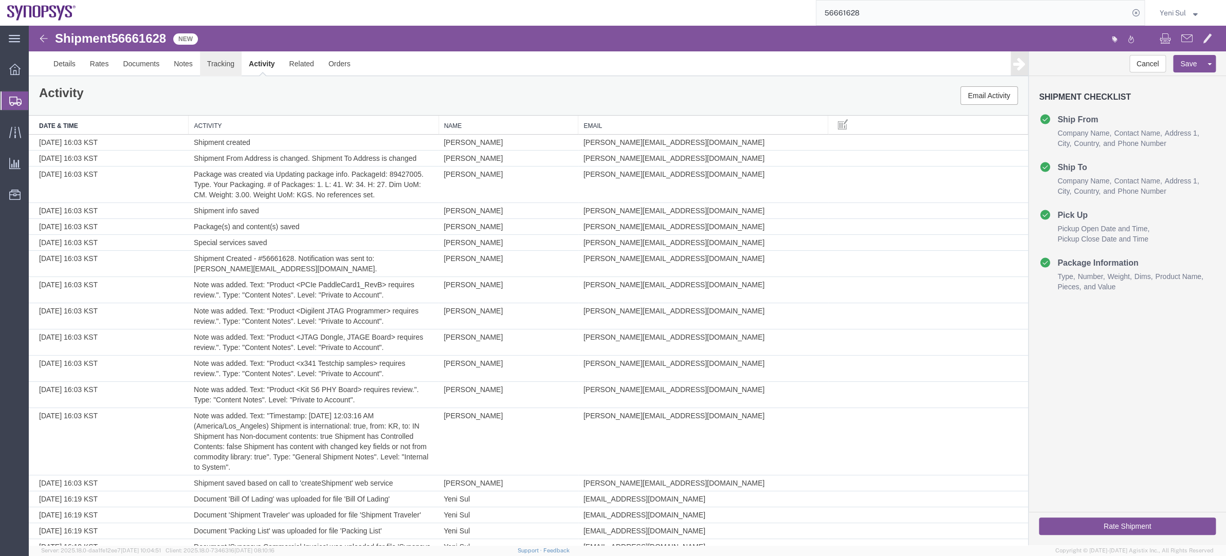
click at [217, 63] on link "Tracking" at bounding box center [221, 63] width 42 height 25
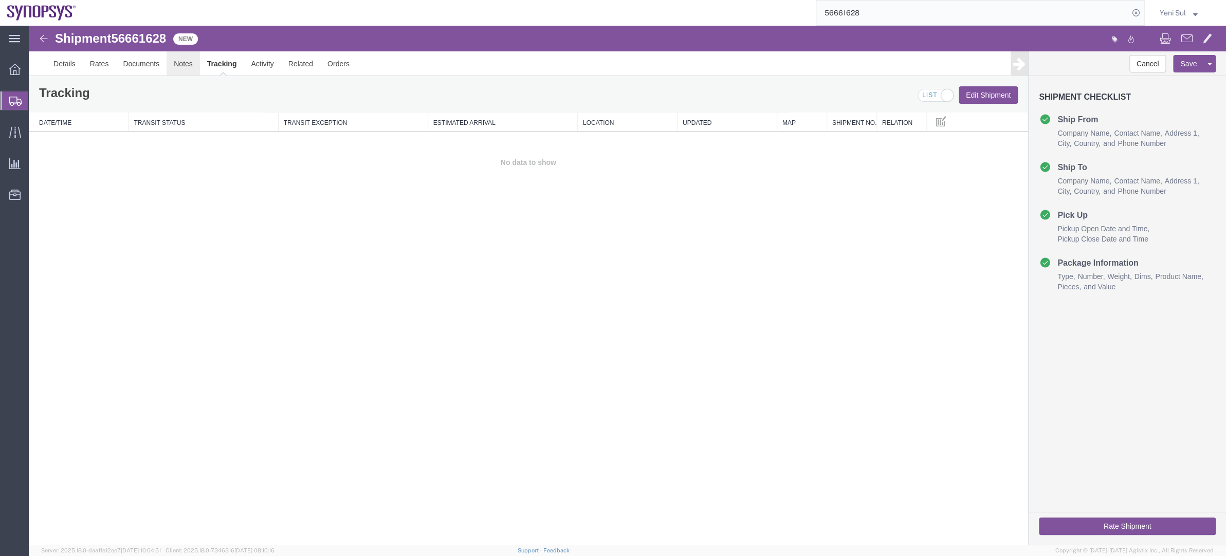
click at [188, 67] on link "Notes" at bounding box center [183, 63] width 33 height 25
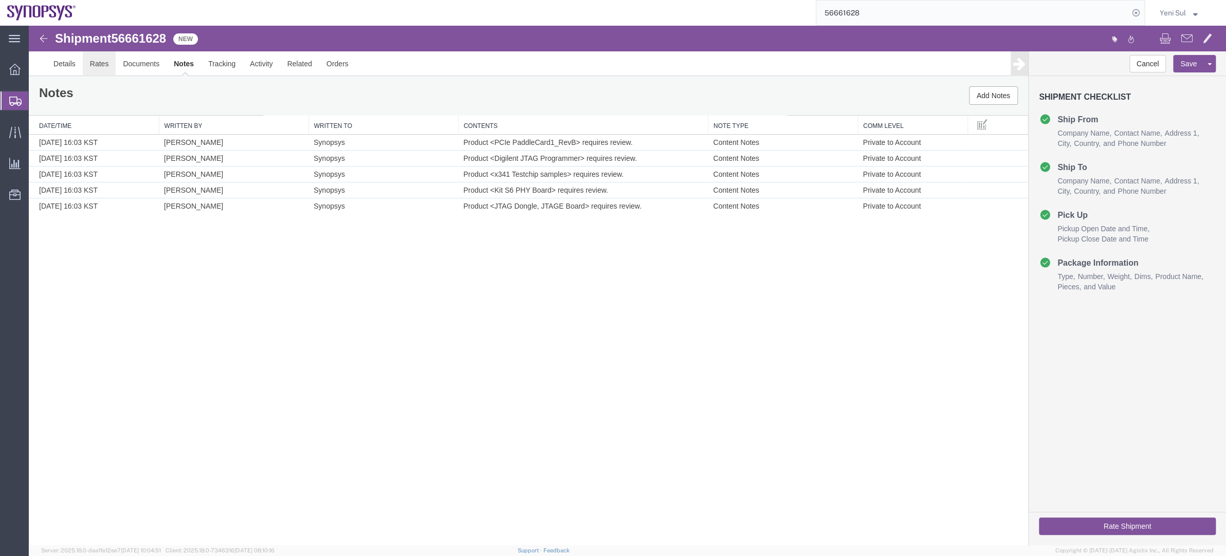
click at [106, 59] on link "Rates" at bounding box center [99, 63] width 33 height 25
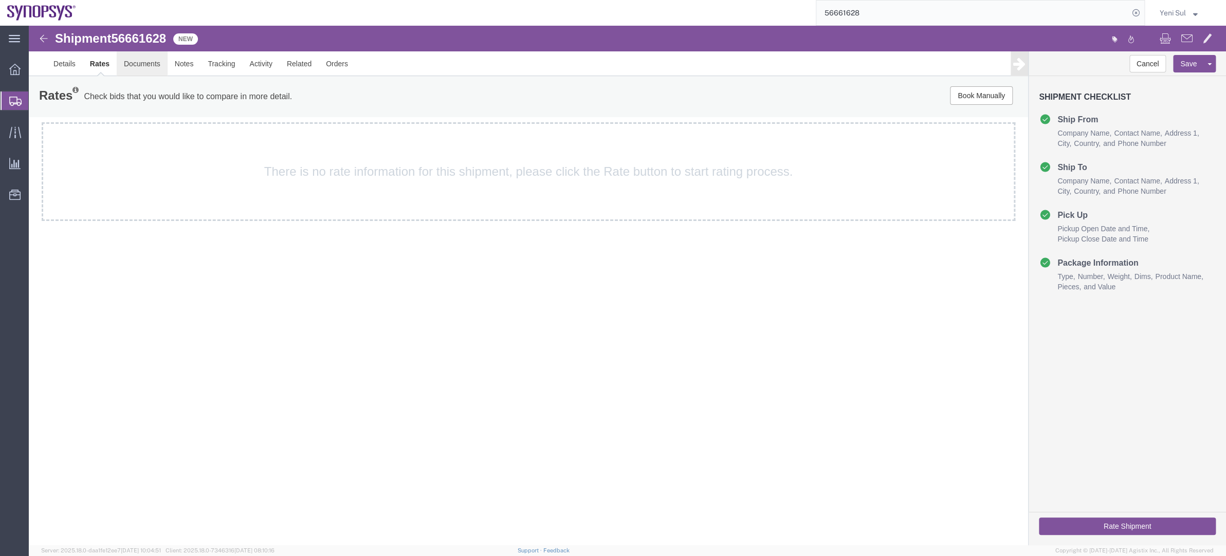
click at [148, 68] on link "Documents" at bounding box center [142, 63] width 51 height 25
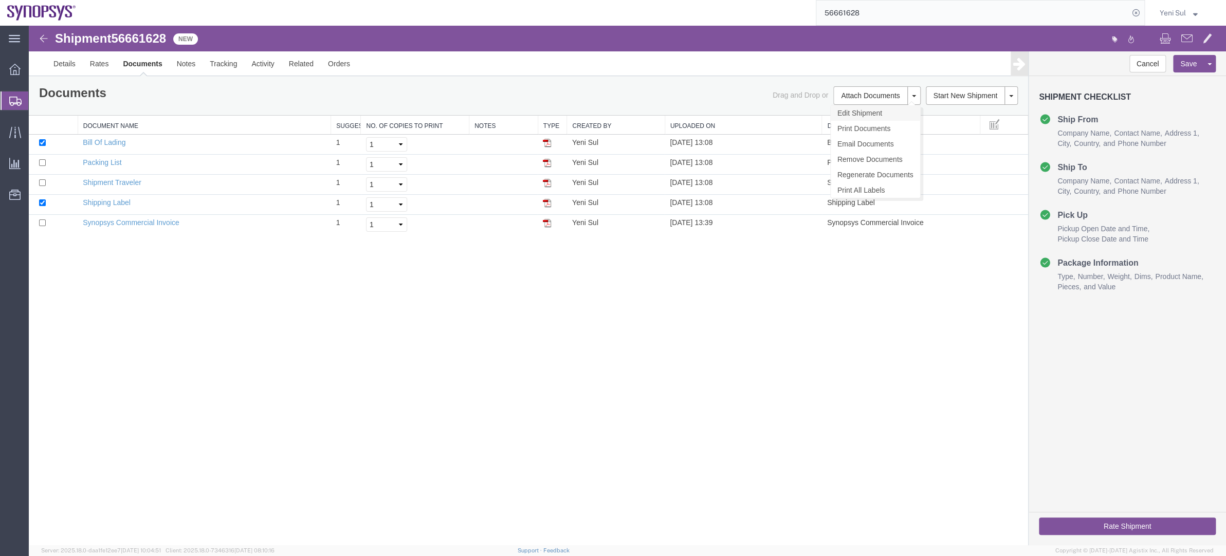
click at [876, 118] on link "Edit Shipment" at bounding box center [875, 112] width 89 height 15
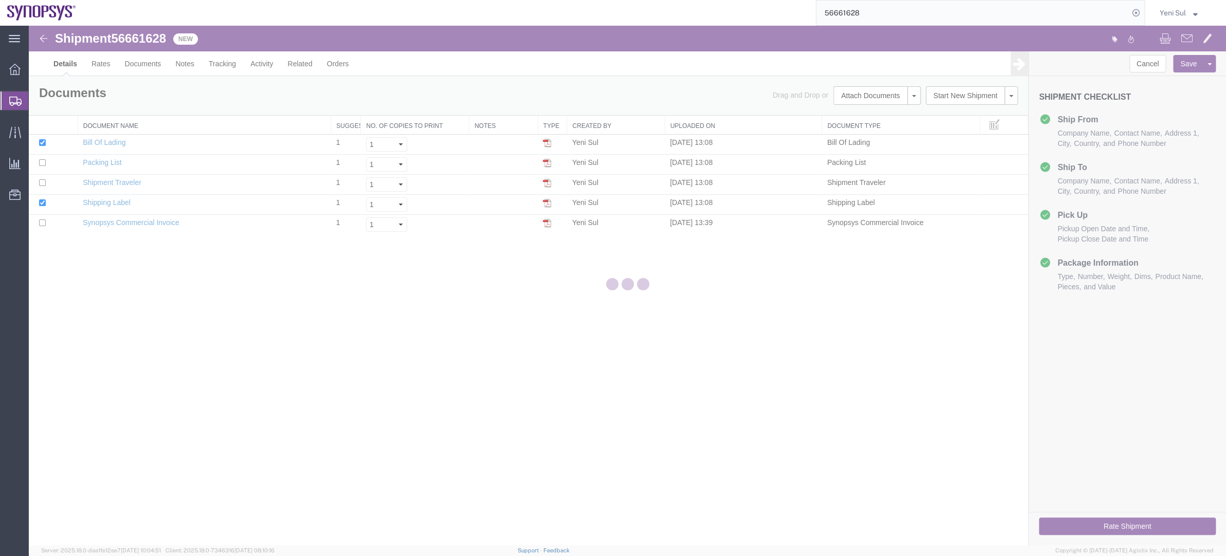
select select "63142"
select select "63126"
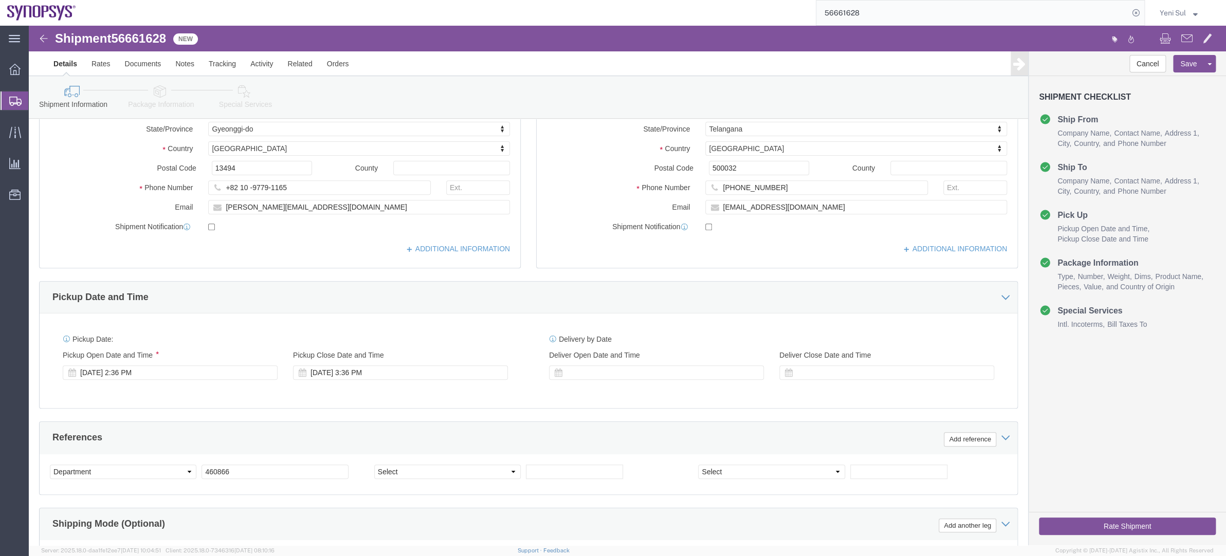
scroll to position [363, 0]
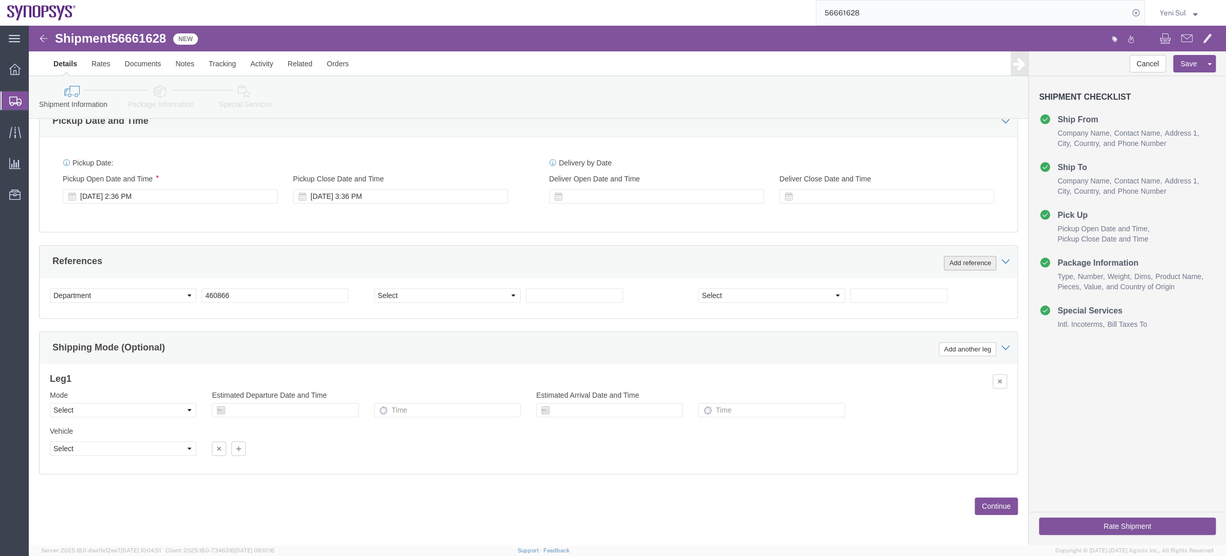
click button "Add reference"
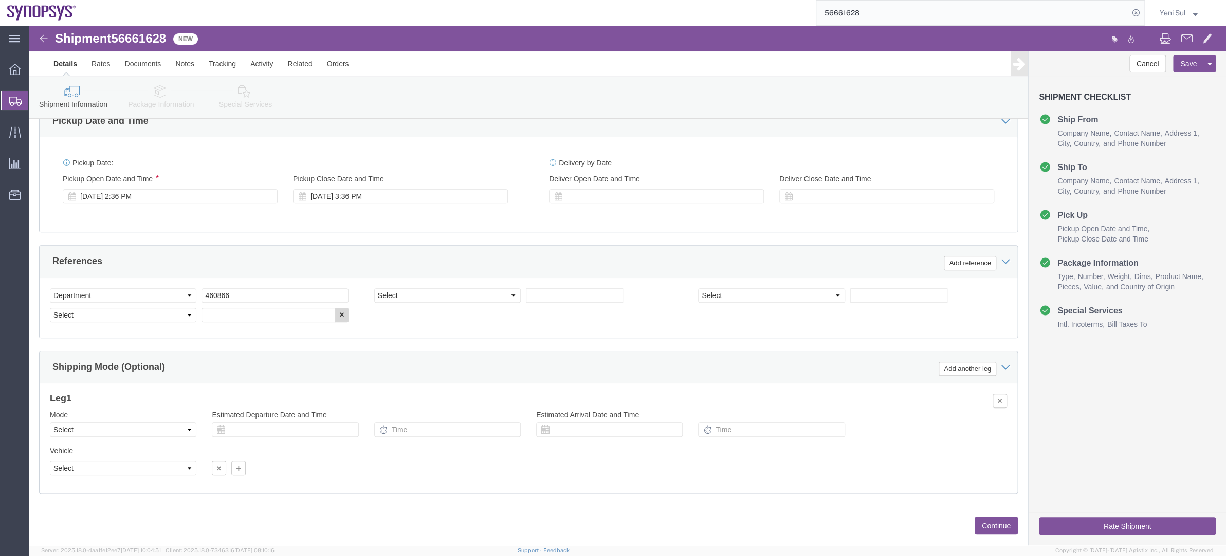
click button "button"
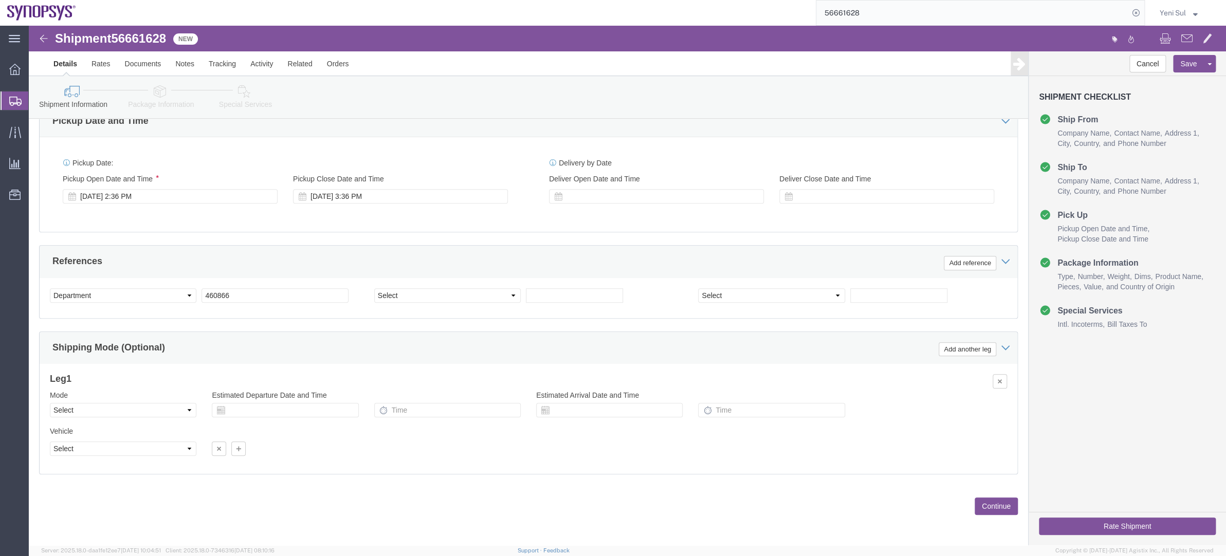
click div "Previous Continue"
click button "Continue"
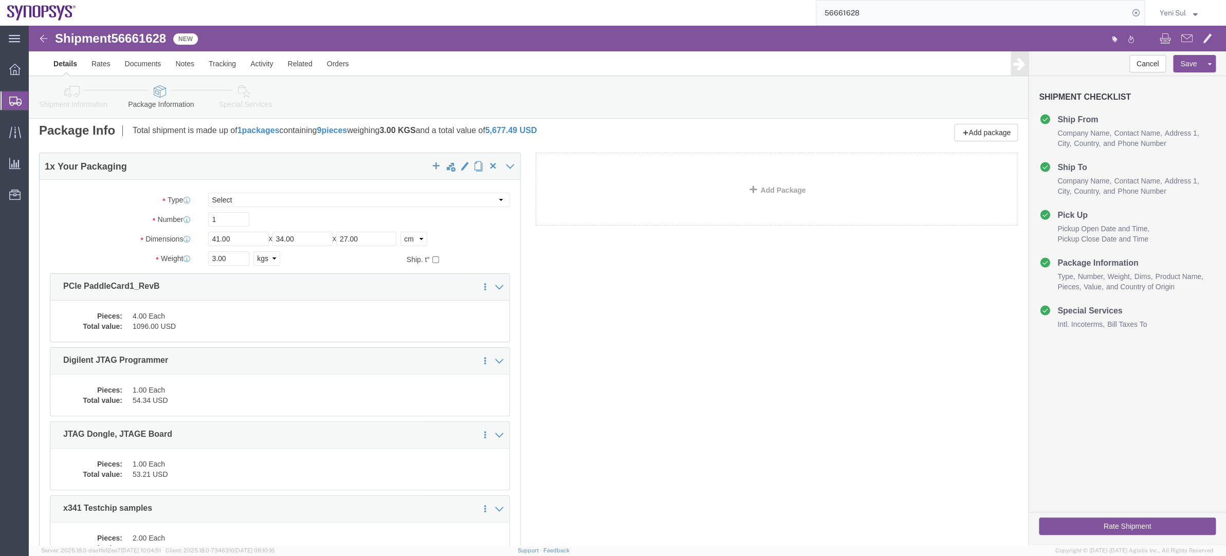
scroll to position [0, 0]
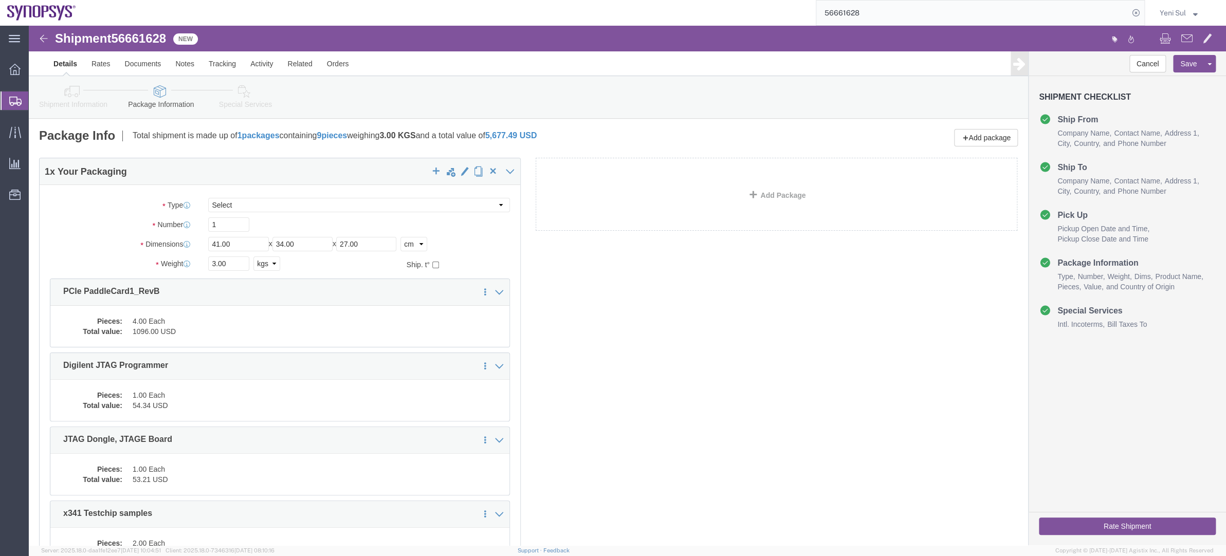
click div "1 x Your Packaging Package Type Select Bale(s) Basket(s) Bolt(s) Bottle(s) Buck…"
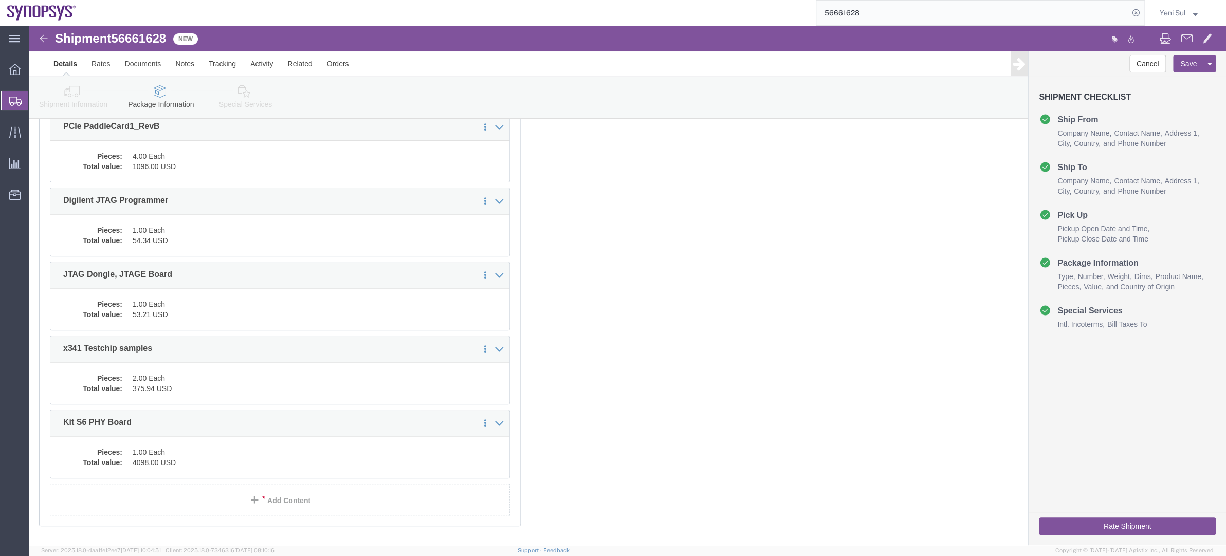
scroll to position [216, 0]
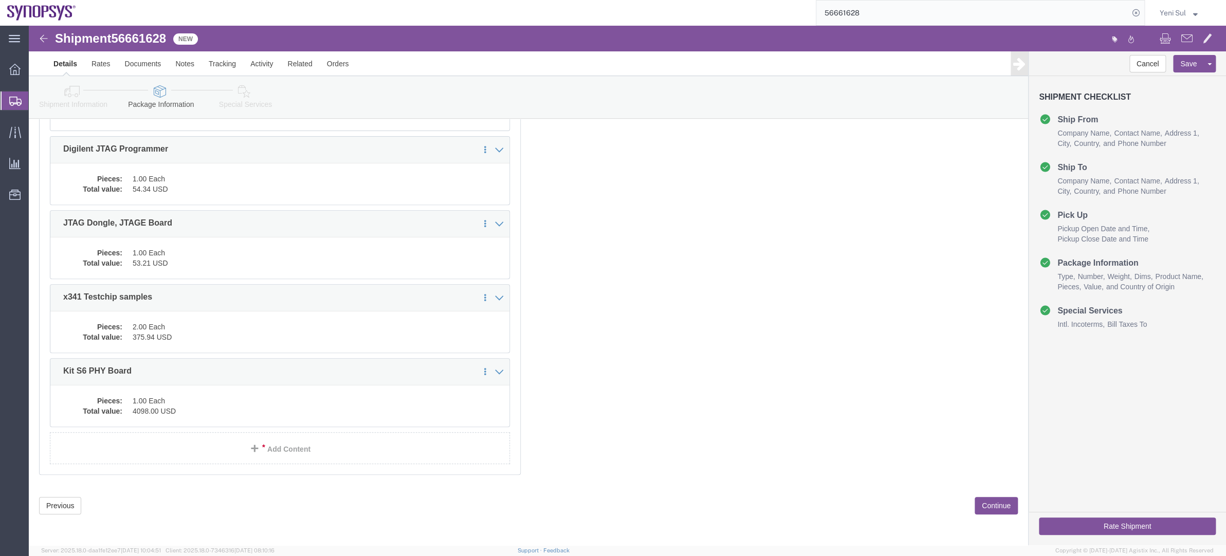
click div "Previous Continue"
click button "Continue"
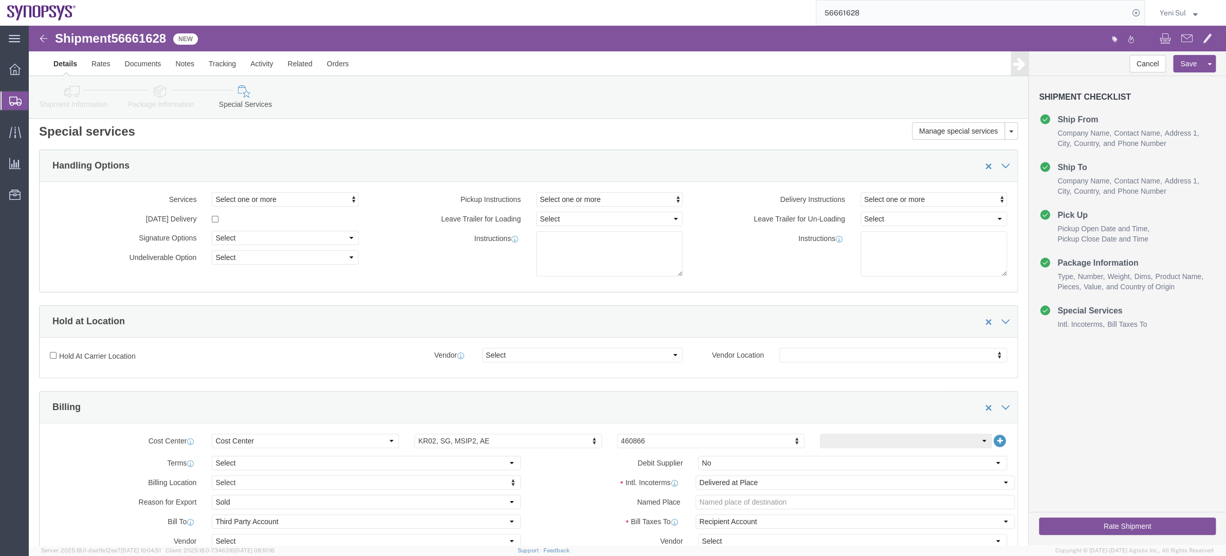
scroll to position [0, 0]
click textarea
type textarea "s"
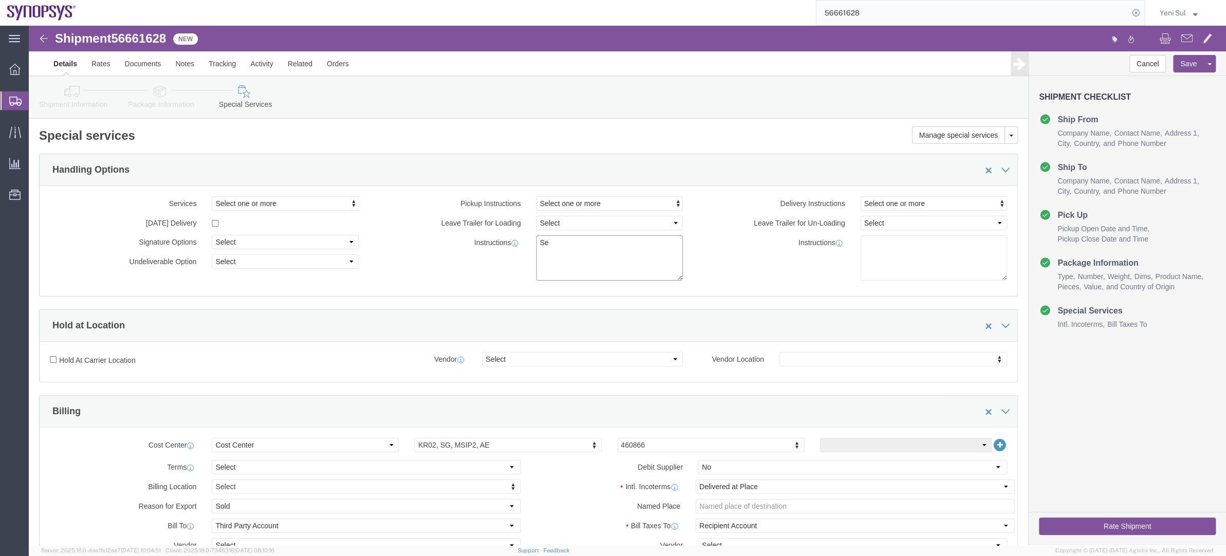
type textarea "S"
type textarea "Buyer is"
type input "sy"
type input "s"
click textarea "Buyer is"
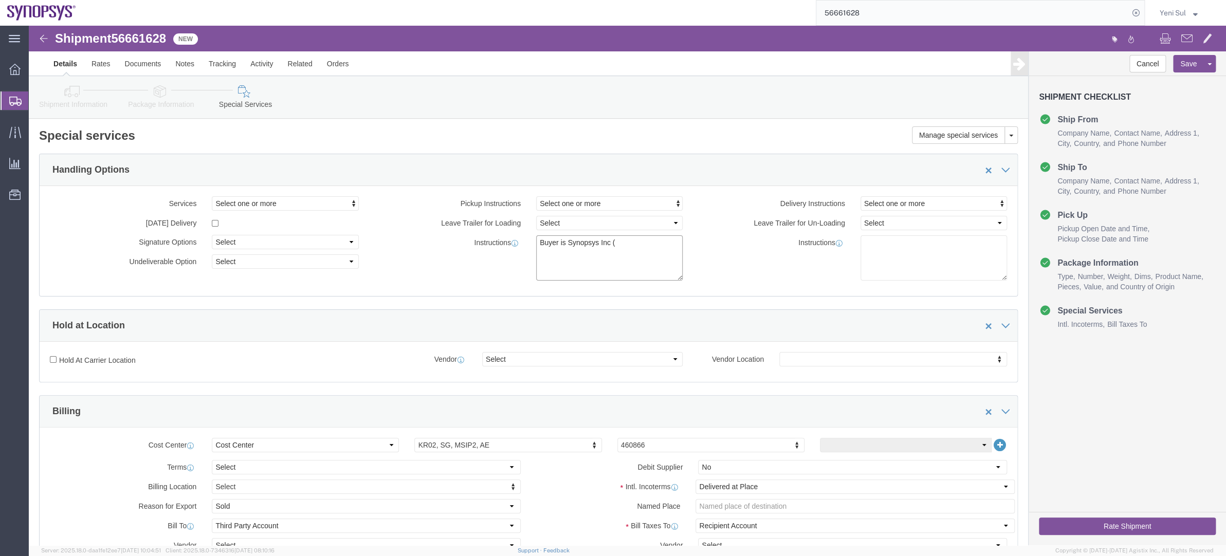
paste textarea "USSYNOPS0001D"
type textarea "Buyer is Synopsys Inc (USSYNOPS0001D)"
click div "Instructions"
click textarea "Buyer is Synopsys Inc (USSYNOPS0001D)"
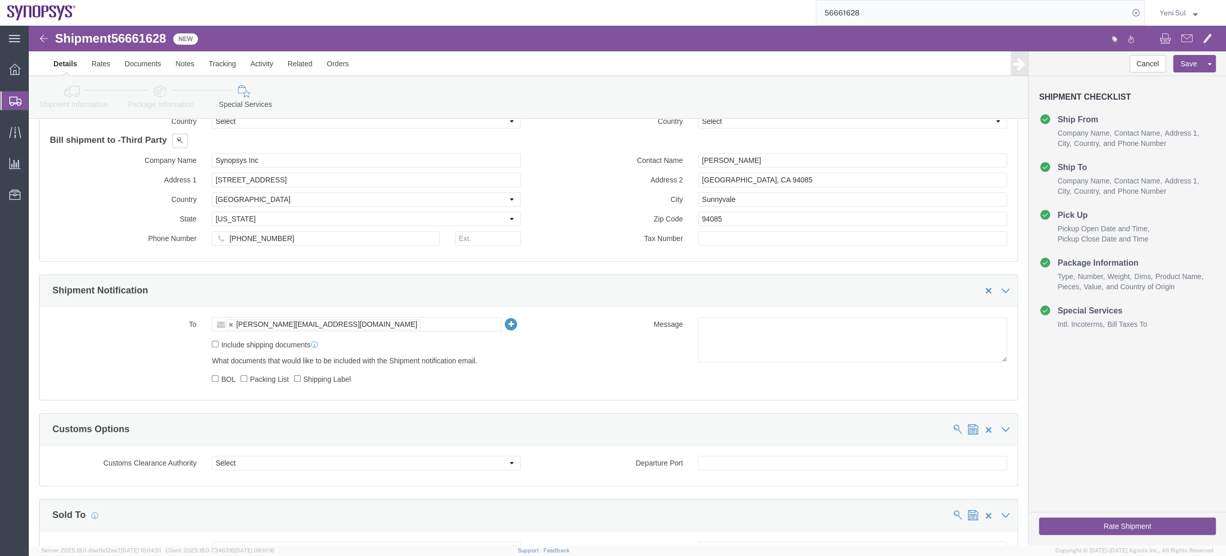
scroll to position [467, 0]
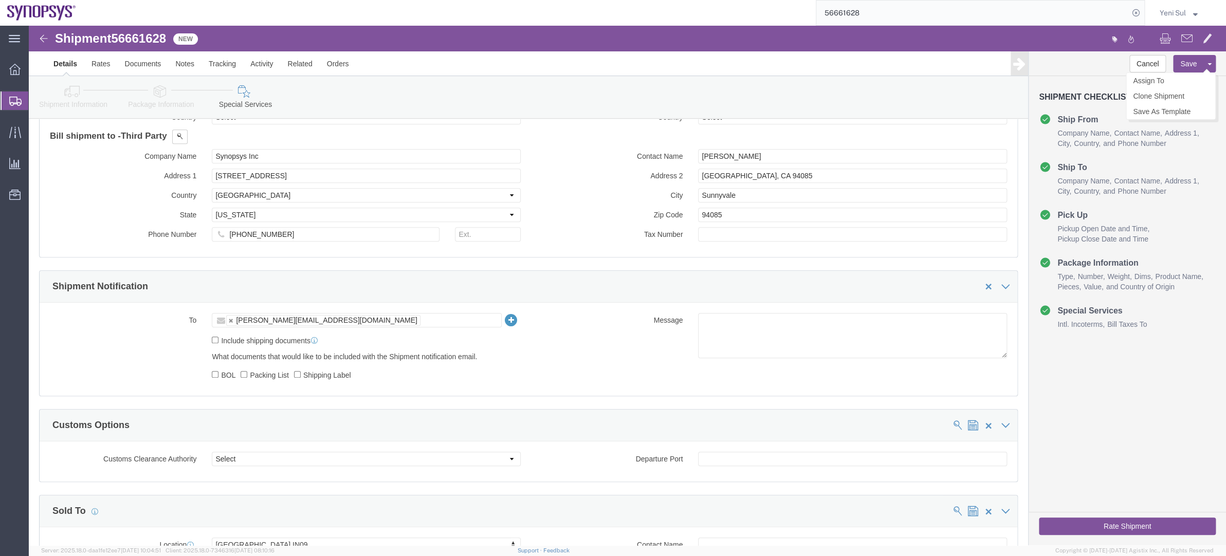
click button "Save"
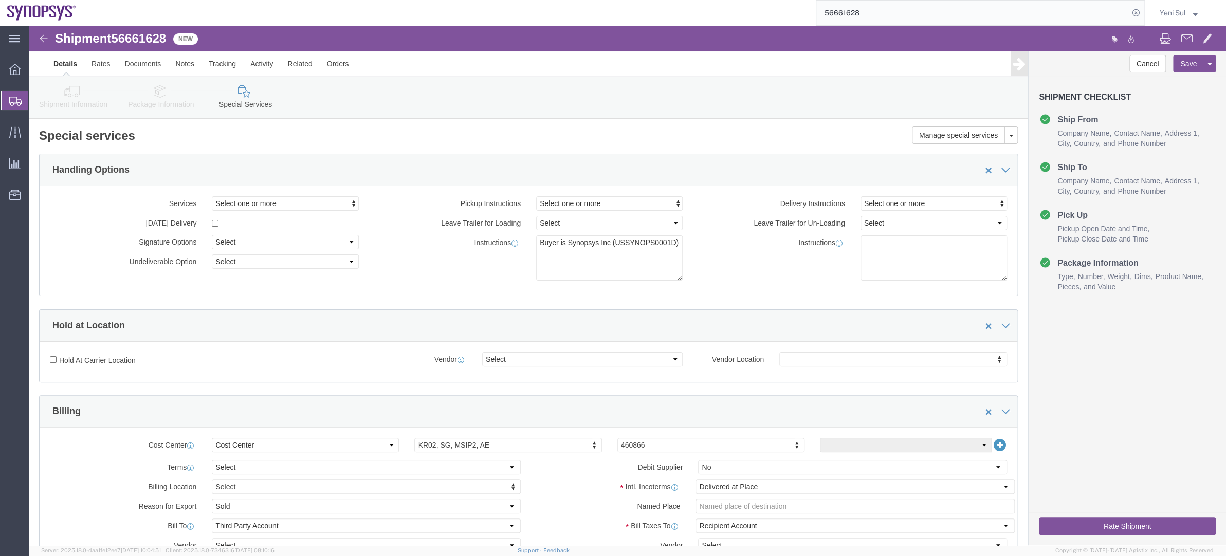
scroll to position [0, 0]
click link "Shipment Information"
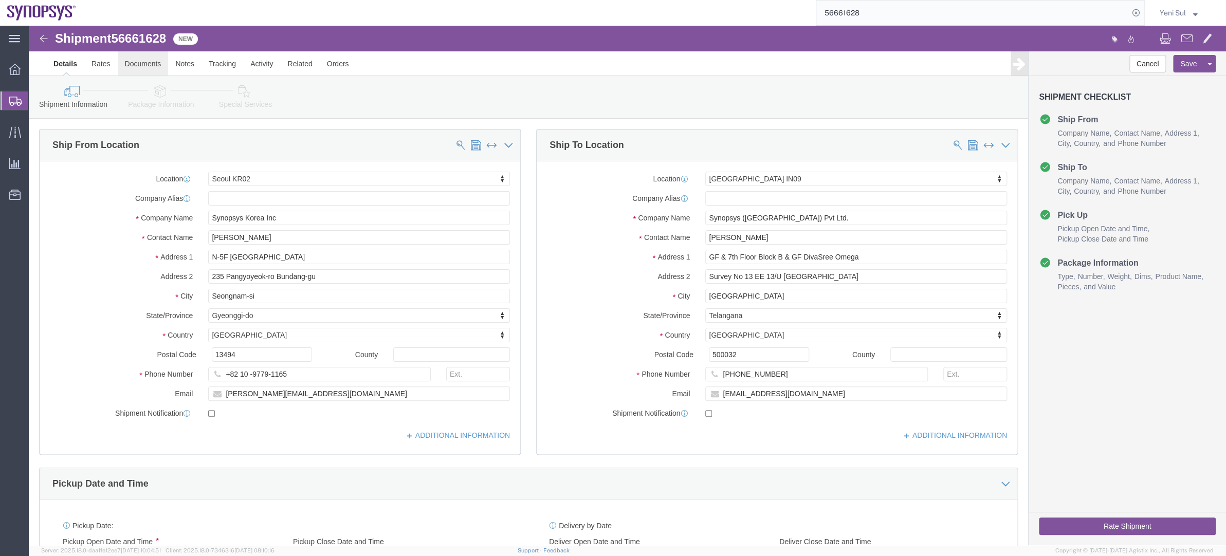
click link "Documents"
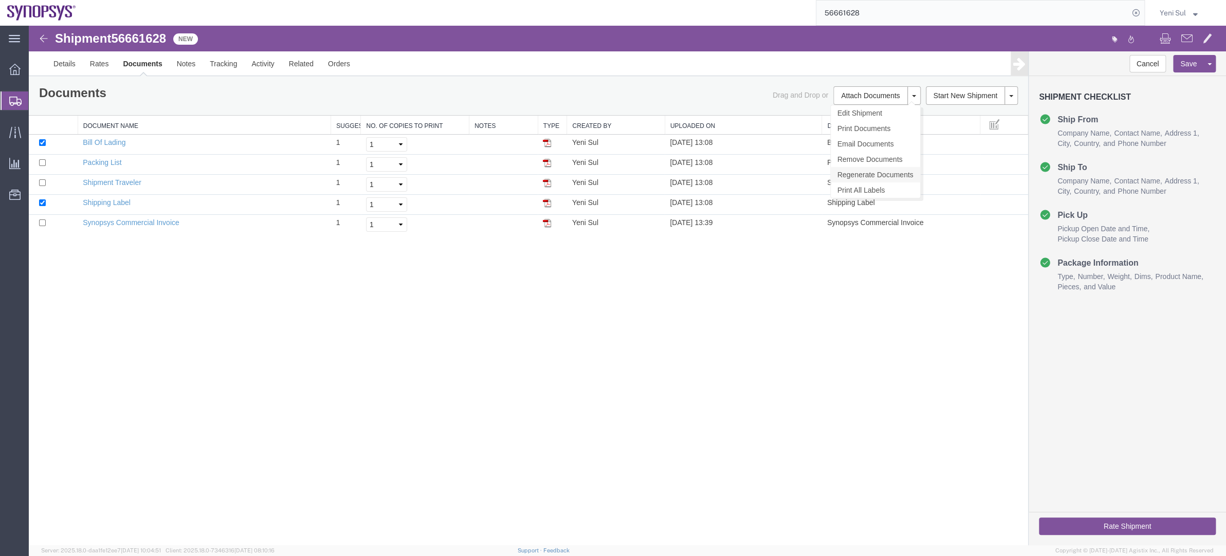
click at [864, 177] on link "Regenerate Documents" at bounding box center [875, 174] width 89 height 15
click at [152, 273] on div "Shipment 56661628 5 of 5 New Details Rates Documents Notes Tracking Activity Re…" at bounding box center [627, 286] width 1197 height 520
click at [151, 220] on link "Synopsys Commercial Invoice" at bounding box center [131, 222] width 97 height 8
click at [63, 64] on link "Details" at bounding box center [64, 63] width 36 height 25
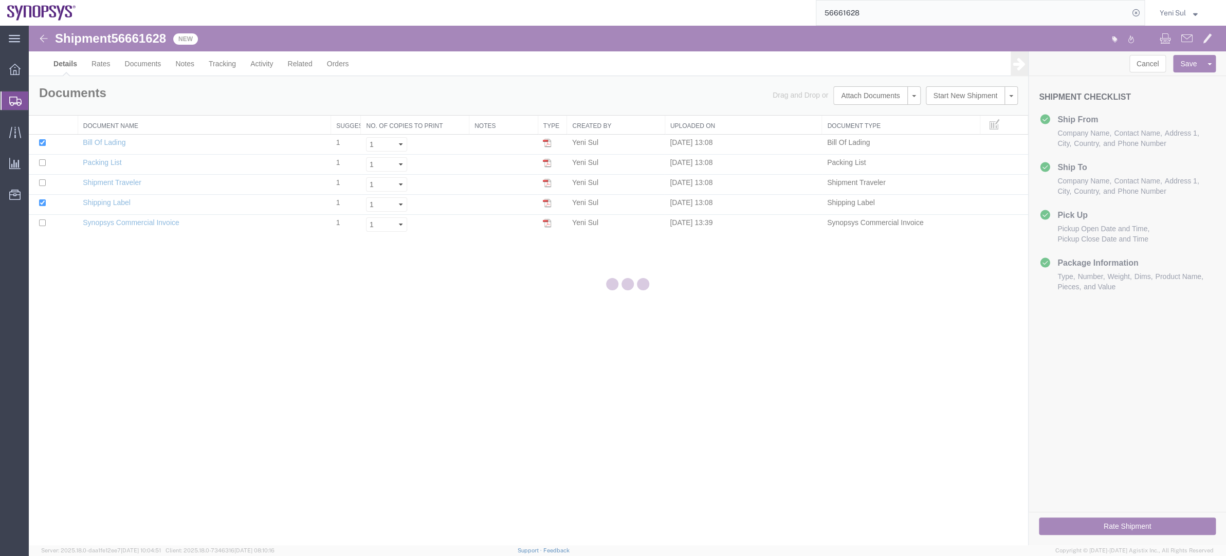
select select "63142"
select select "63126"
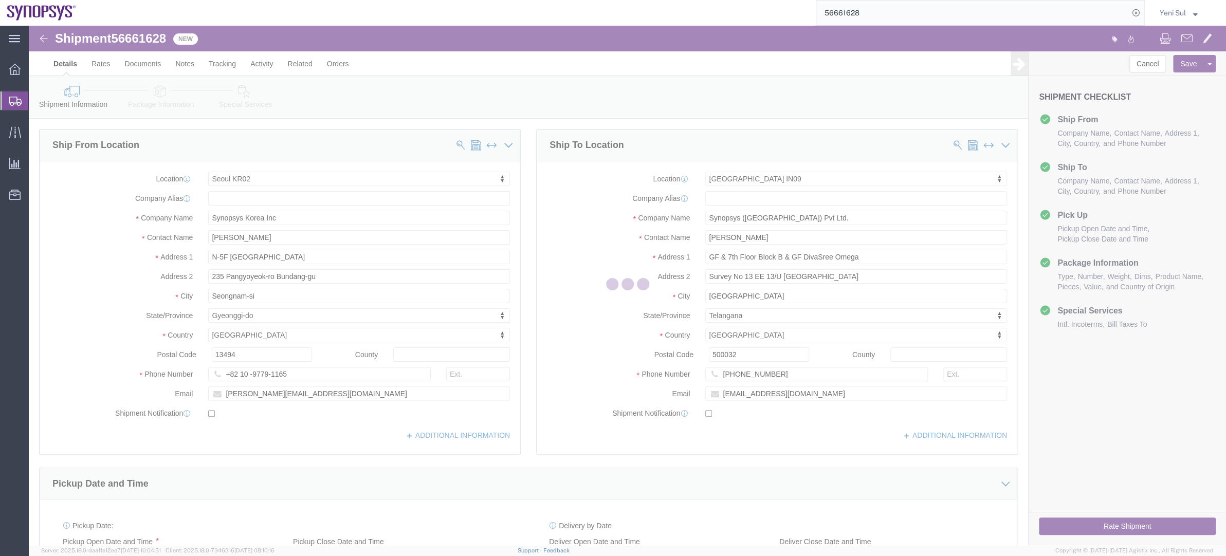
drag, startPoint x: 236, startPoint y: 107, endPoint x: 212, endPoint y: 71, distance: 43.3
click at [236, 107] on div at bounding box center [627, 286] width 1197 height 520
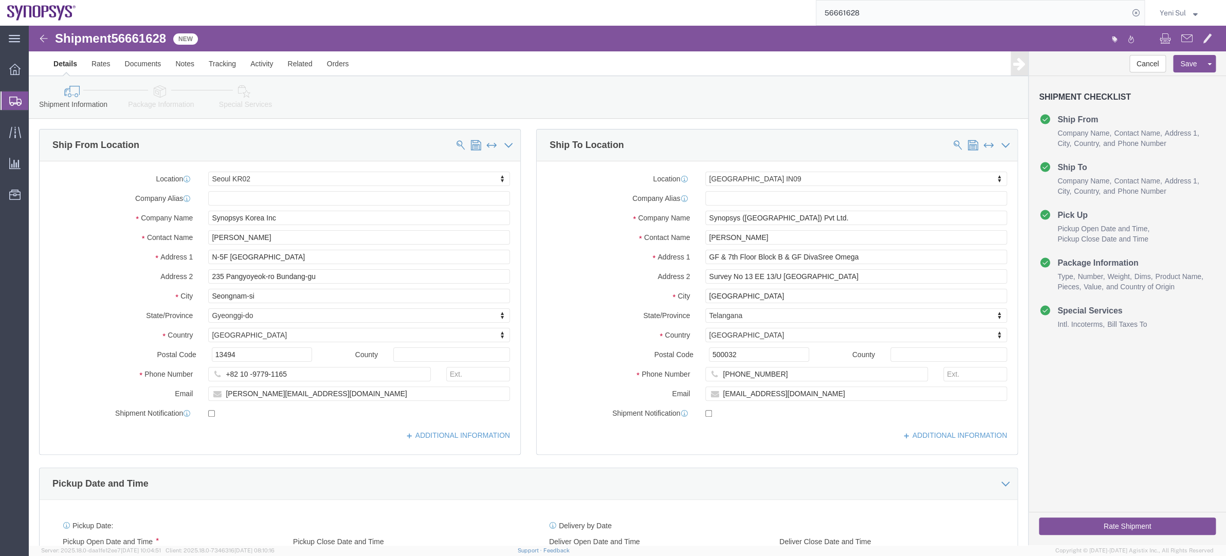
drag, startPoint x: 212, startPoint y: 71, endPoint x: 228, endPoint y: 77, distance: 17.1
click icon
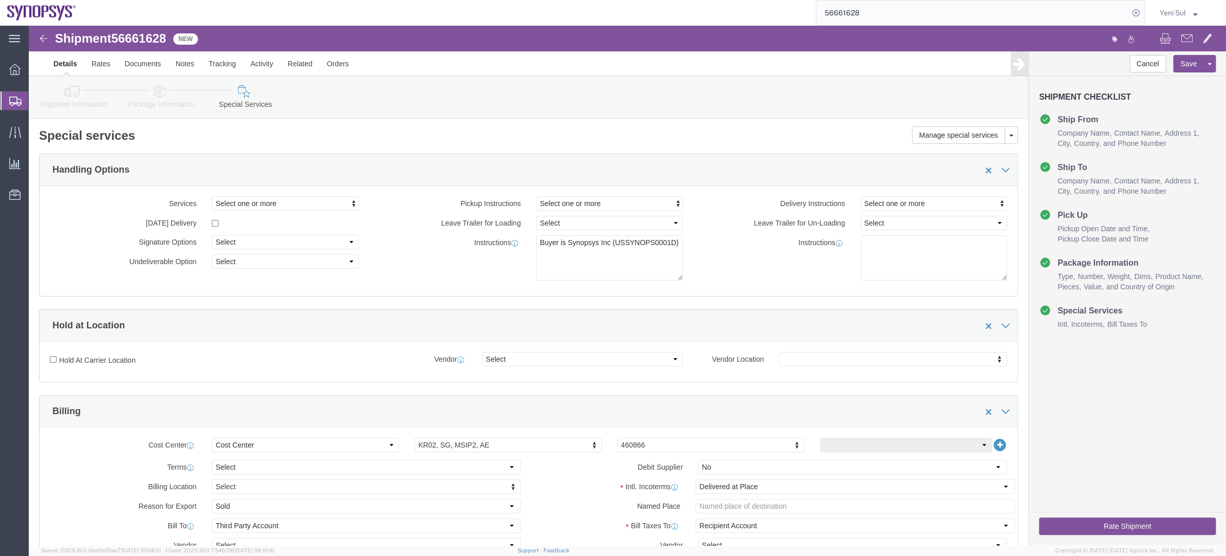
click icon
click textarea "Buyer is Synopsys Inc (USSYNOPS0001D)"
click select "Select 1 Hour 2 Hour 3 Hour 4 Hour 5 Hour 6 Hour 7 Hour 8 Hour 1 Day 2 Days 3 D…"
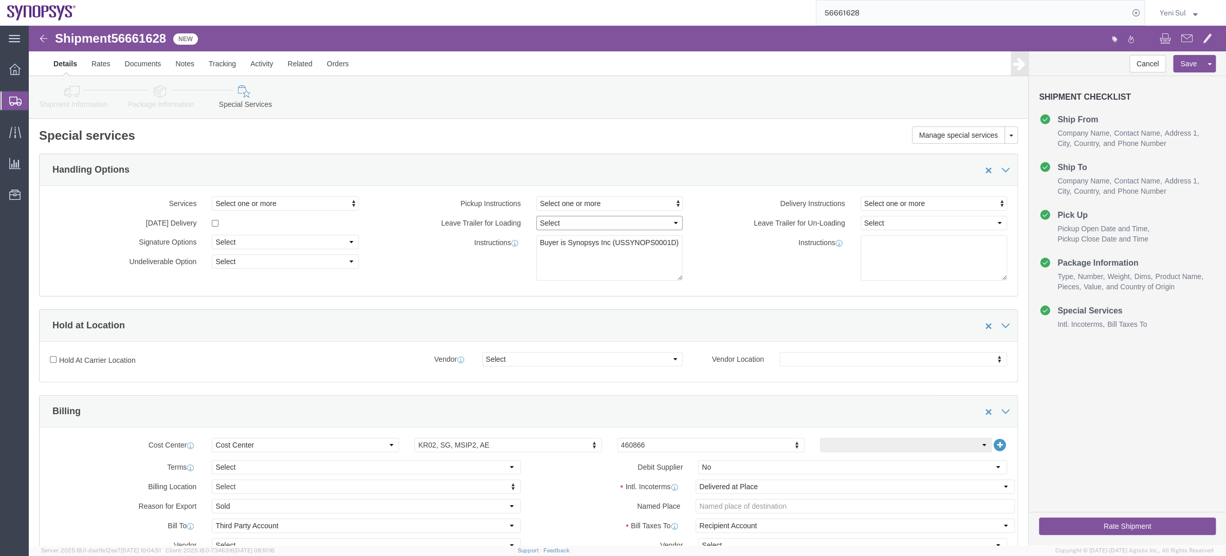
click select "Select 1 Hour 2 Hour 3 Hour 4 Hour 5 Hour 6 Hour 7 Hour 8 Hour 1 Day 2 Days 3 D…"
click div "Manage special services Handling Options Hold at Location Return Info Service O…"
click div "Services Select one or more Air Ride Truck Blanket Wrap Carnet Consolidated Shi…"
click button "Save"
click link "Documents"
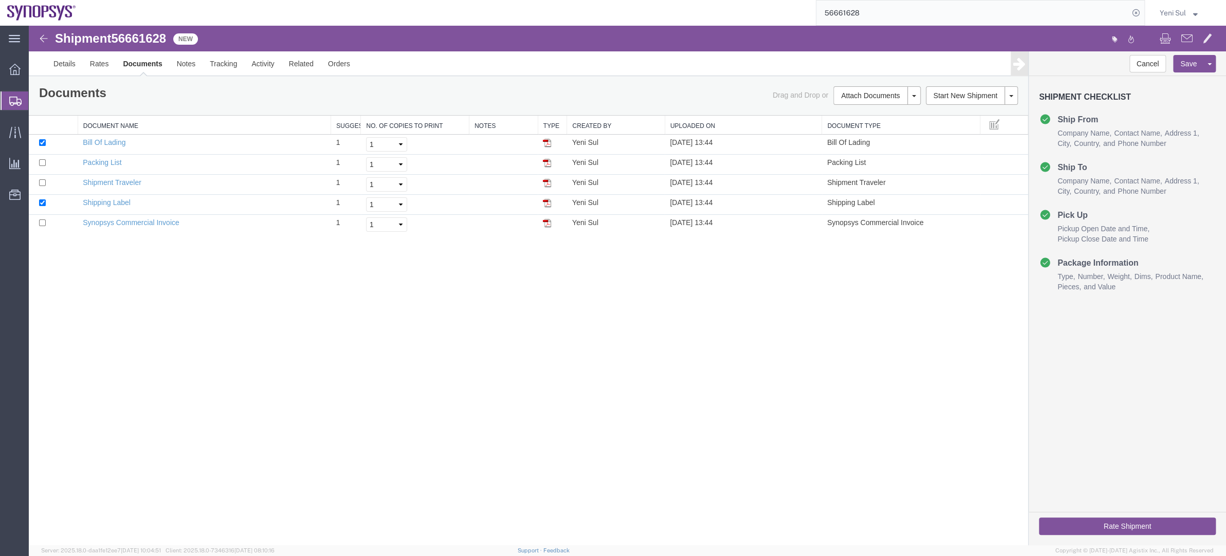
click at [232, 348] on div "Shipment 56661628 5 of 5 New Details Rates Documents Notes Tracking Activity Re…" at bounding box center [627, 286] width 1197 height 520
click at [161, 218] on link "Synopsys Commercial Invoice" at bounding box center [131, 222] width 97 height 8
click at [109, 159] on link "Packing List" at bounding box center [102, 162] width 39 height 8
click at [110, 307] on div "Shipment 56661628 5 of 5 New Details Rates Documents Notes Tracking Activity Re…" at bounding box center [627, 286] width 1197 height 520
click at [44, 142] on input "checkbox" at bounding box center [42, 142] width 7 height 7
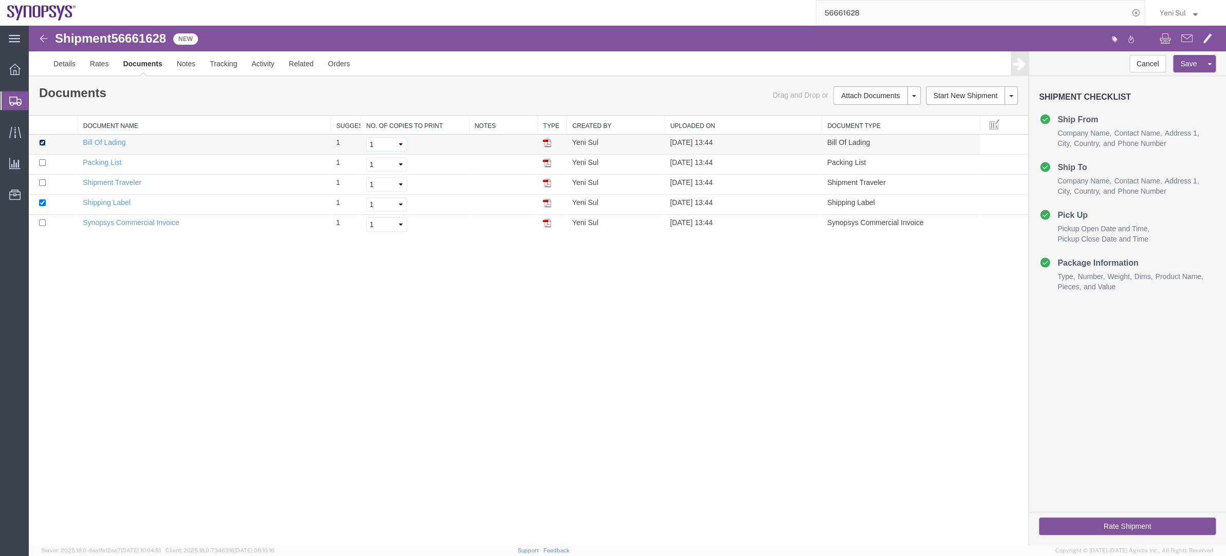
checkbox input "false"
click at [43, 162] on input "checkbox" at bounding box center [42, 162] width 7 height 7
checkbox input "true"
click at [42, 205] on input "checkbox" at bounding box center [42, 202] width 7 height 7
checkbox input "false"
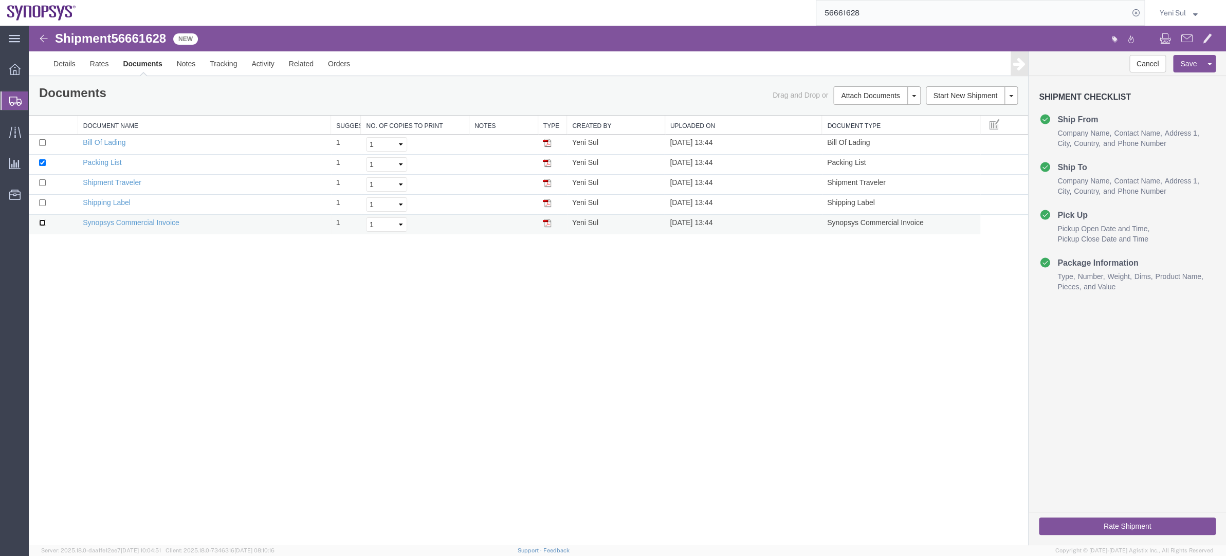
click at [42, 224] on input "checkbox" at bounding box center [42, 222] width 7 height 7
checkbox input "true"
click at [916, 94] on button at bounding box center [913, 95] width 13 height 19
click at [873, 128] on link "Print Documents" at bounding box center [875, 128] width 89 height 15
click at [410, 372] on div "Shipment 56661628 5 of 5 New Details Rates Documents Notes Tracking Activity Re…" at bounding box center [627, 286] width 1197 height 520
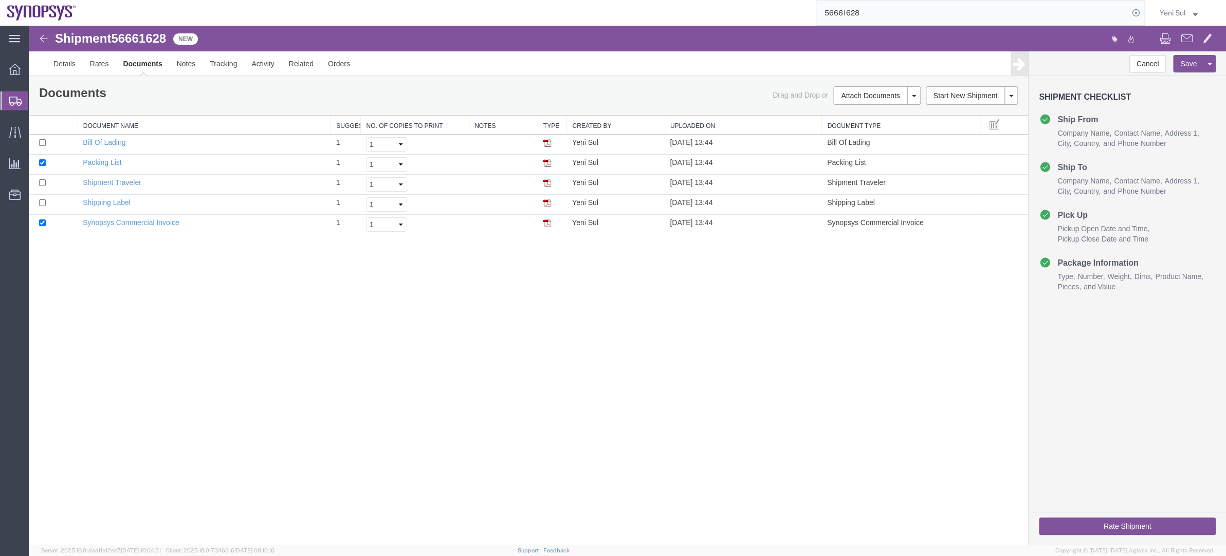
click at [0, 0] on span "Shipment Manager" at bounding box center [0, 0] width 0 height 0
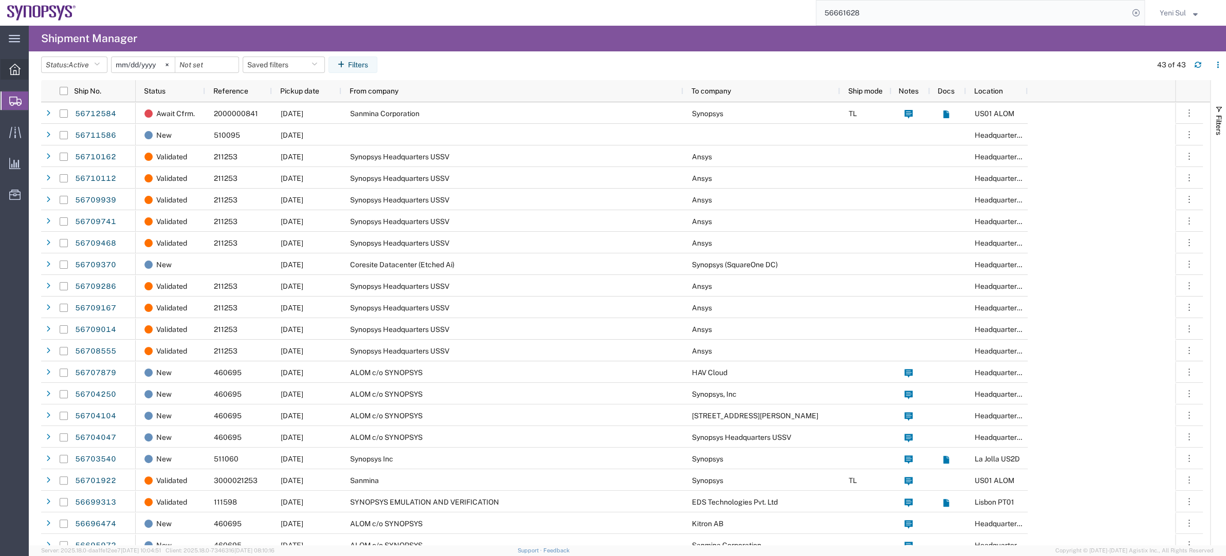
click at [35, 68] on span "Overview" at bounding box center [31, 69] width 7 height 21
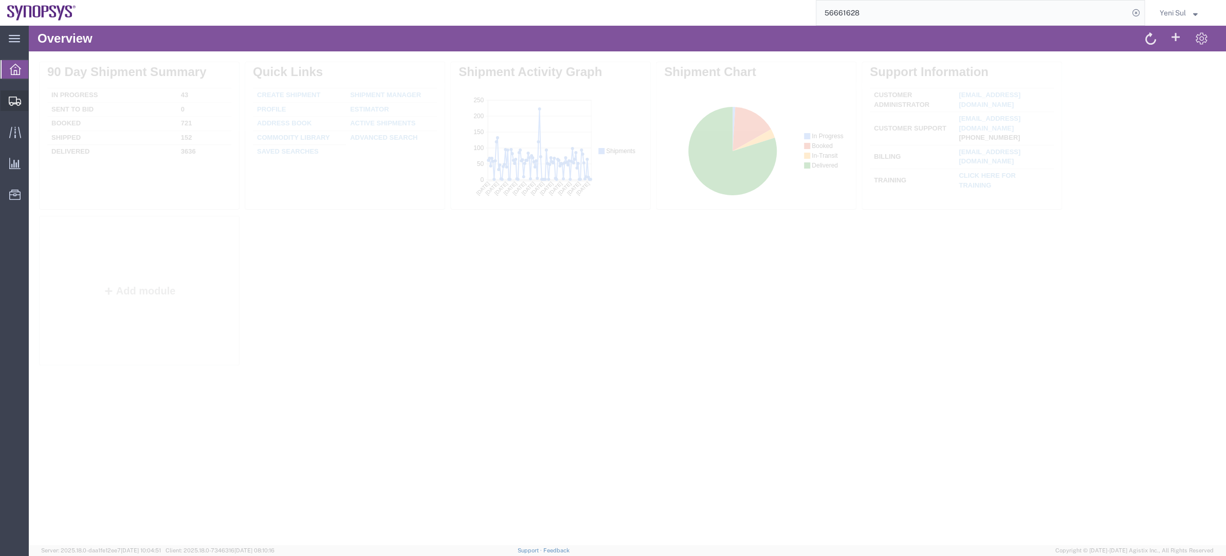
click at [0, 0] on span "Shipment Manager" at bounding box center [0, 0] width 0 height 0
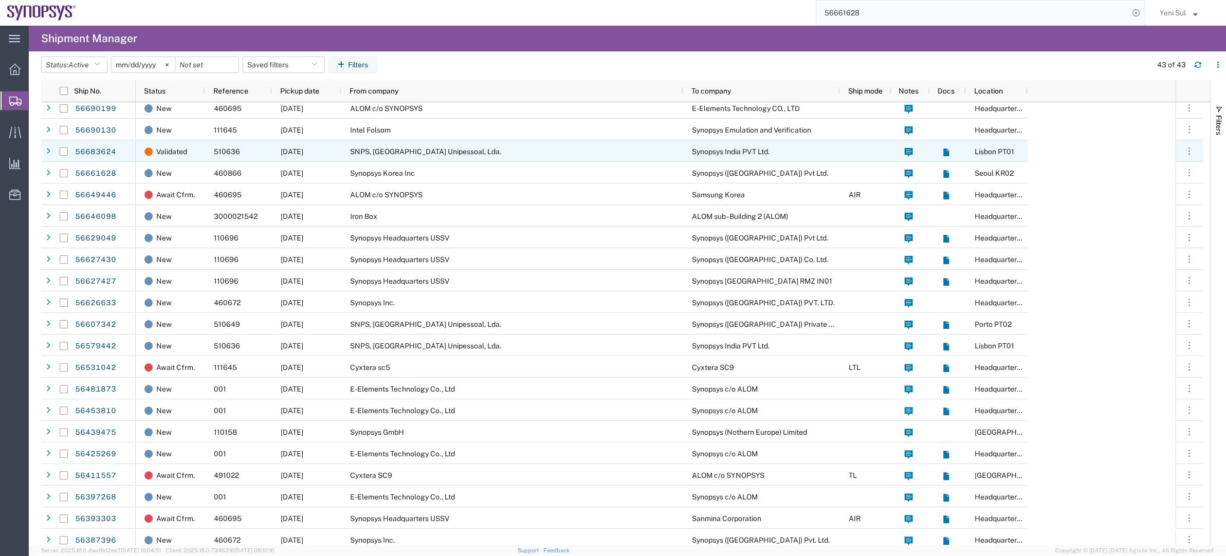
scroll to position [485, 0]
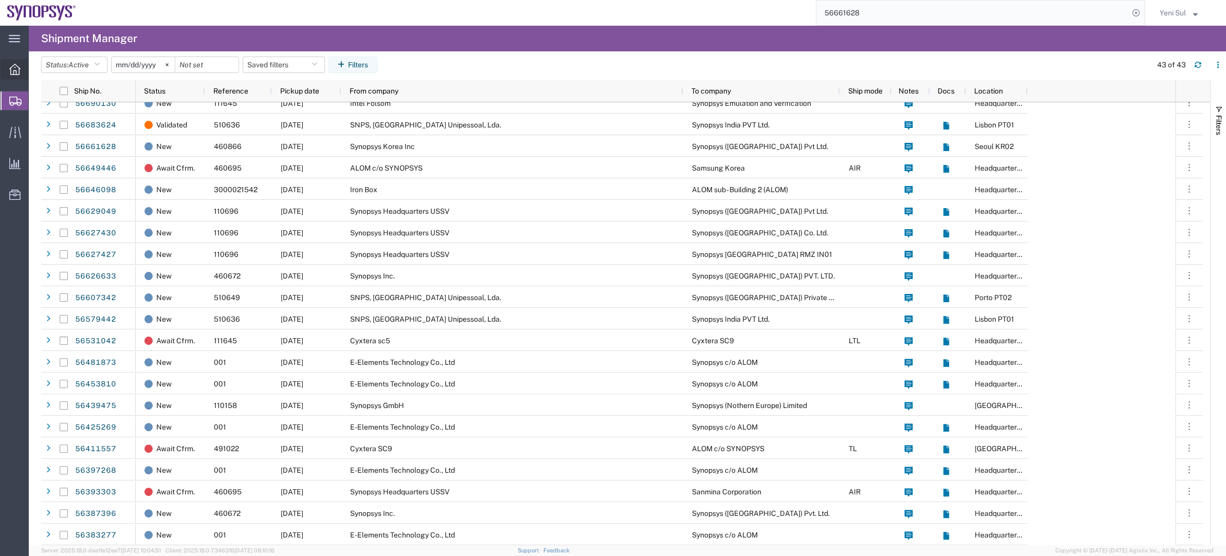
click at [35, 67] on span "Overview" at bounding box center [31, 69] width 7 height 21
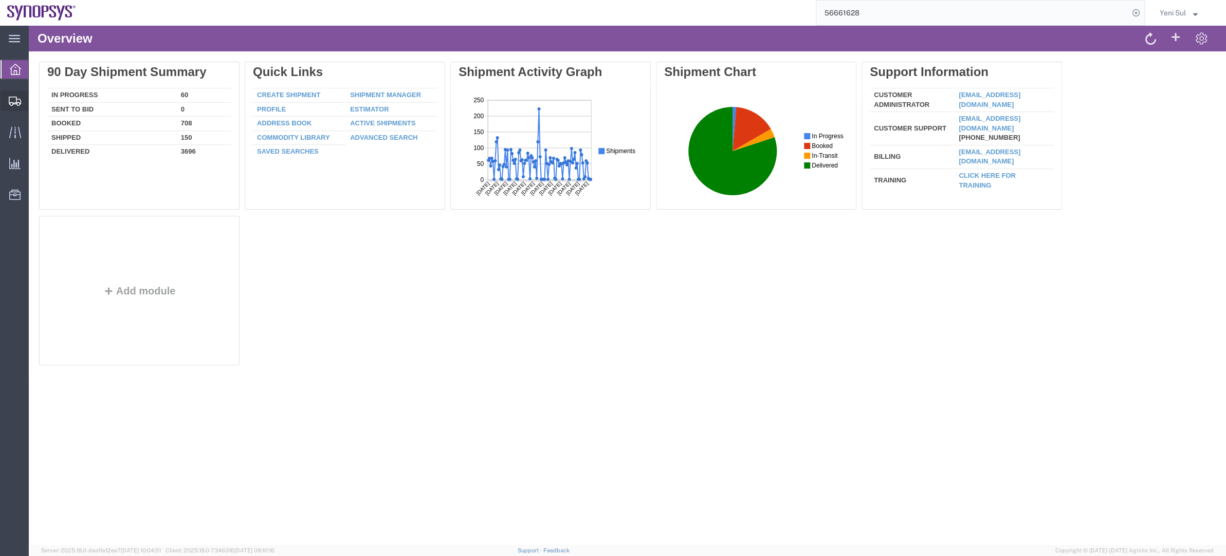
click at [0, 0] on span "Shipment Manager" at bounding box center [0, 0] width 0 height 0
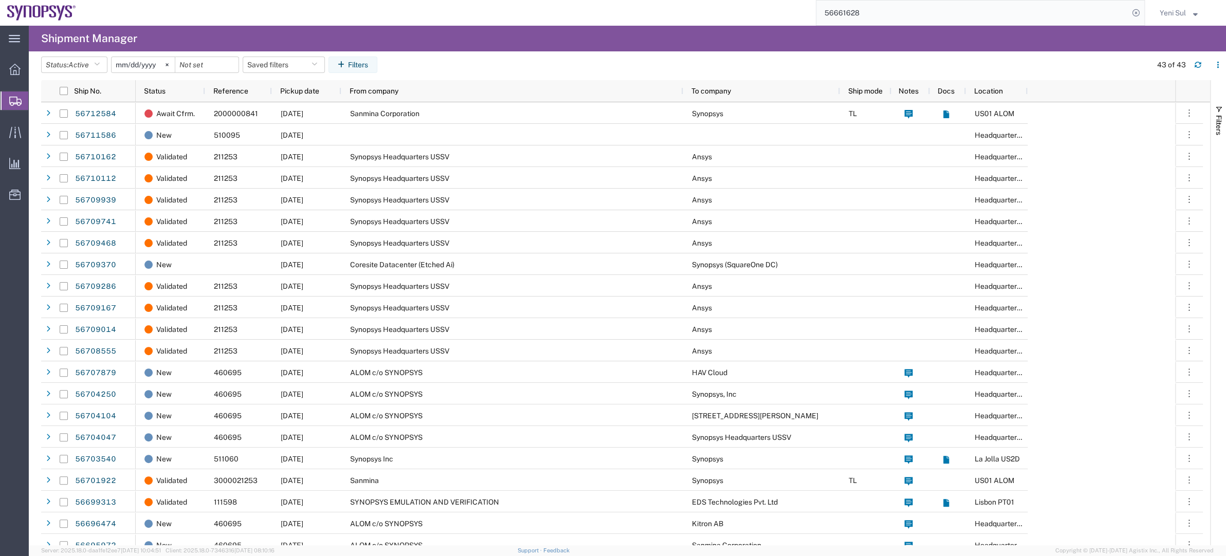
click at [0, 0] on span "Create Shipment" at bounding box center [0, 0] width 0 height 0
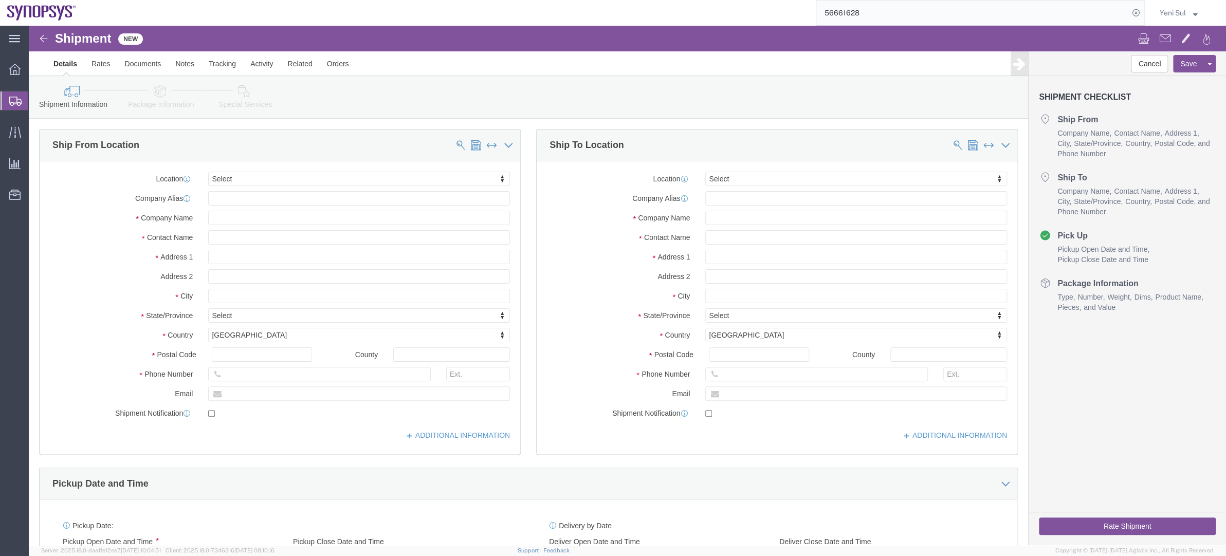
select select
click at [0, 0] on span "Shipment Manager" at bounding box center [0, 0] width 0 height 0
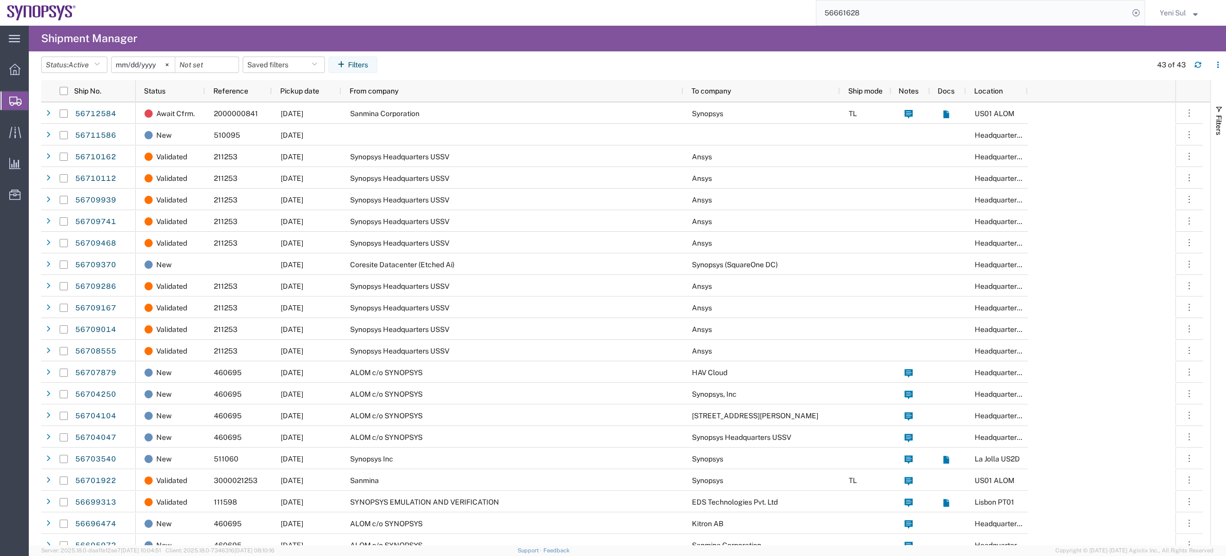
click at [0, 0] on span "Shipment Manager" at bounding box center [0, 0] width 0 height 0
